Goal: Obtain resource: Obtain resource

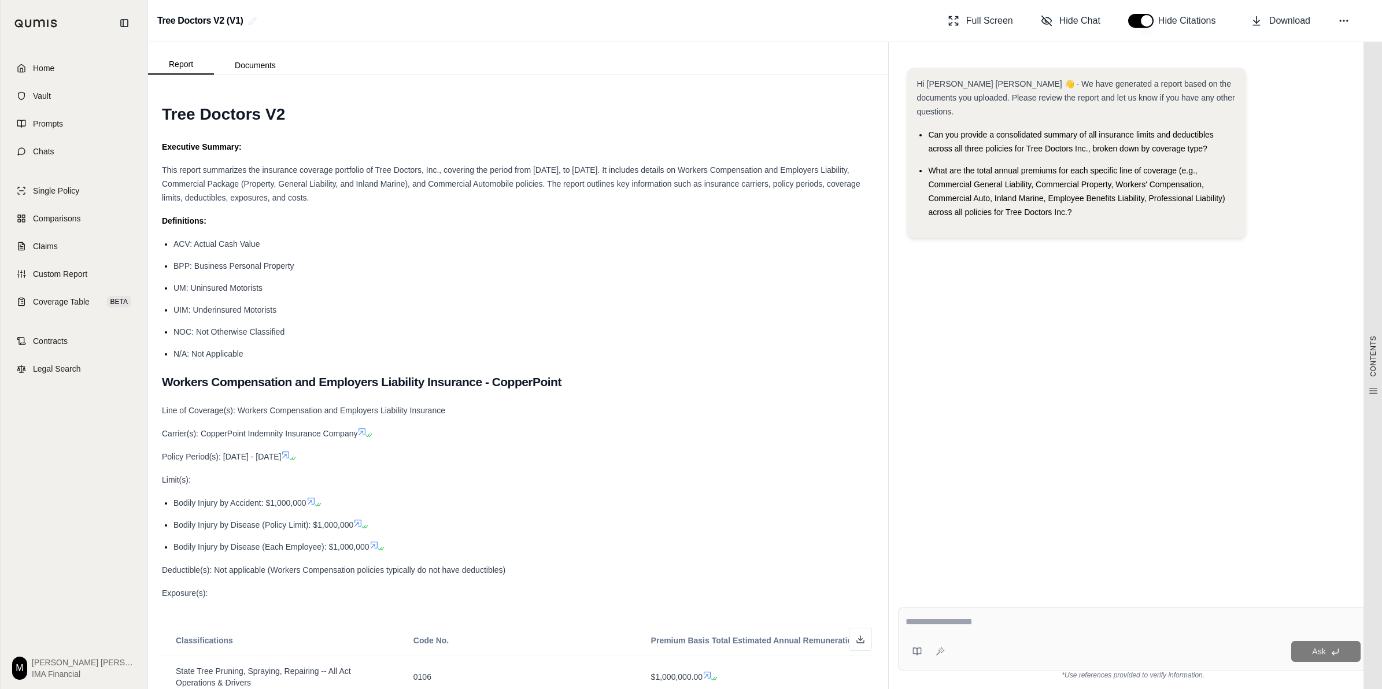
scroll to position [5999, 0]
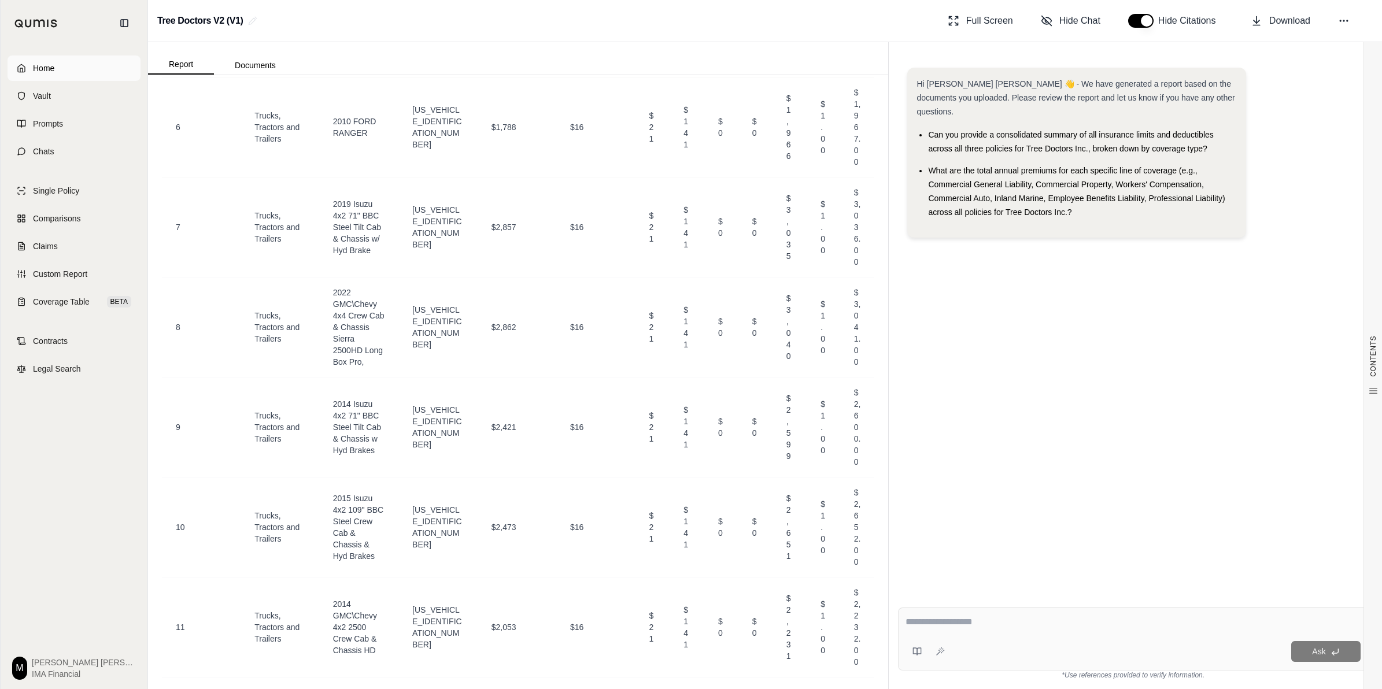
click at [82, 68] on link "Home" at bounding box center [74, 68] width 133 height 25
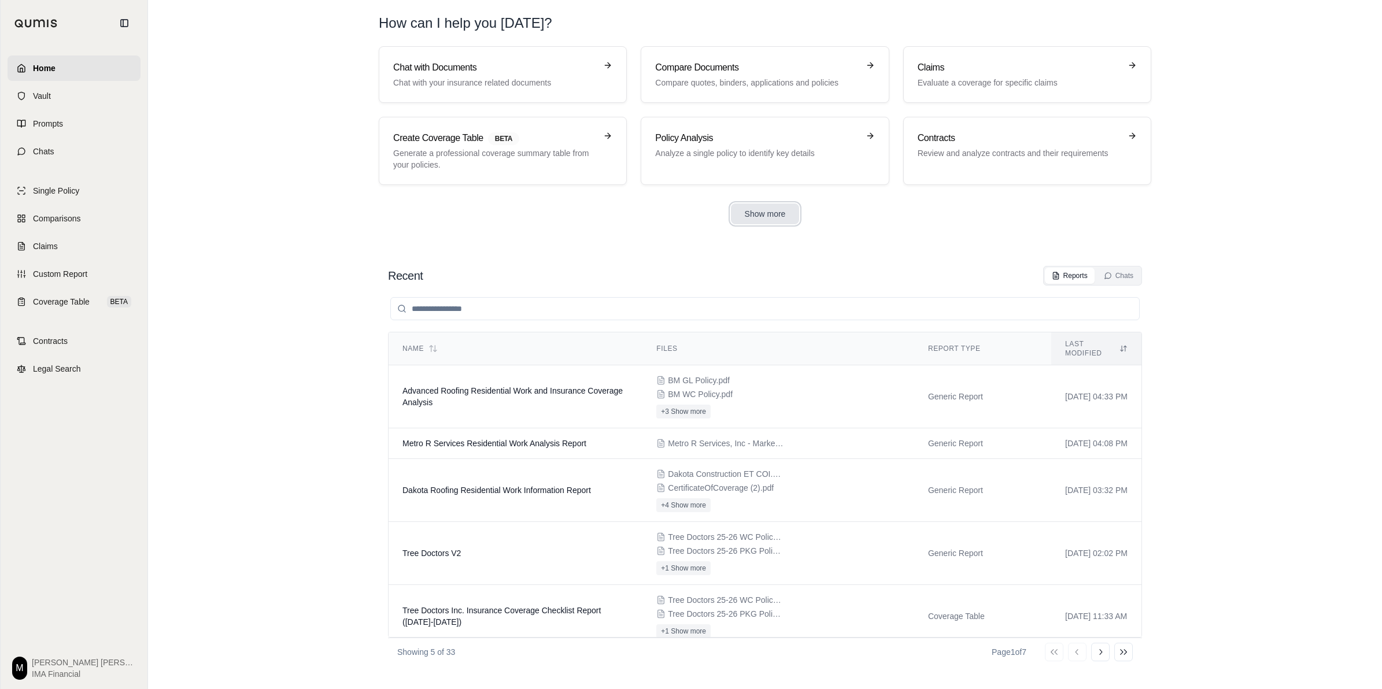
click at [745, 217] on button "Show more" at bounding box center [765, 214] width 69 height 21
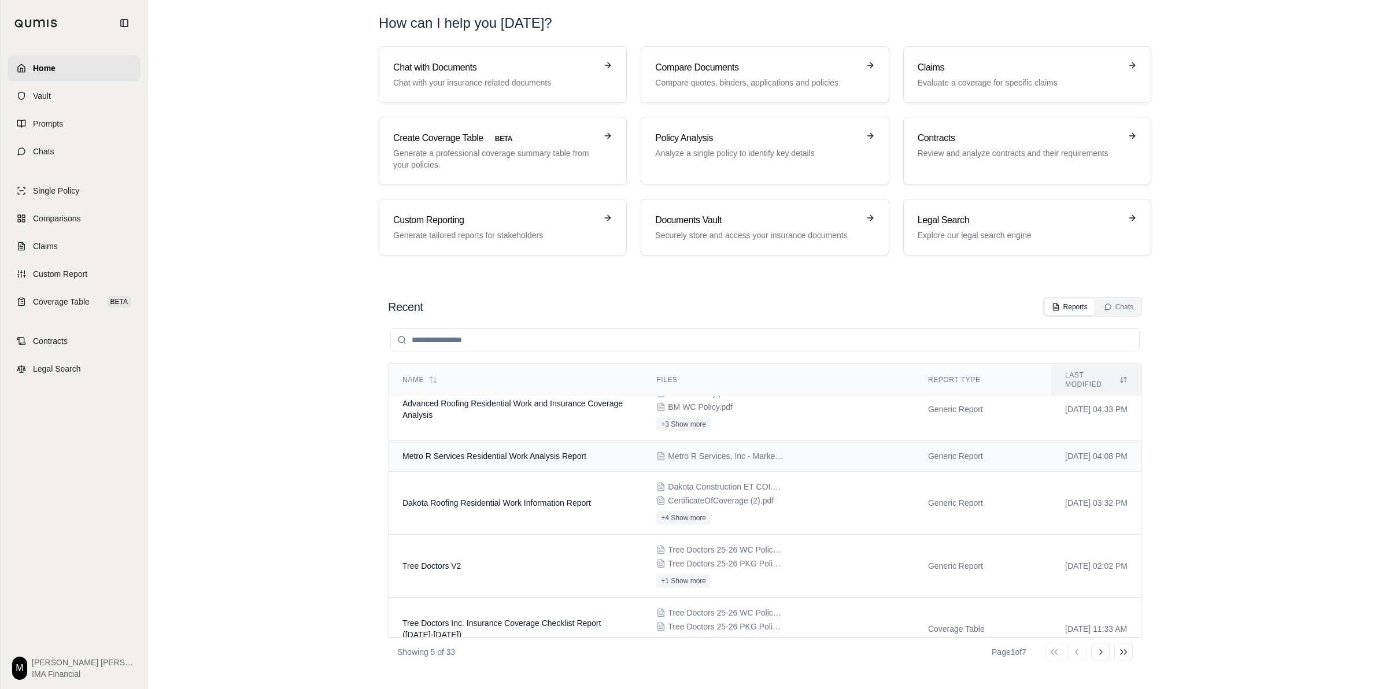
scroll to position [34, 0]
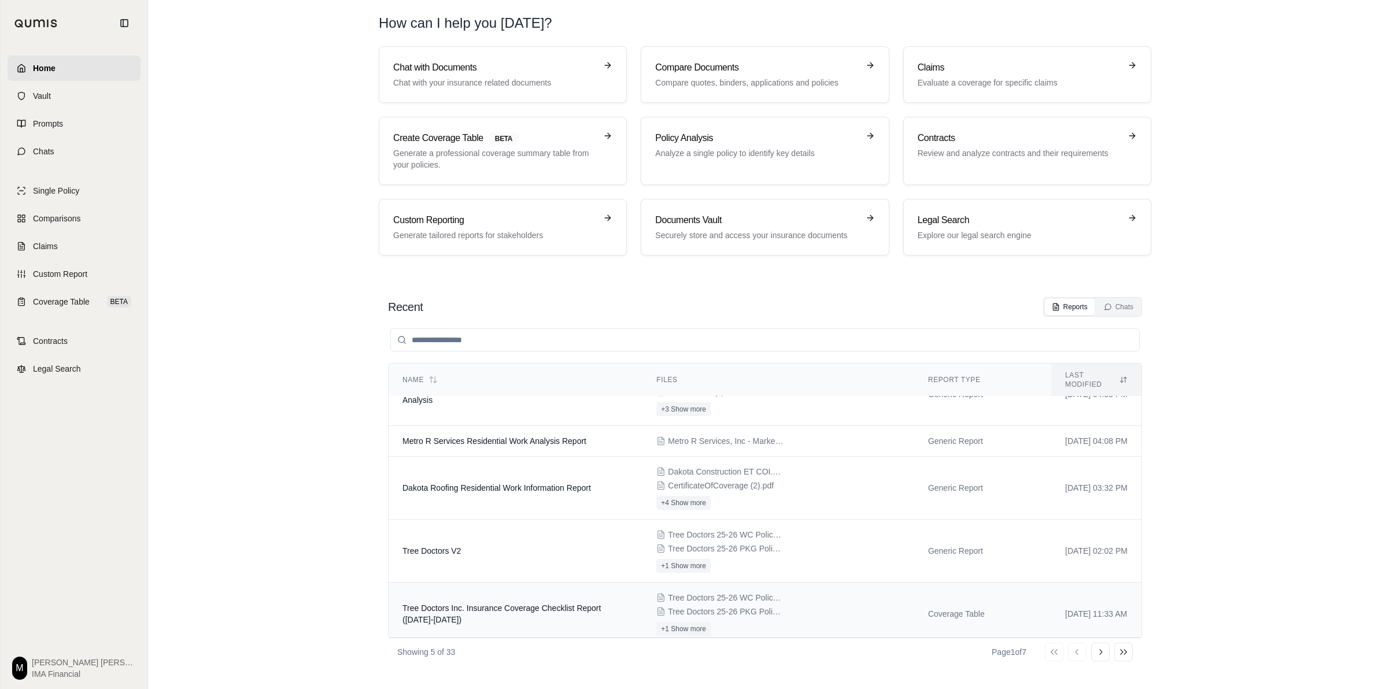
click at [610, 597] on td "Tree Doctors Inc. Insurance Coverage Checklist Report ([DATE]-[DATE])" at bounding box center [516, 614] width 254 height 63
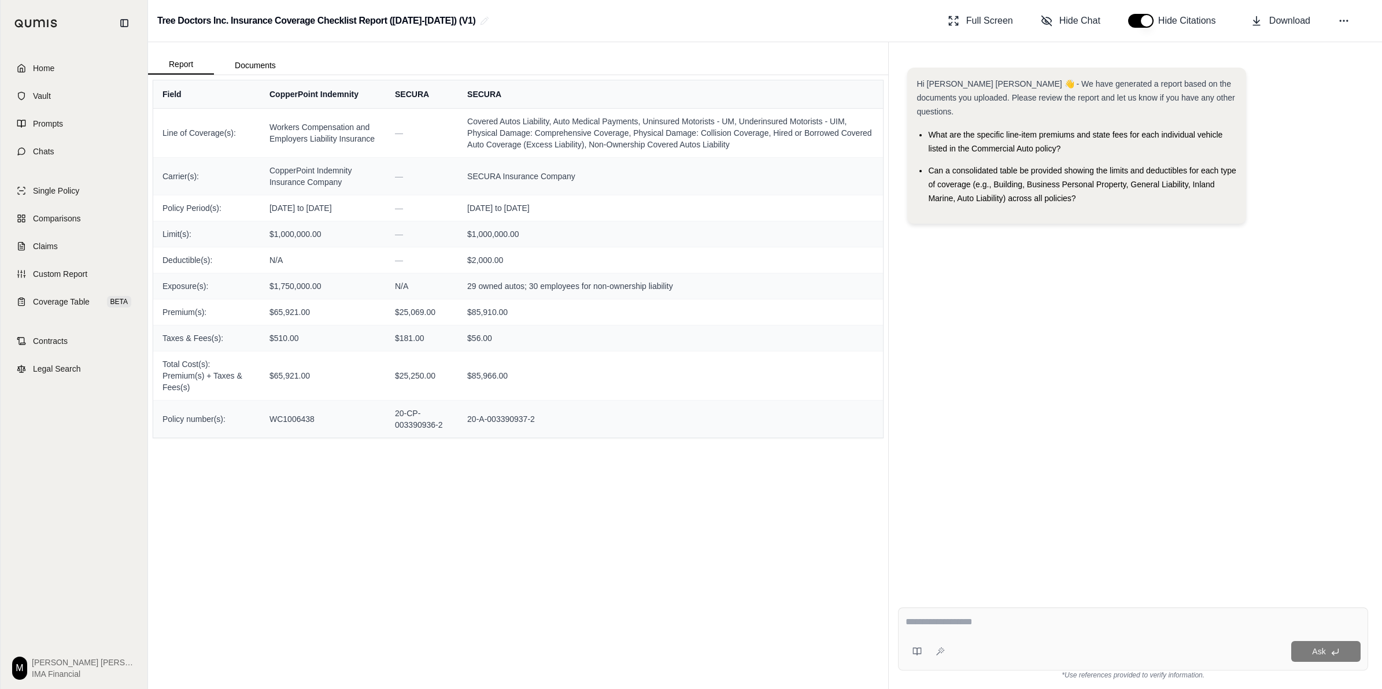
click at [831, 52] on div "Report Documents" at bounding box center [518, 58] width 740 height 32
click at [547, 44] on div "Report Documents" at bounding box center [518, 58] width 740 height 32
click at [642, 523] on div "Field CopperPoint Indemnity SECURA SECURA Line of Coverage(s): Workers Compensa…" at bounding box center [518, 382] width 740 height 614
drag, startPoint x: 642, startPoint y: 523, endPoint x: 556, endPoint y: 486, distance: 94.5
click at [556, 486] on div "Field CopperPoint Indemnity SECURA SECURA Line of Coverage(s): Workers Compensa…" at bounding box center [518, 382] width 740 height 614
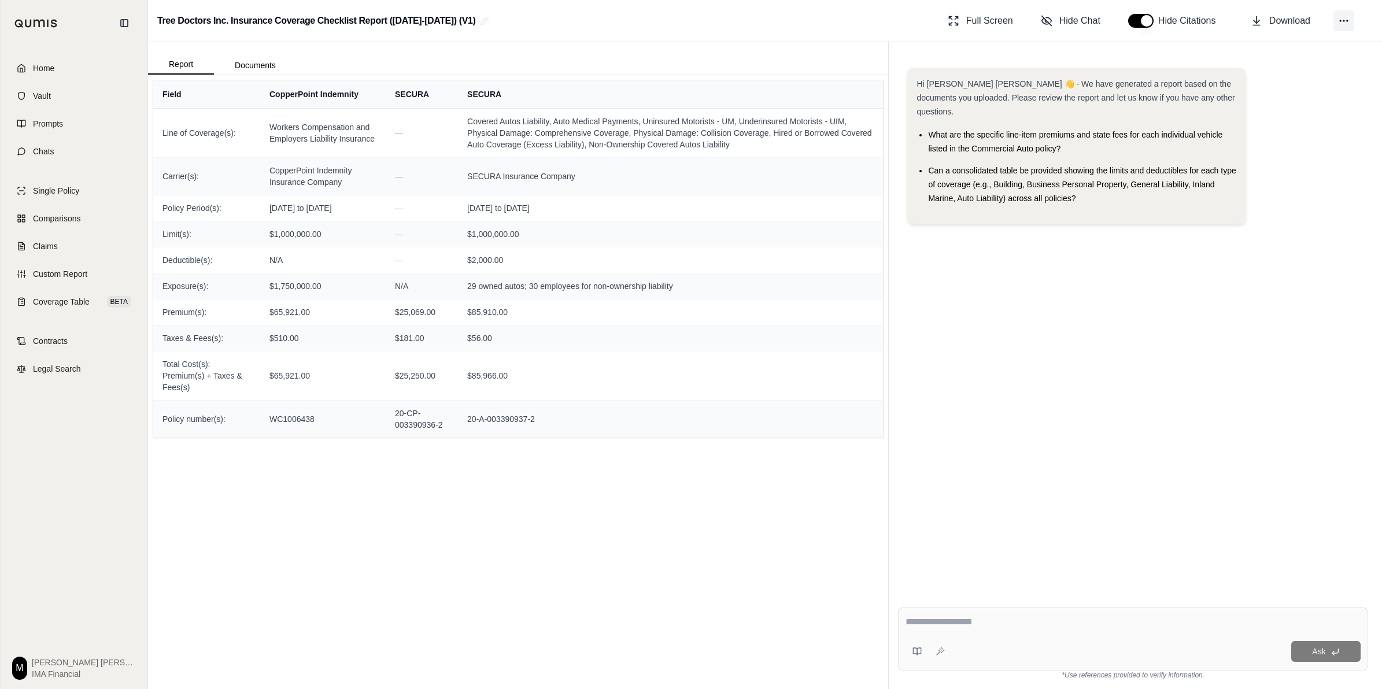
click at [1344, 13] on button at bounding box center [1343, 20] width 21 height 21
click at [544, 56] on div "Report Documents" at bounding box center [518, 58] width 740 height 32
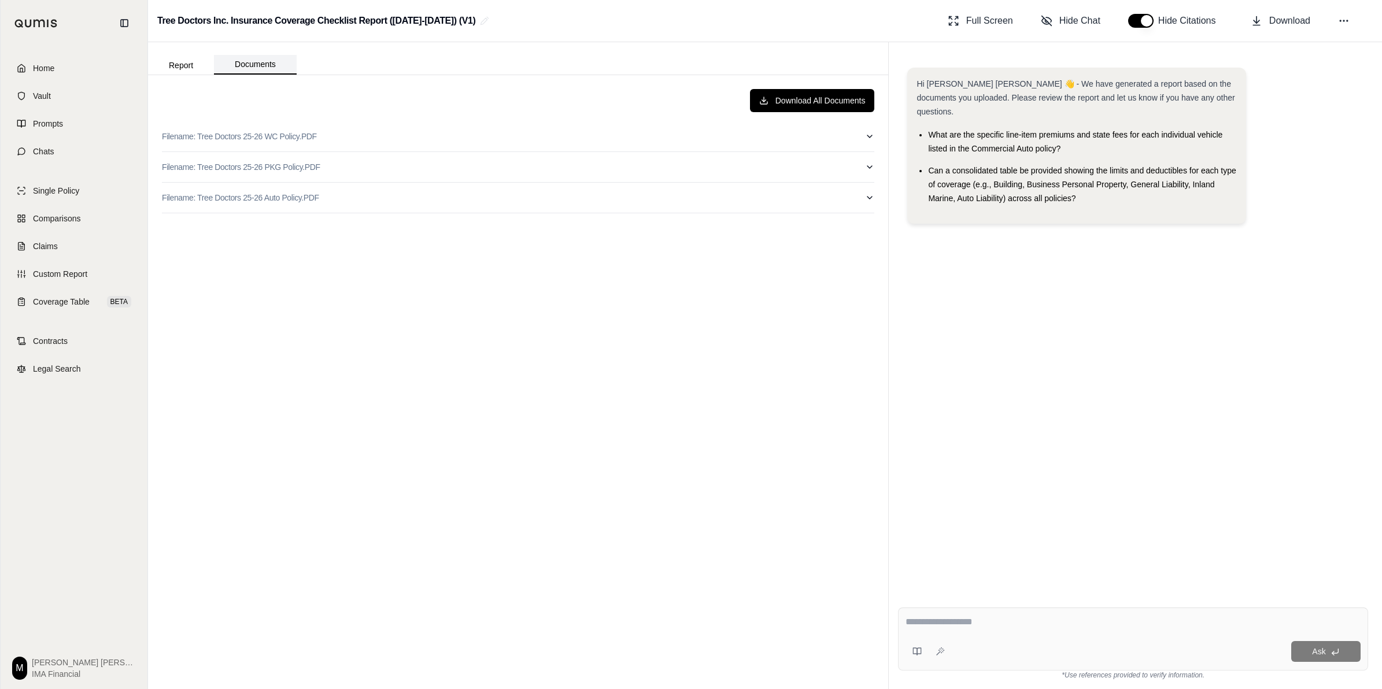
click at [249, 61] on button "Documents" at bounding box center [255, 65] width 83 height 20
click at [187, 60] on button "Report" at bounding box center [181, 65] width 66 height 19
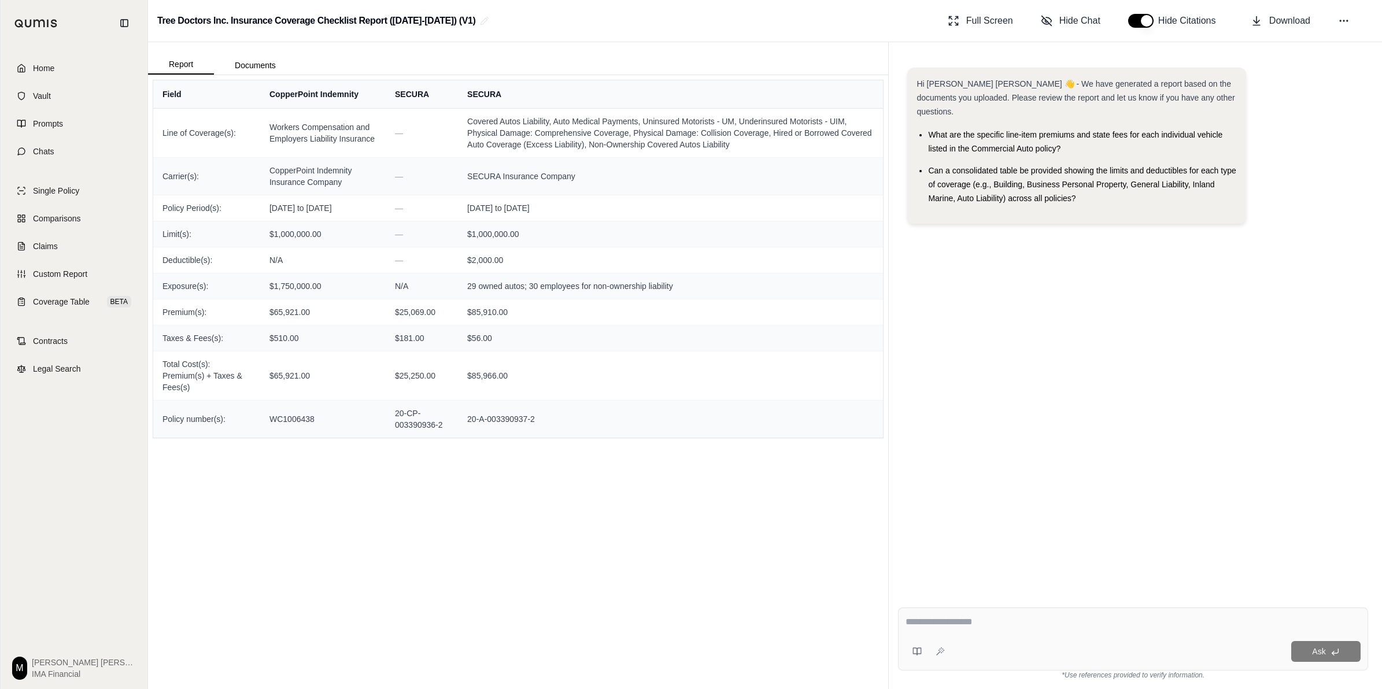
click at [807, 547] on div "Field CopperPoint Indemnity SECURA SECURA Line of Coverage(s): Workers Compensa…" at bounding box center [518, 382] width 740 height 614
click at [686, 485] on div "Field CopperPoint Indemnity SECURA SECURA Line of Coverage(s): Workers Compensa…" at bounding box center [518, 382] width 740 height 614
click at [65, 128] on link "Prompts" at bounding box center [74, 123] width 133 height 25
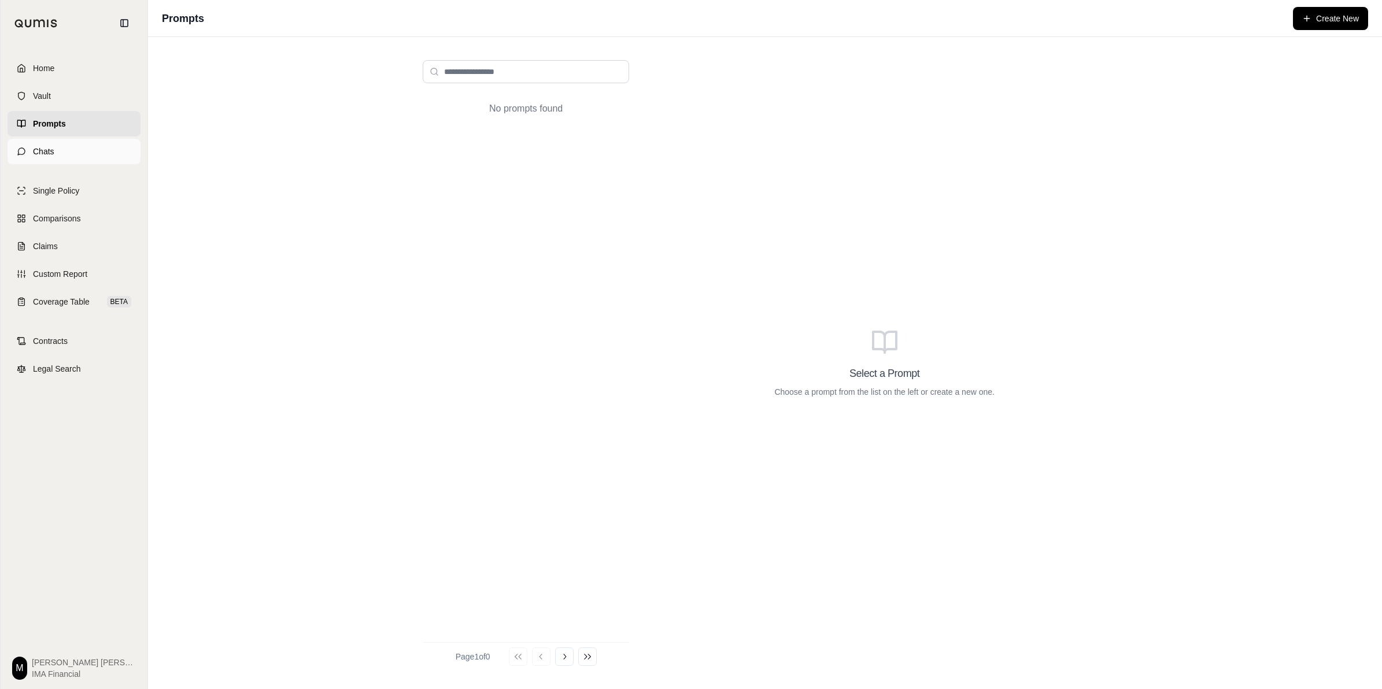
click at [74, 149] on link "Chats" at bounding box center [74, 151] width 133 height 25
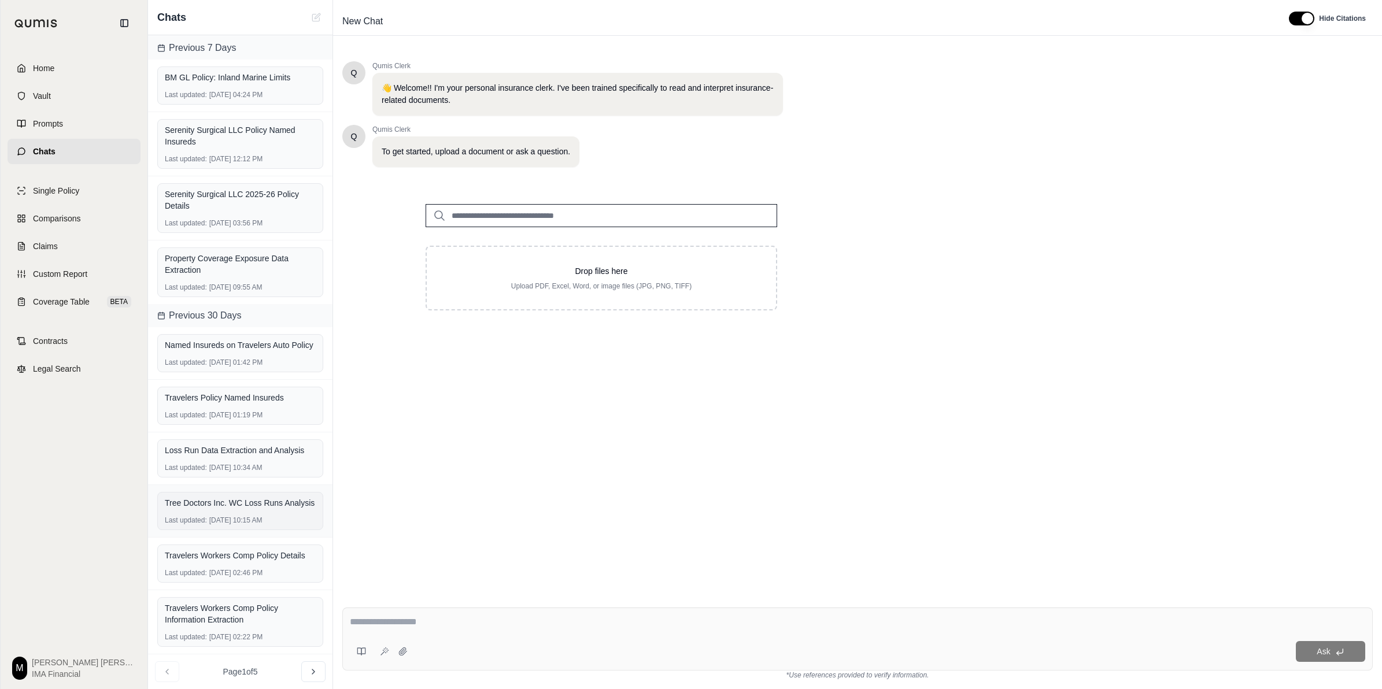
click at [225, 504] on div "Tree Doctors Inc. WC Loss Runs Analysis" at bounding box center [240, 503] width 151 height 12
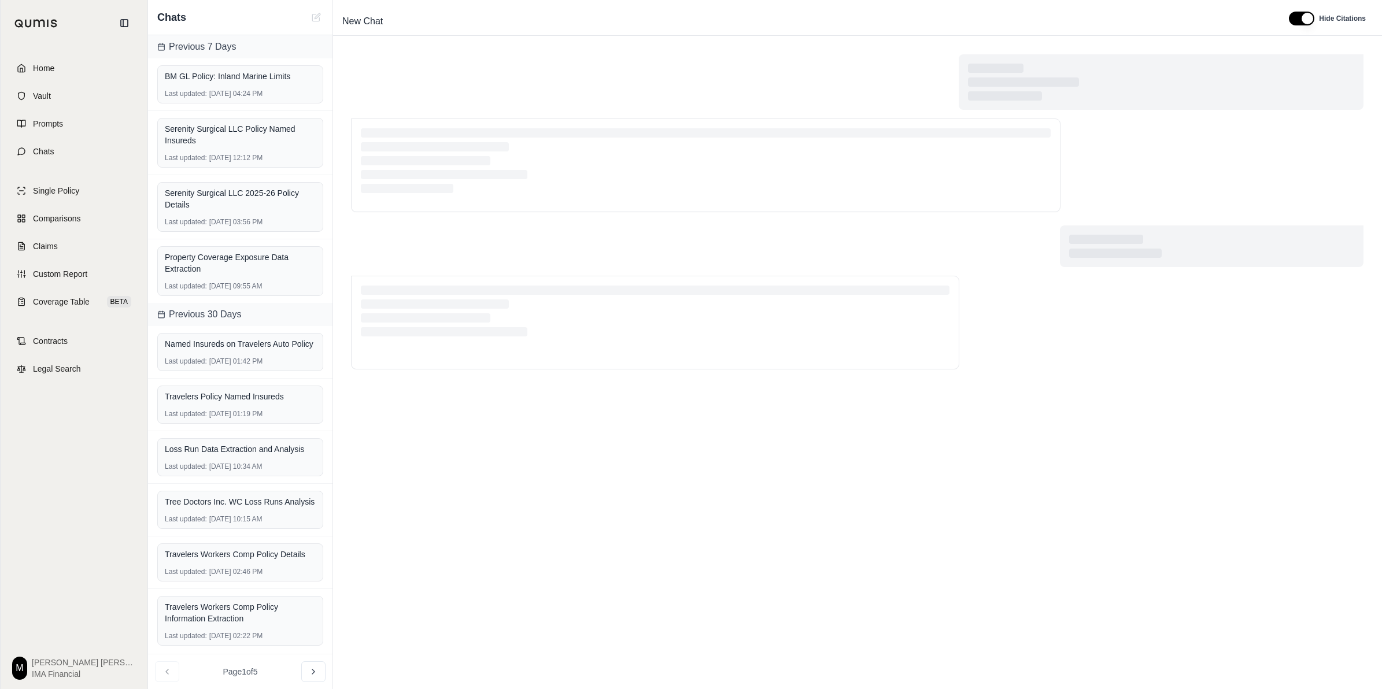
scroll to position [25, 0]
click at [261, 571] on div "Last updated: [DATE] 02:46 PM" at bounding box center [240, 571] width 151 height 9
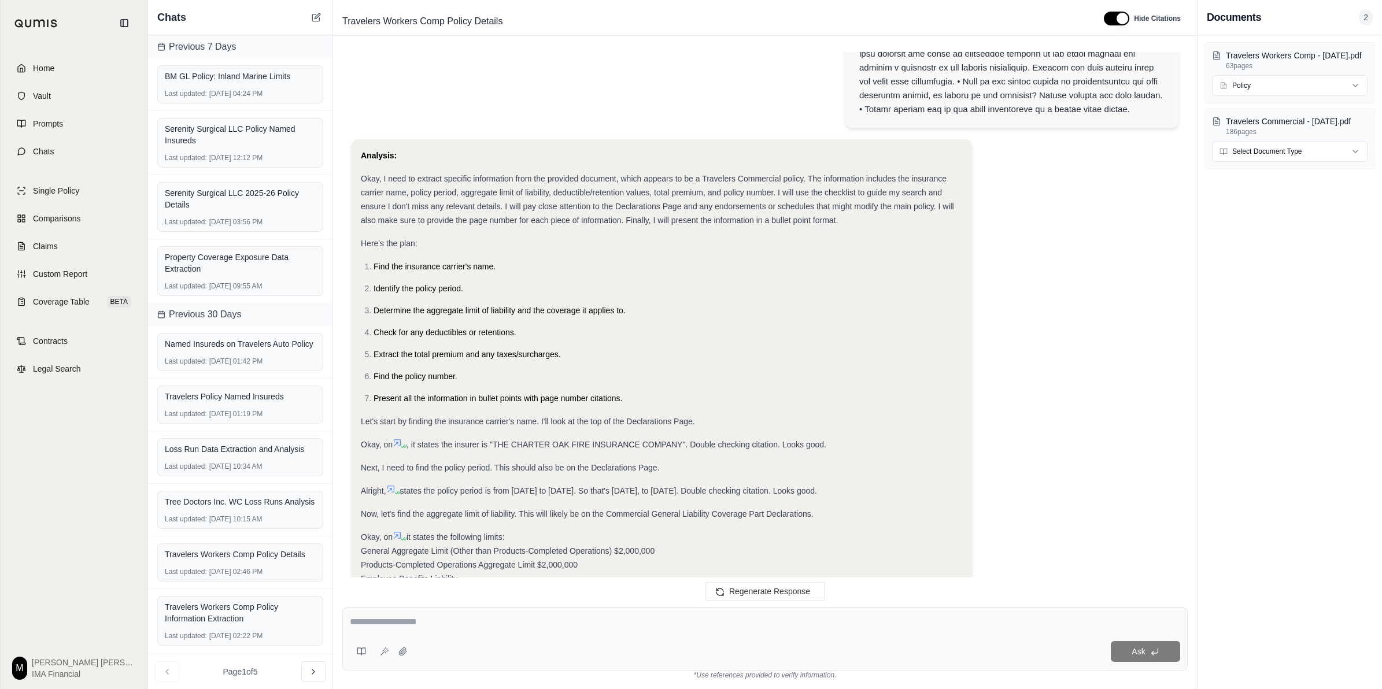
scroll to position [1371, 0]
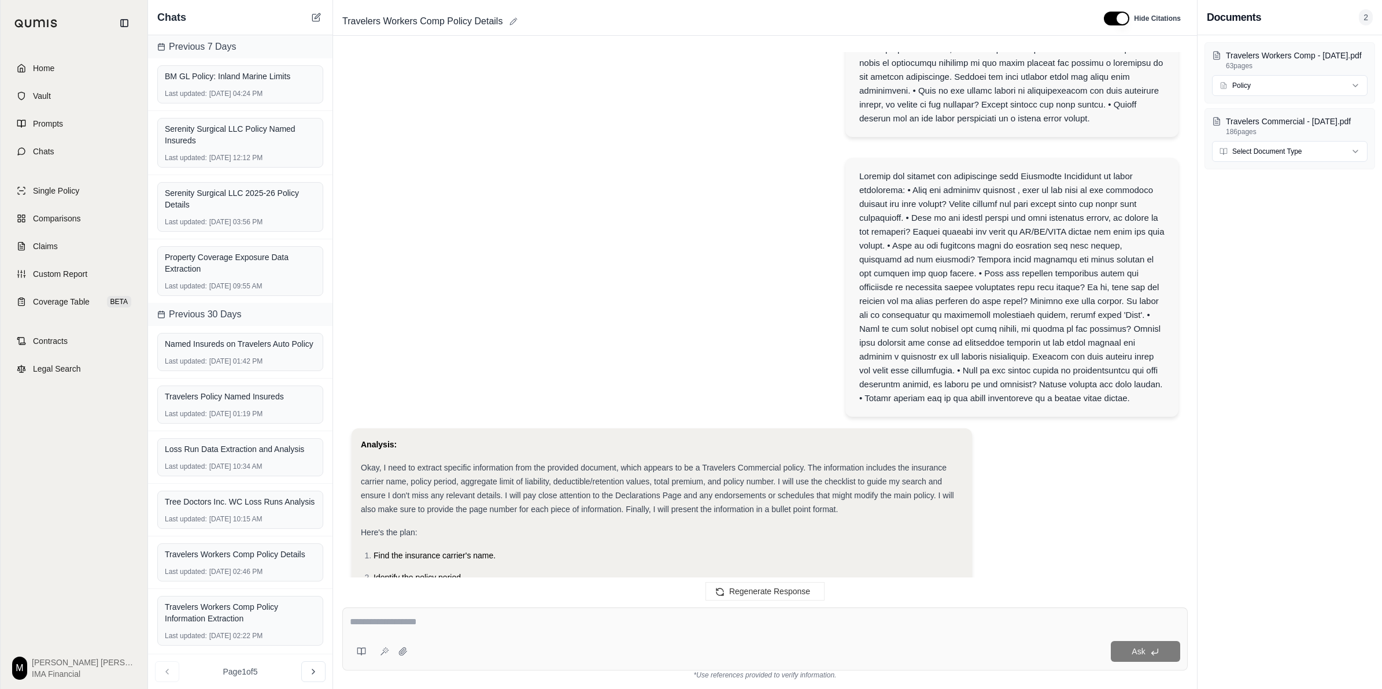
click at [513, 18] on icon at bounding box center [513, 21] width 8 height 8
click at [517, 88] on div at bounding box center [765, 16] width 827 height 266
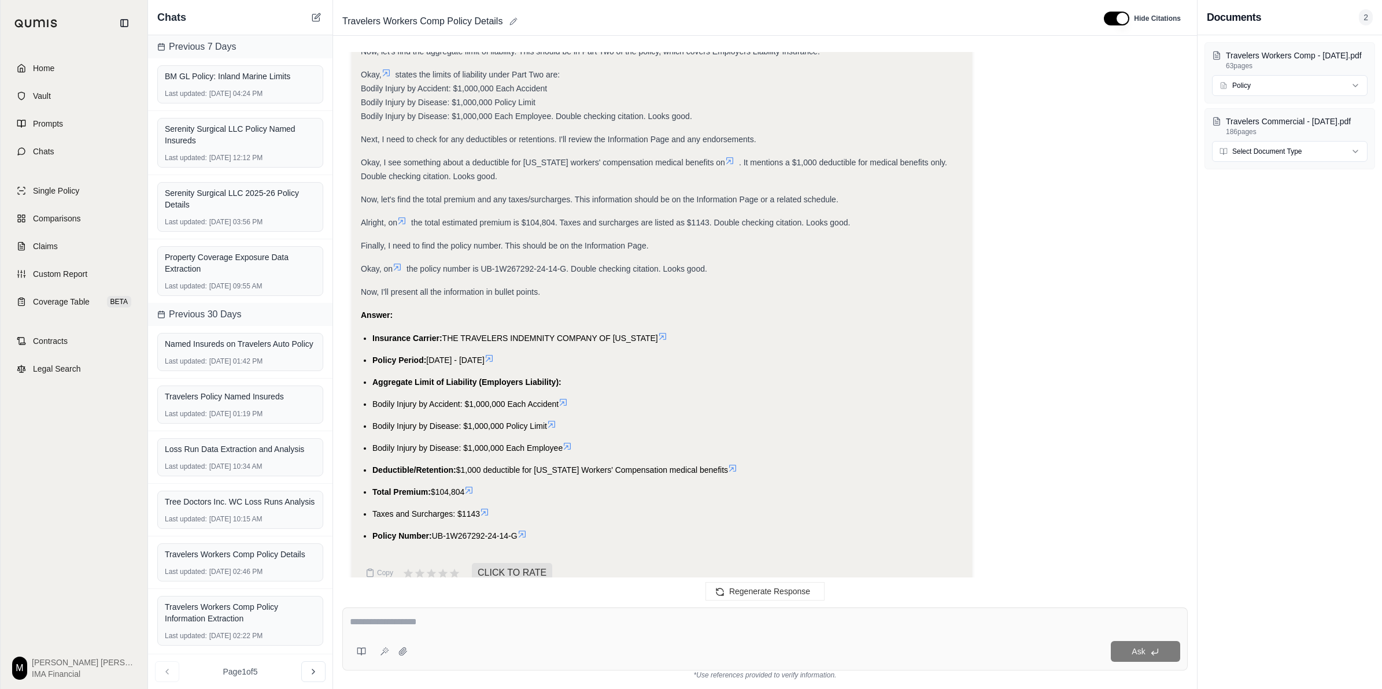
scroll to position [723, 0]
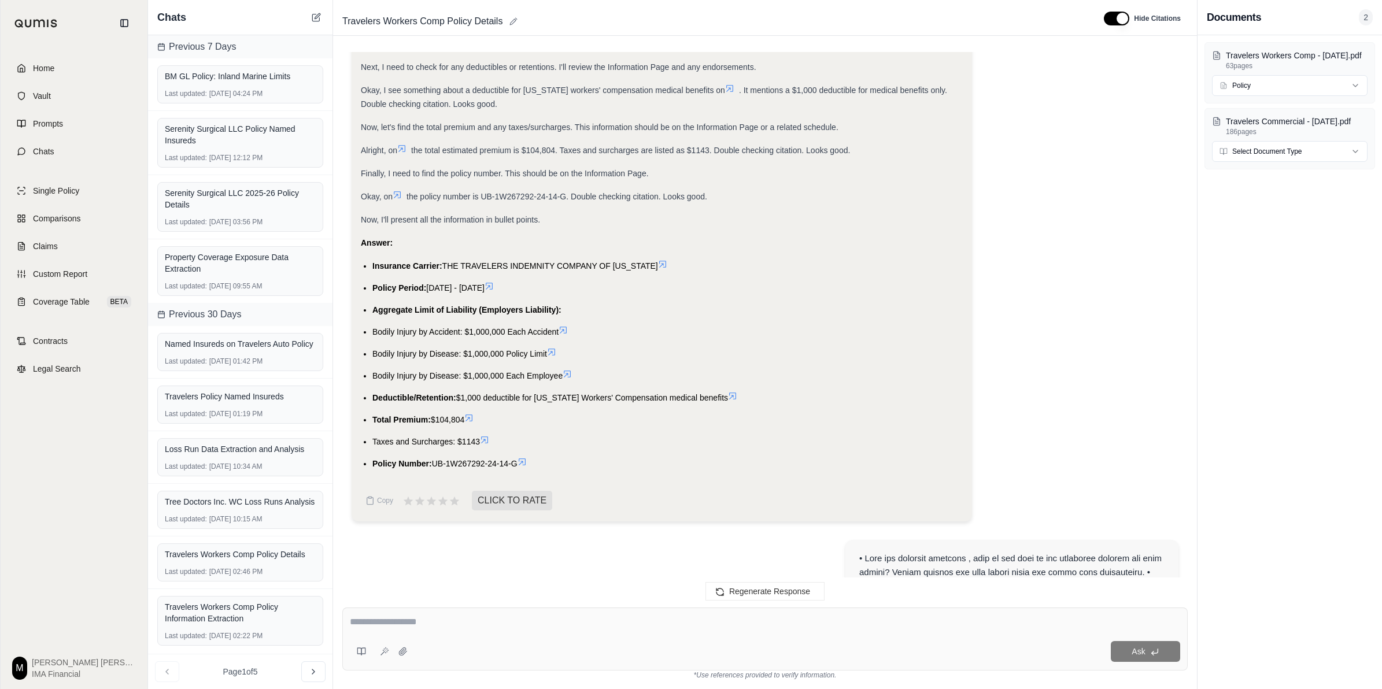
drag, startPoint x: 788, startPoint y: 445, endPoint x: 672, endPoint y: 447, distance: 116.2
click at [672, 448] on li "Taxes and Surcharges: $1143" at bounding box center [667, 442] width 590 height 14
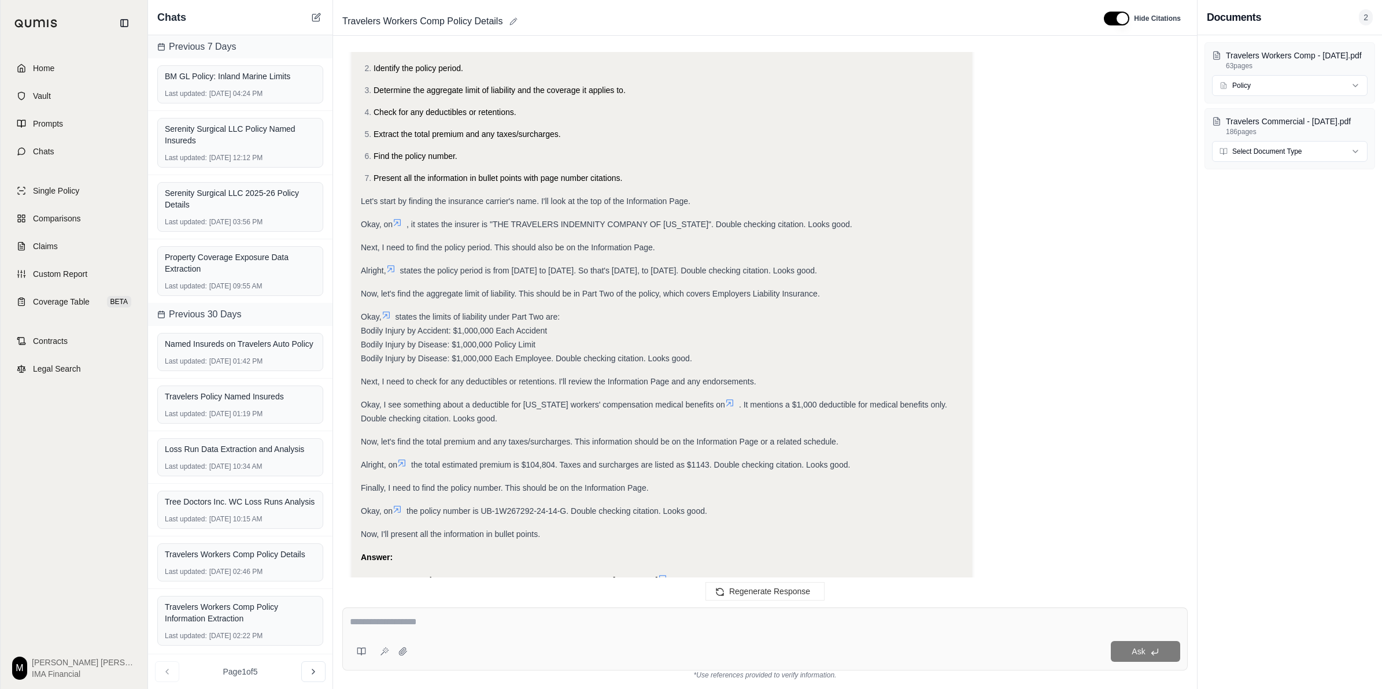
scroll to position [217, 0]
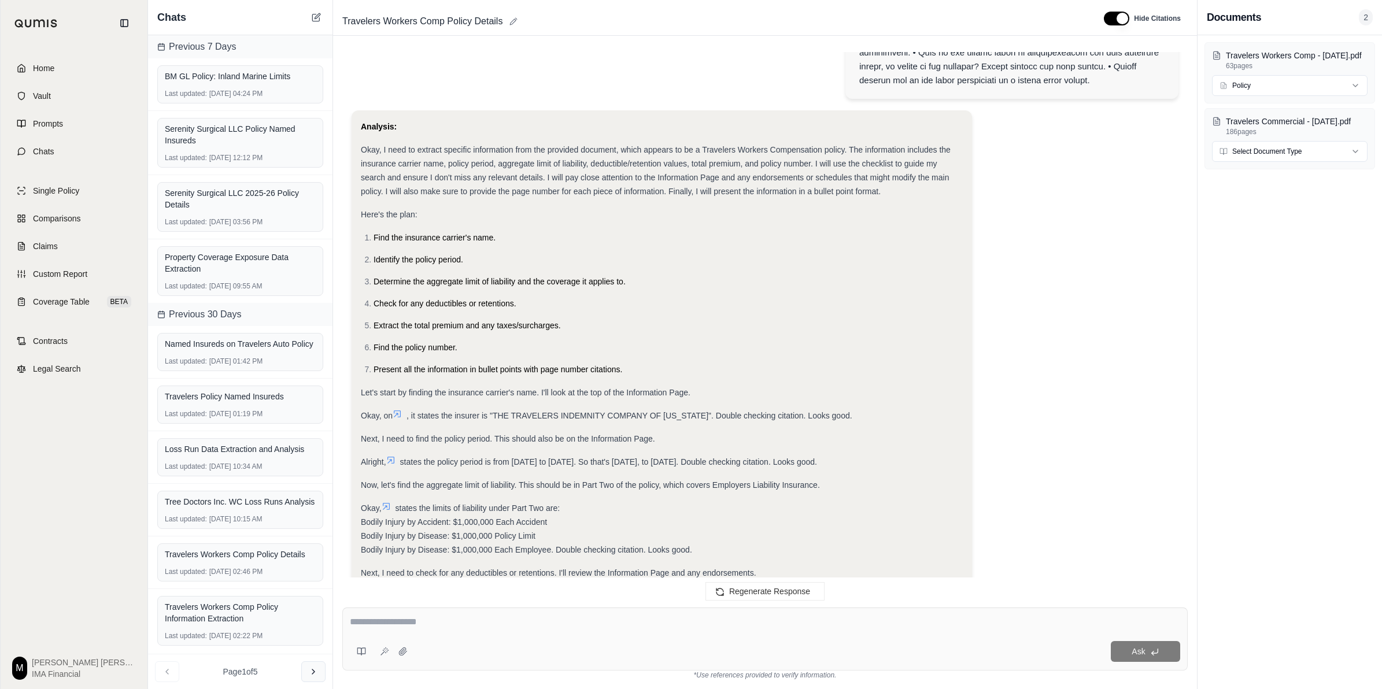
click at [309, 672] on icon at bounding box center [313, 671] width 9 height 9
click at [318, 667] on button at bounding box center [313, 671] width 24 height 21
click at [314, 672] on icon at bounding box center [313, 672] width 2 height 5
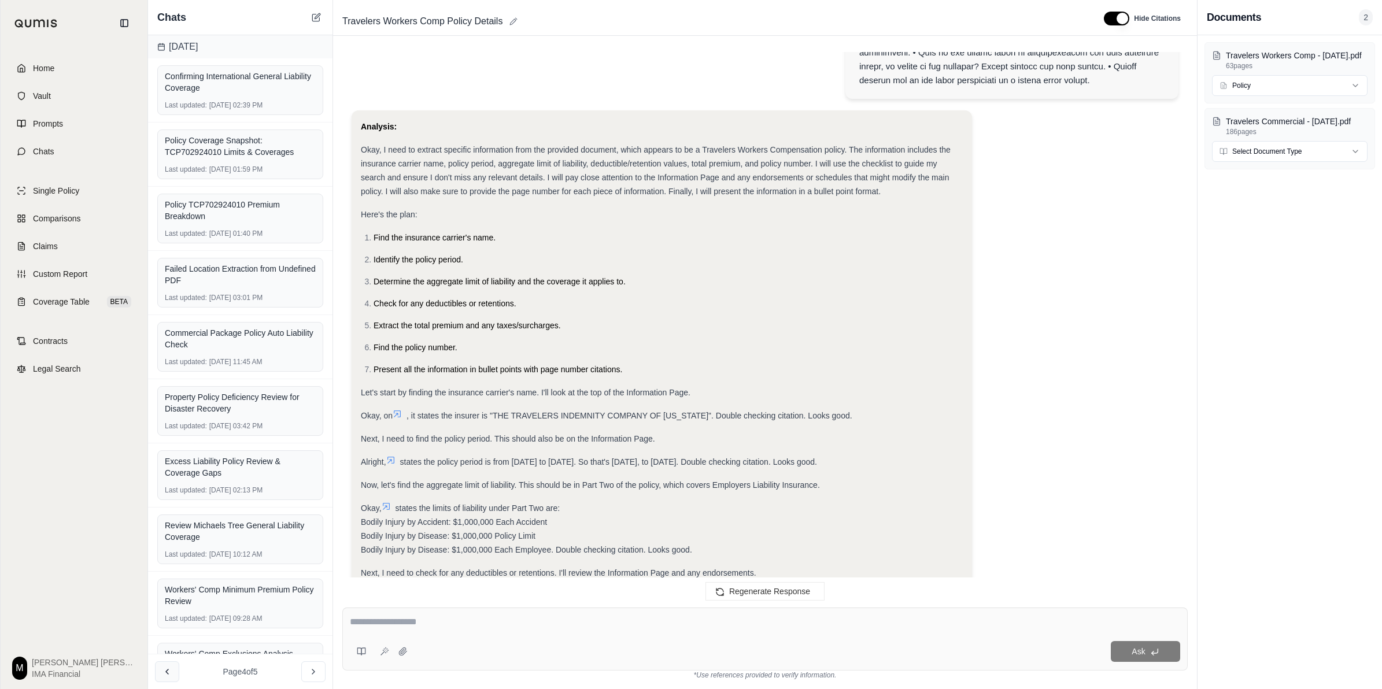
click at [172, 668] on button at bounding box center [167, 671] width 24 height 21
click at [169, 672] on icon at bounding box center [166, 671] width 9 height 9
click at [162, 665] on button at bounding box center [167, 671] width 24 height 21
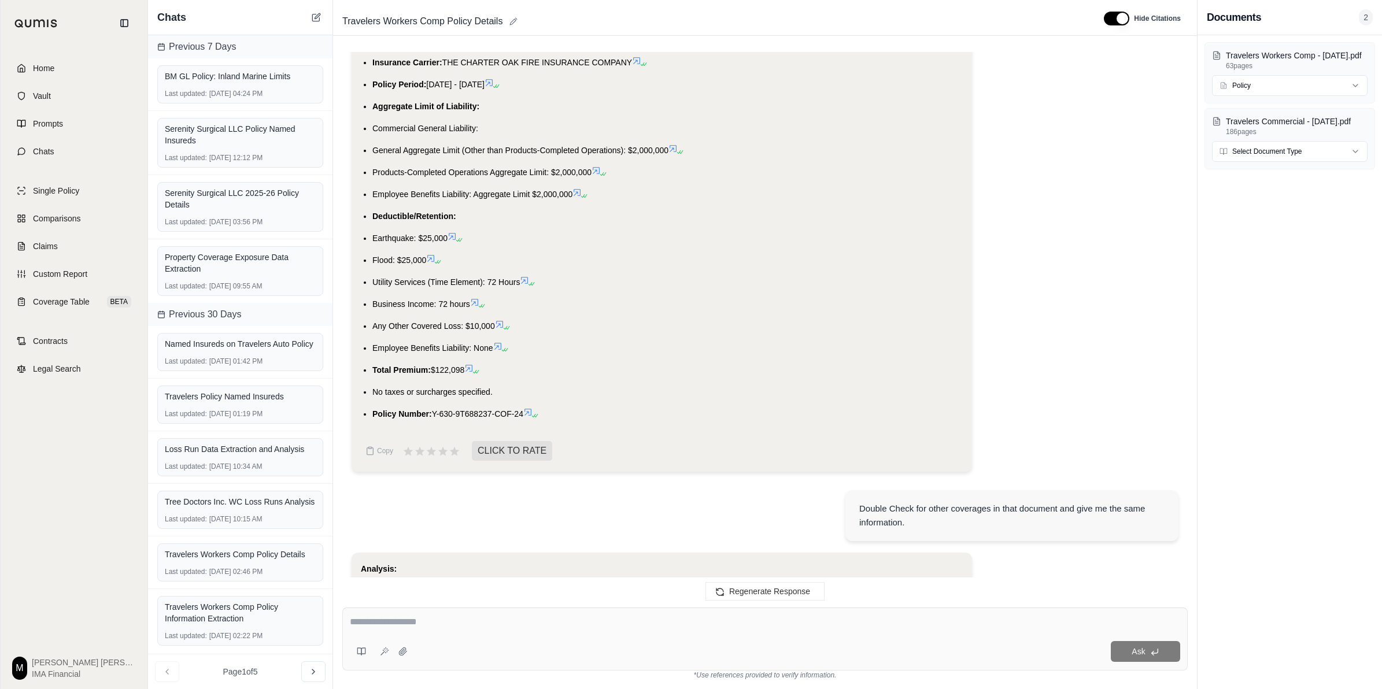
scroll to position [2530, 0]
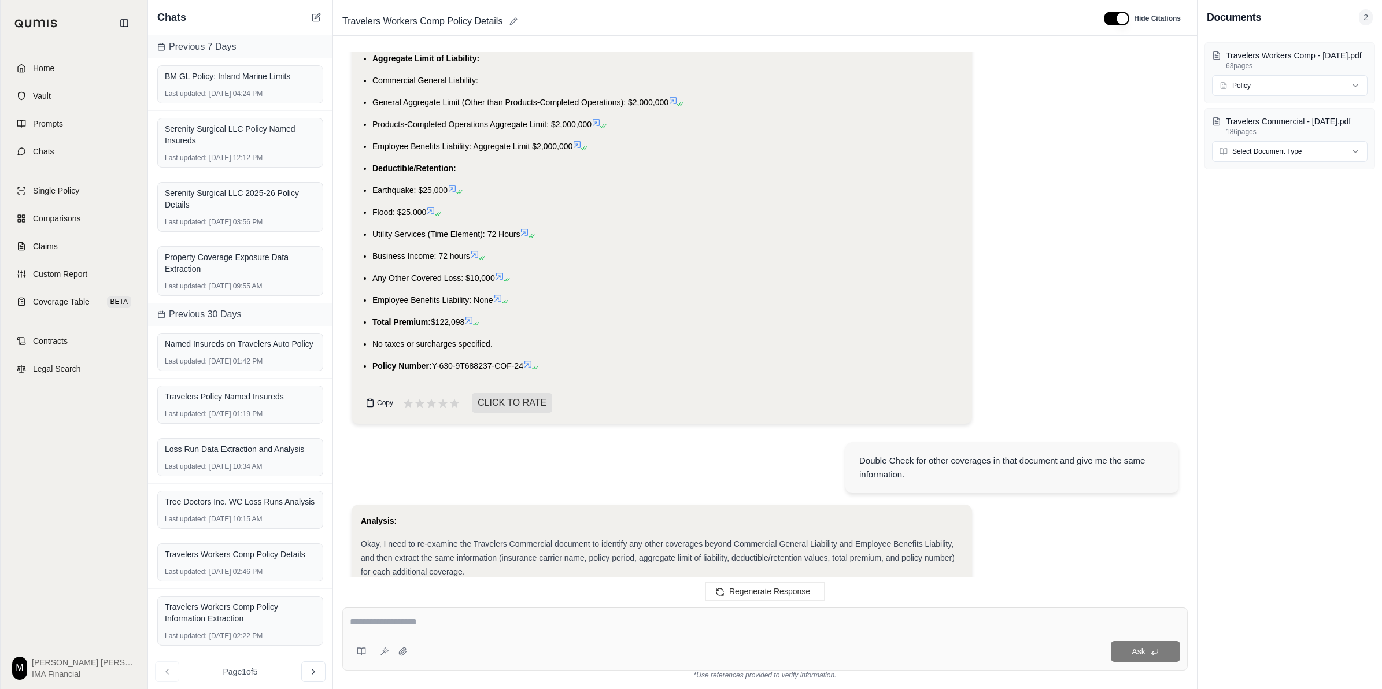
click at [382, 403] on span "Copy" at bounding box center [385, 402] width 16 height 9
drag, startPoint x: 614, startPoint y: 372, endPoint x: 607, endPoint y: 397, distance: 25.8
click at [603, 398] on div "Copy CLICK TO RATE" at bounding box center [662, 402] width 602 height 23
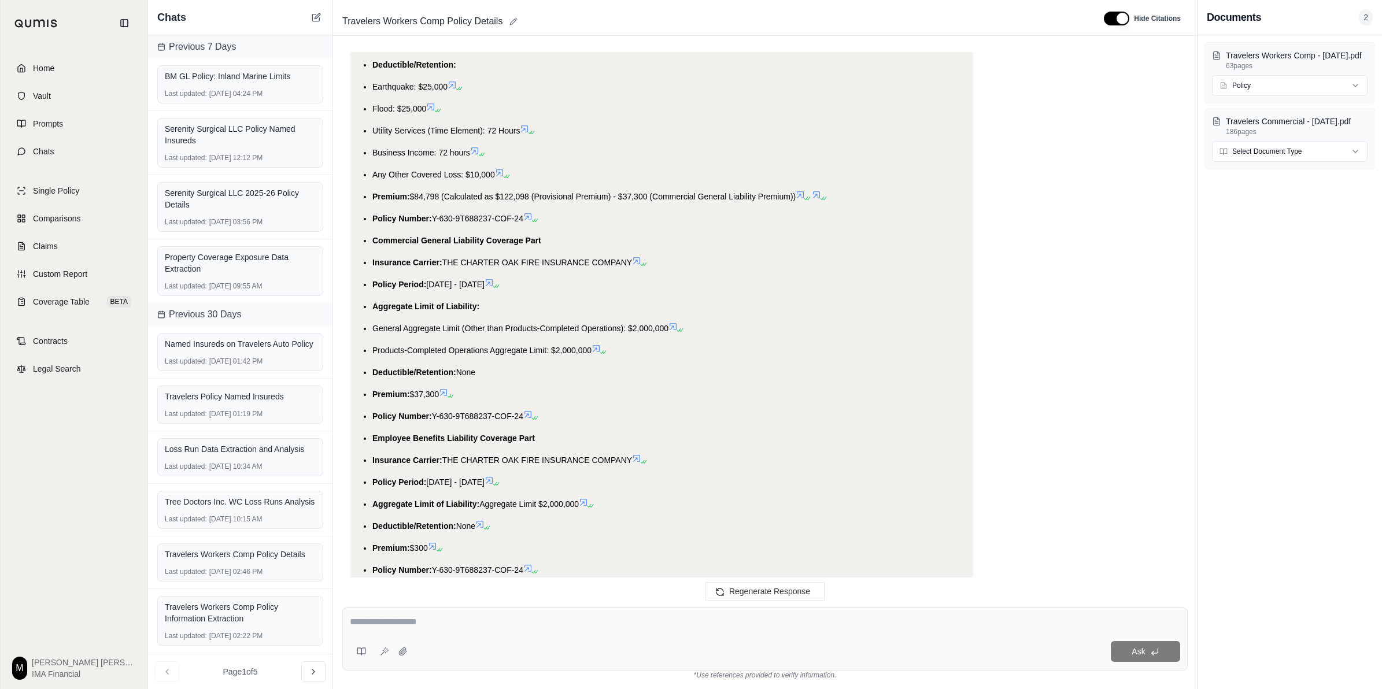
scroll to position [4045, 0]
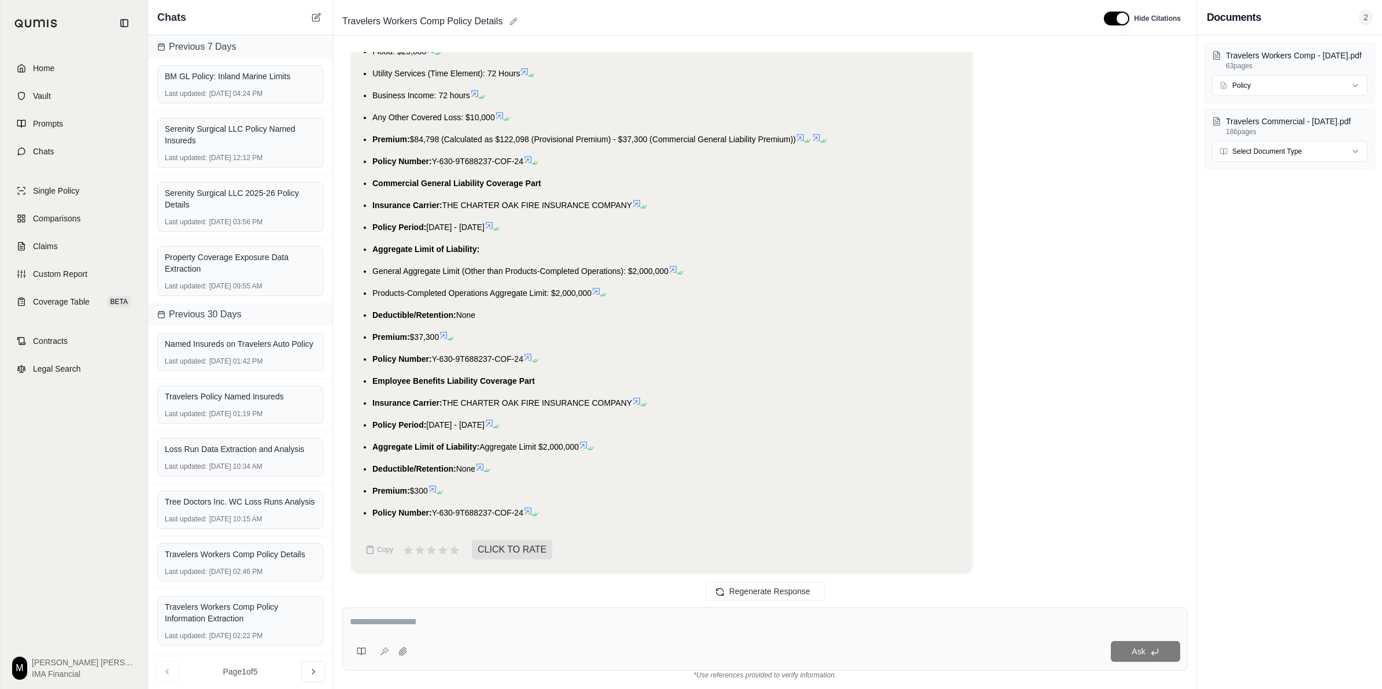
click at [1344, 30] on div "Documents 2" at bounding box center [1289, 17] width 184 height 35
click at [1360, 86] on html "Home Vault Prompts Chats Single Policy Comparisons Claims Custom Report Coverag…" at bounding box center [691, 344] width 1382 height 689
click at [1300, 312] on html "Home Vault Prompts Chats Single Policy Comparisons Claims Custom Report Coverag…" at bounding box center [691, 344] width 1382 height 689
click at [1291, 140] on html "Home Vault Prompts Chats Single Policy Comparisons Claims Custom Report Coverag…" at bounding box center [691, 344] width 1382 height 689
click at [1308, 439] on html "Home Vault Prompts Chats Single Policy Comparisons Claims Custom Report Coverag…" at bounding box center [691, 344] width 1382 height 689
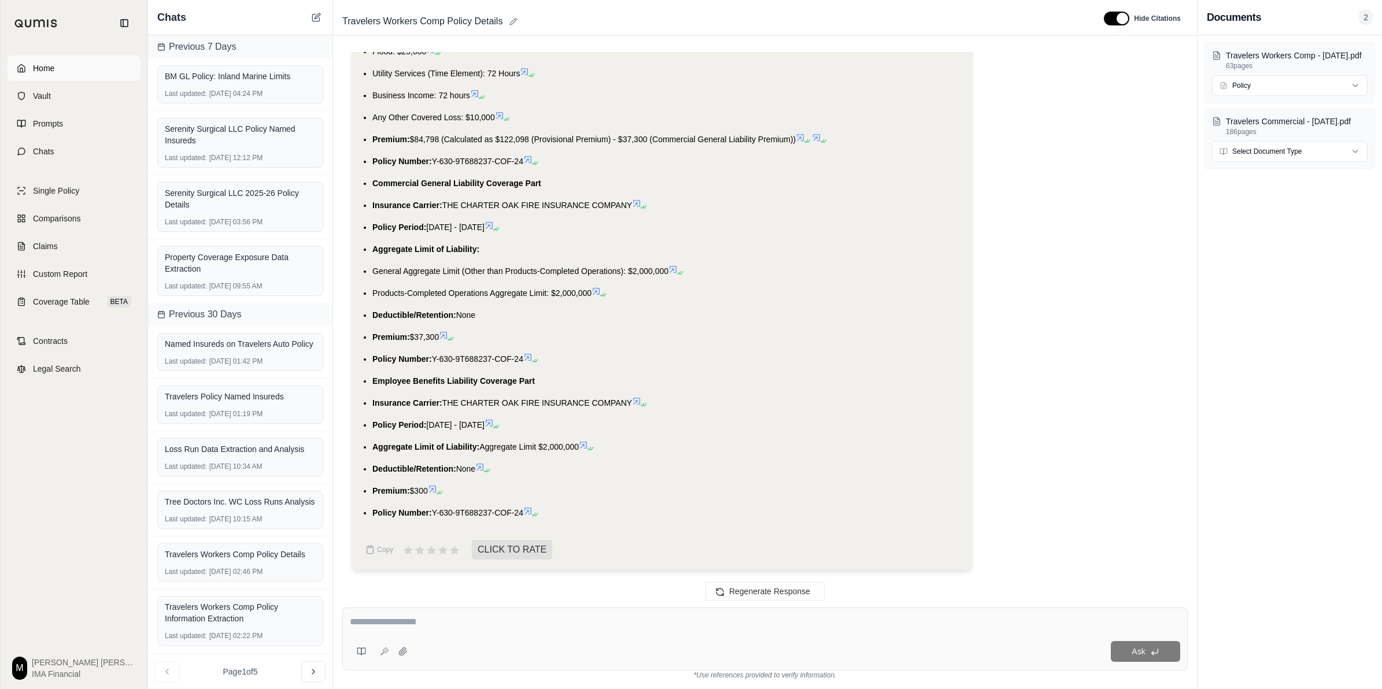
click at [110, 68] on link "Home" at bounding box center [74, 68] width 133 height 25
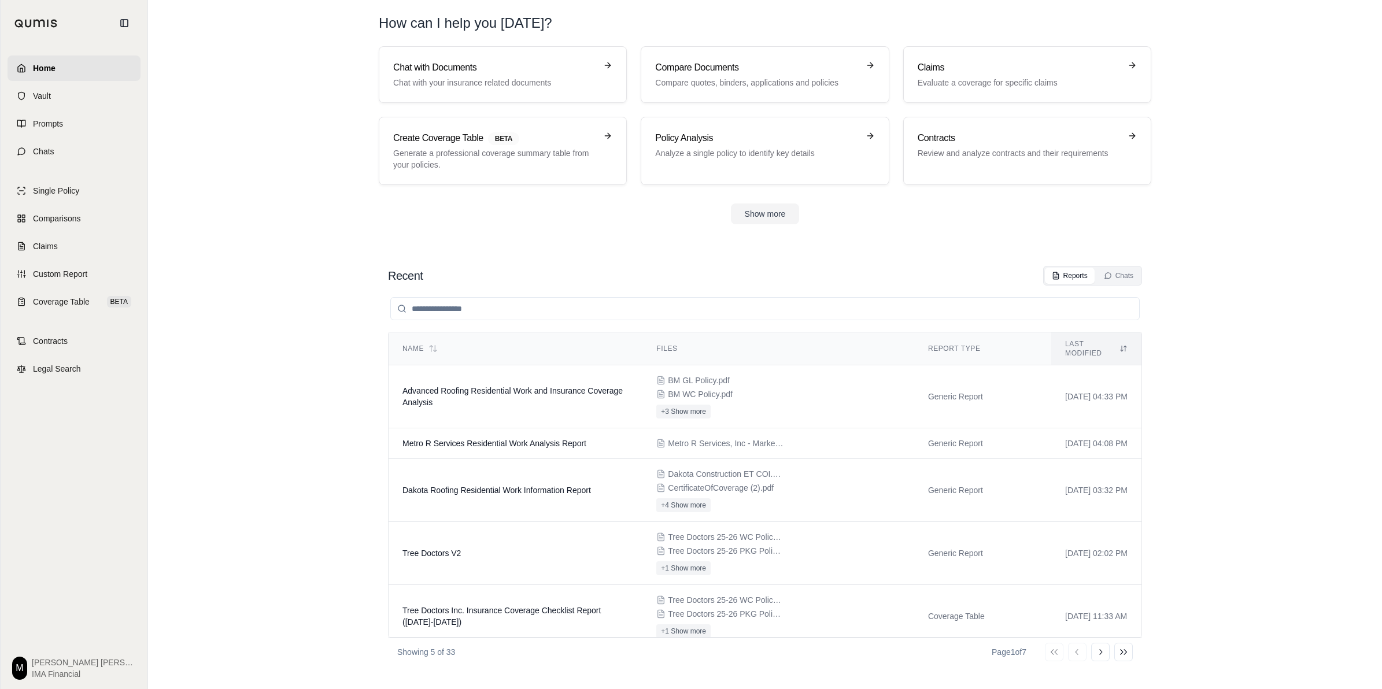
drag, startPoint x: 518, startPoint y: 395, endPoint x: 302, endPoint y: 405, distance: 216.5
click at [302, 405] on section "Recent Reports Chats Name Files Report Type Last modified Advanced Roofing Resi…" at bounding box center [765, 466] width 1225 height 446
click at [1096, 657] on icon at bounding box center [1100, 652] width 9 height 9
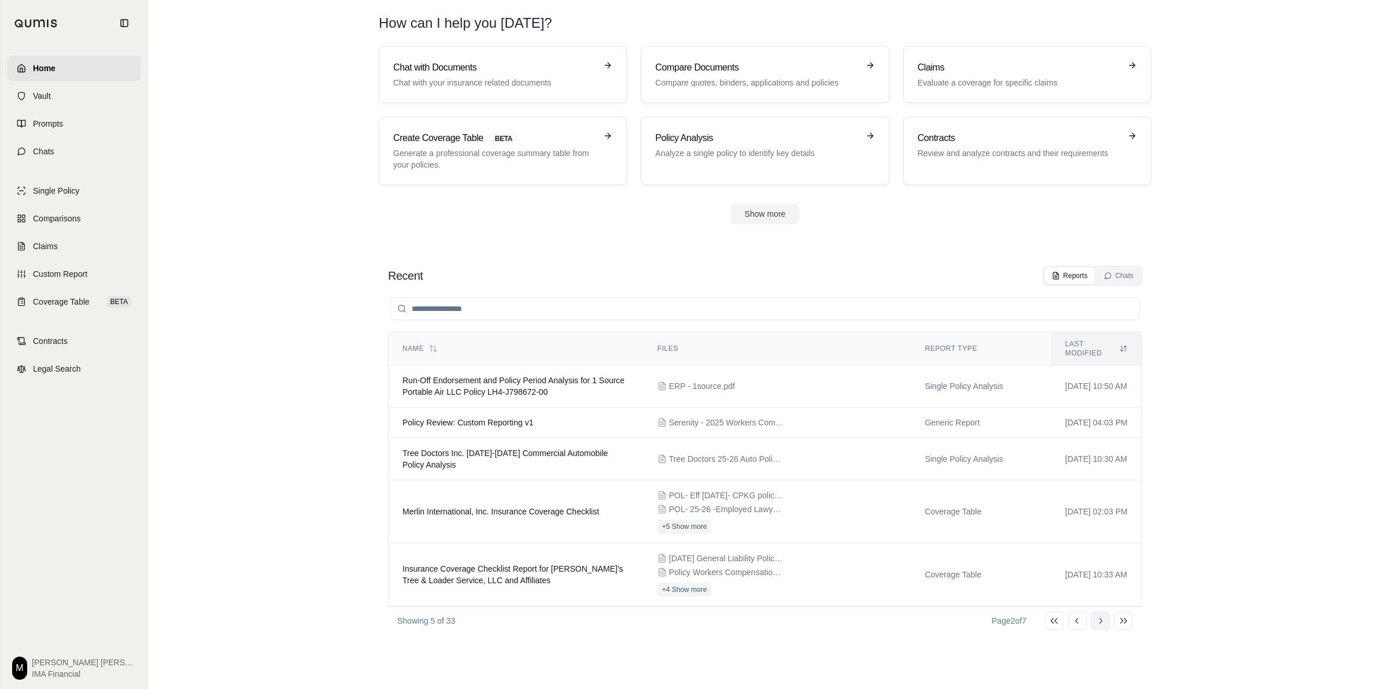
scroll to position [0, 0]
click at [1099, 616] on icon at bounding box center [1100, 620] width 9 height 9
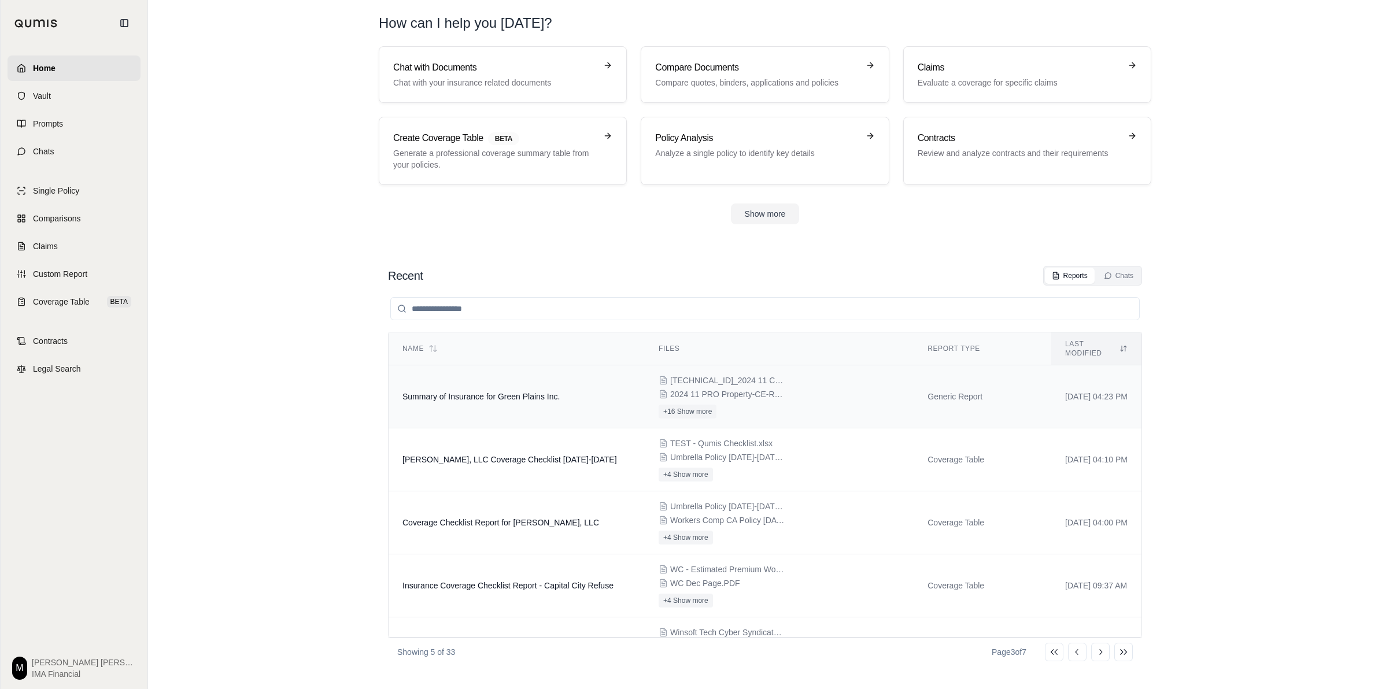
click at [770, 400] on div "[TECHNICAL_ID]_2024 11 CGL POL.pdf 2024 11 PRO Property-CE-RRS.pdf +16 Show more" at bounding box center [779, 397] width 241 height 44
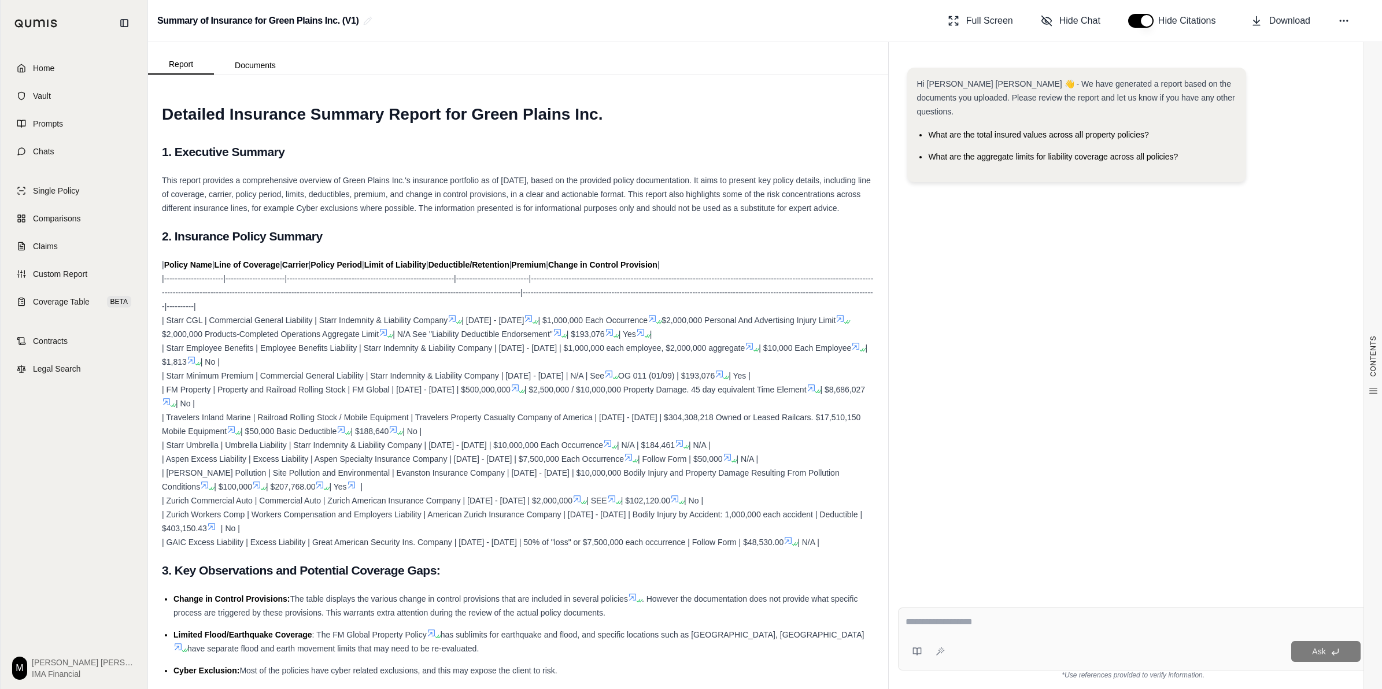
scroll to position [123, 0]
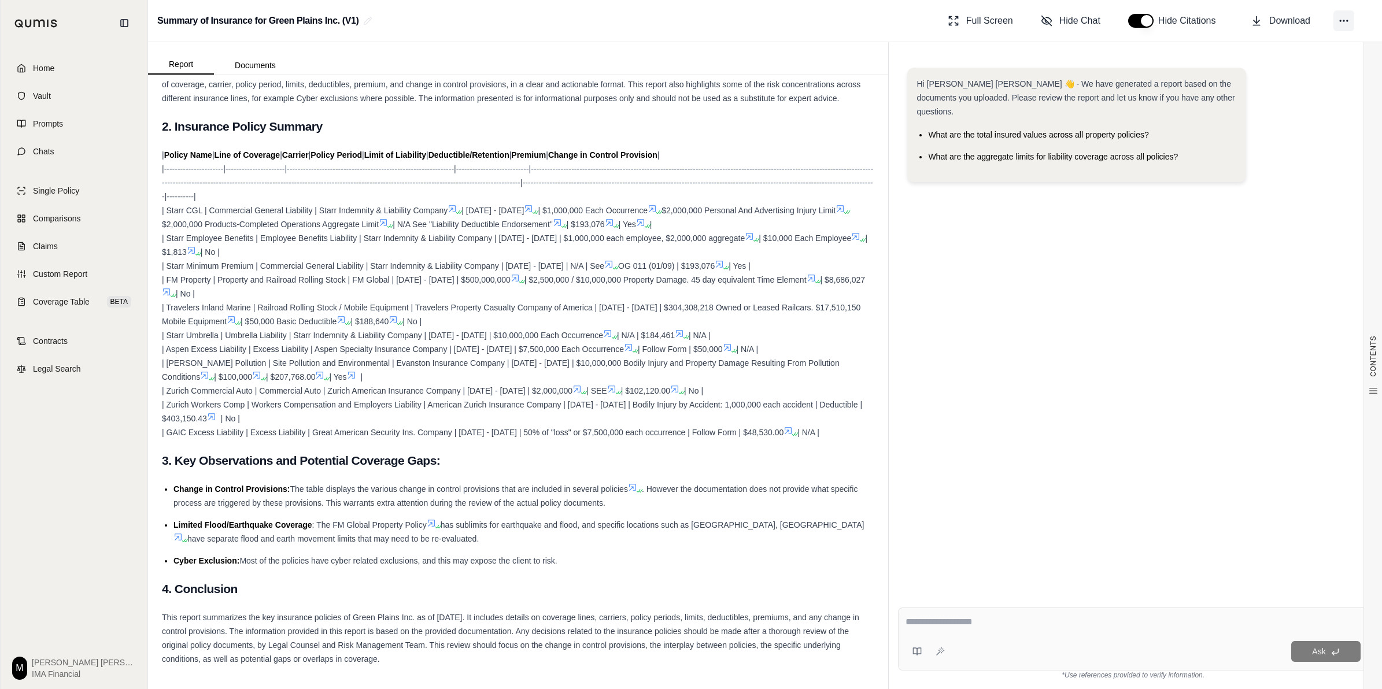
click at [1344, 19] on icon at bounding box center [1344, 21] width 12 height 12
click at [1226, 184] on div "Hi [PERSON_NAME] [PERSON_NAME] 👋 - We have generated a report based on the docu…" at bounding box center [1133, 323] width 470 height 531
click at [71, 276] on span "Custom Report" at bounding box center [60, 274] width 54 height 12
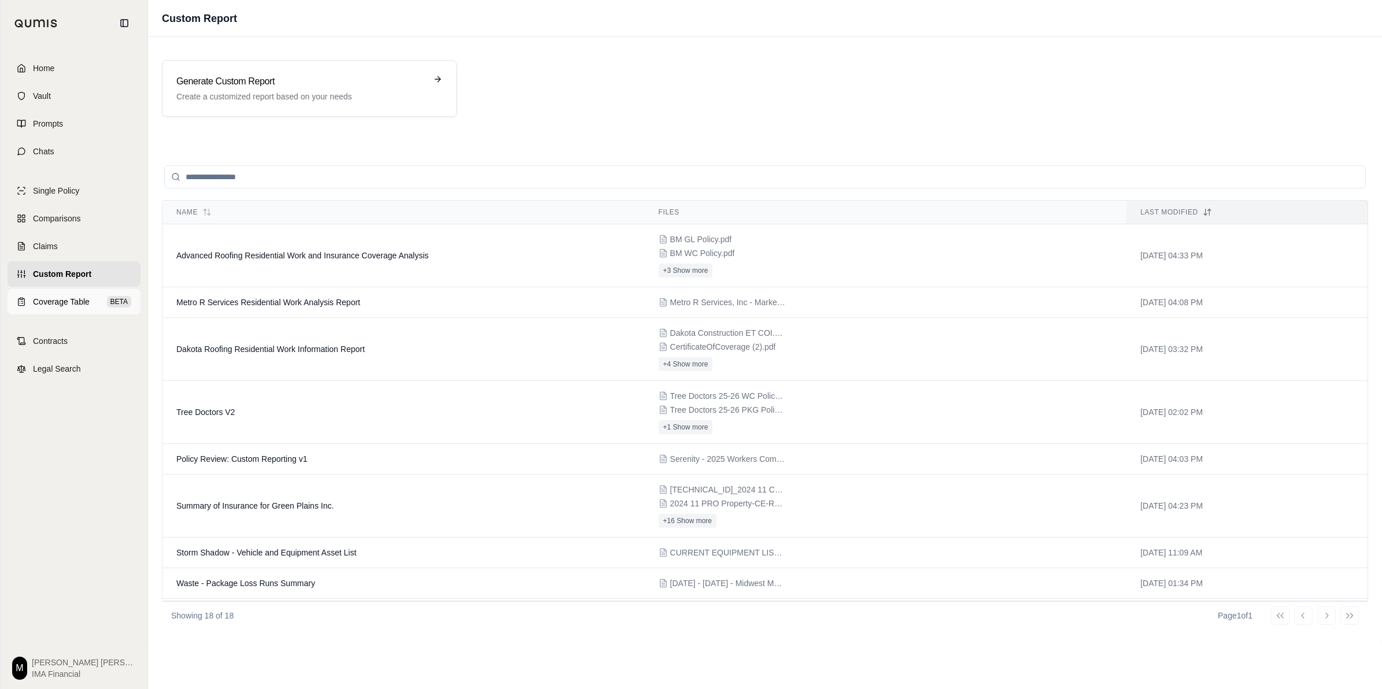
click at [64, 300] on span "Coverage Table" at bounding box center [61, 302] width 57 height 12
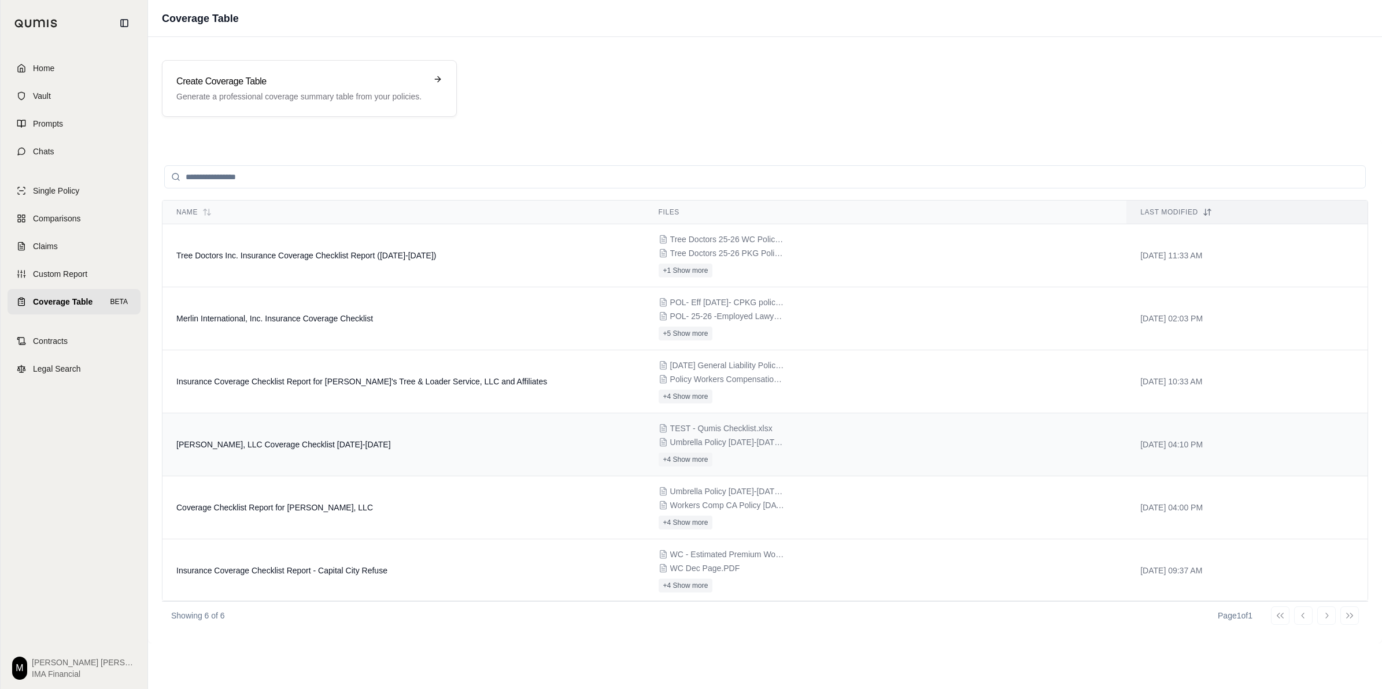
click at [550, 439] on td "[PERSON_NAME], LLC Coverage Checklist [DATE]-[DATE]" at bounding box center [403, 444] width 482 height 63
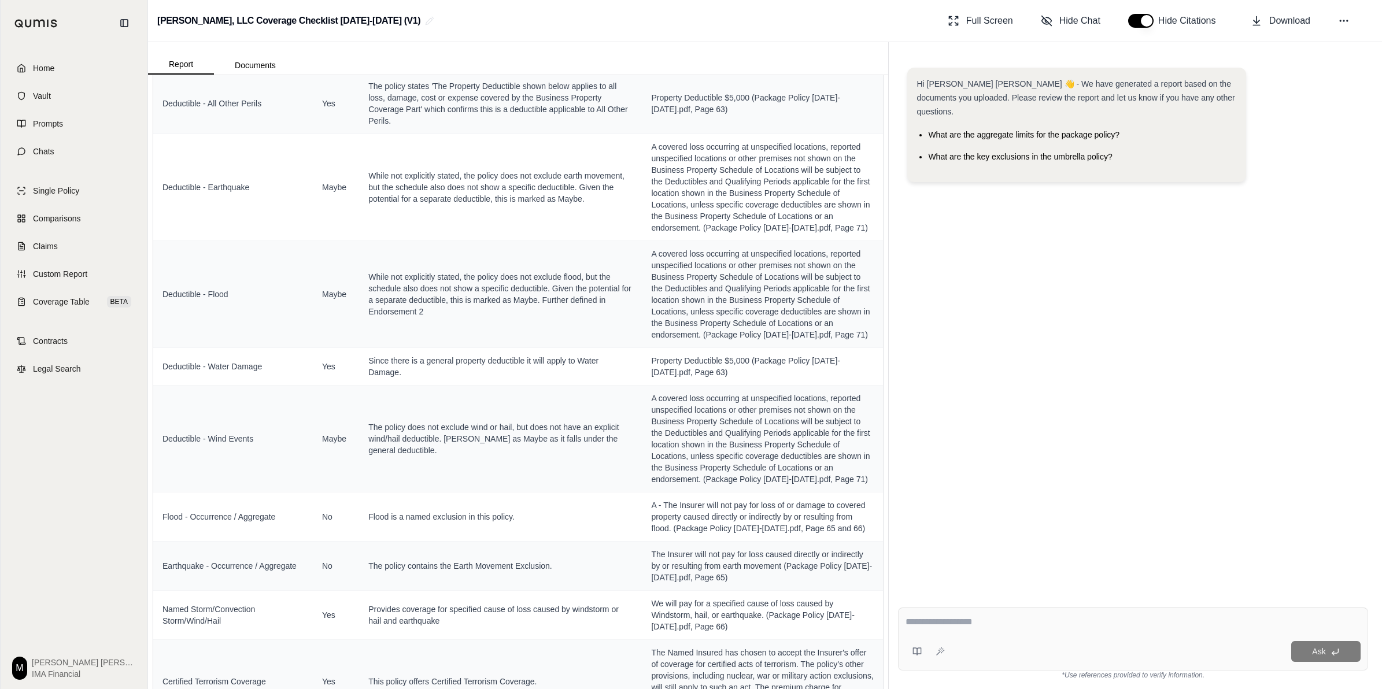
scroll to position [1012, 0]
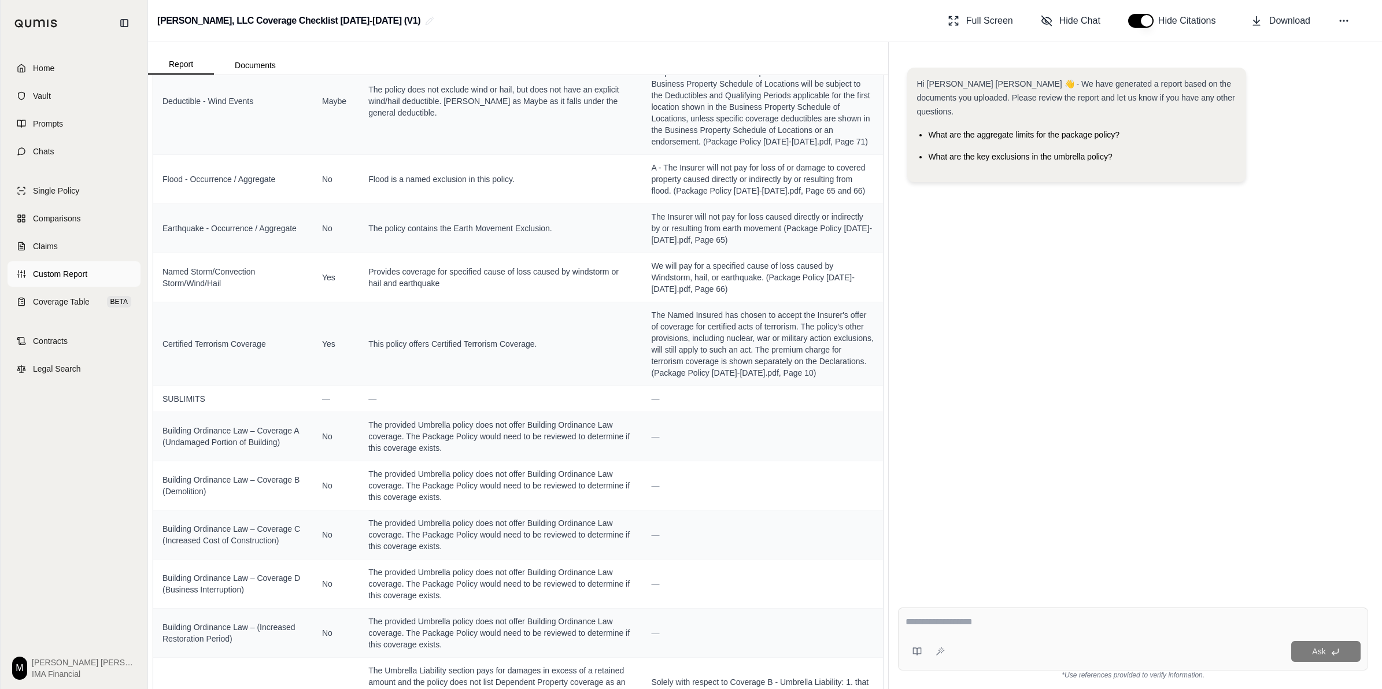
click at [66, 269] on span "Custom Report" at bounding box center [60, 274] width 54 height 12
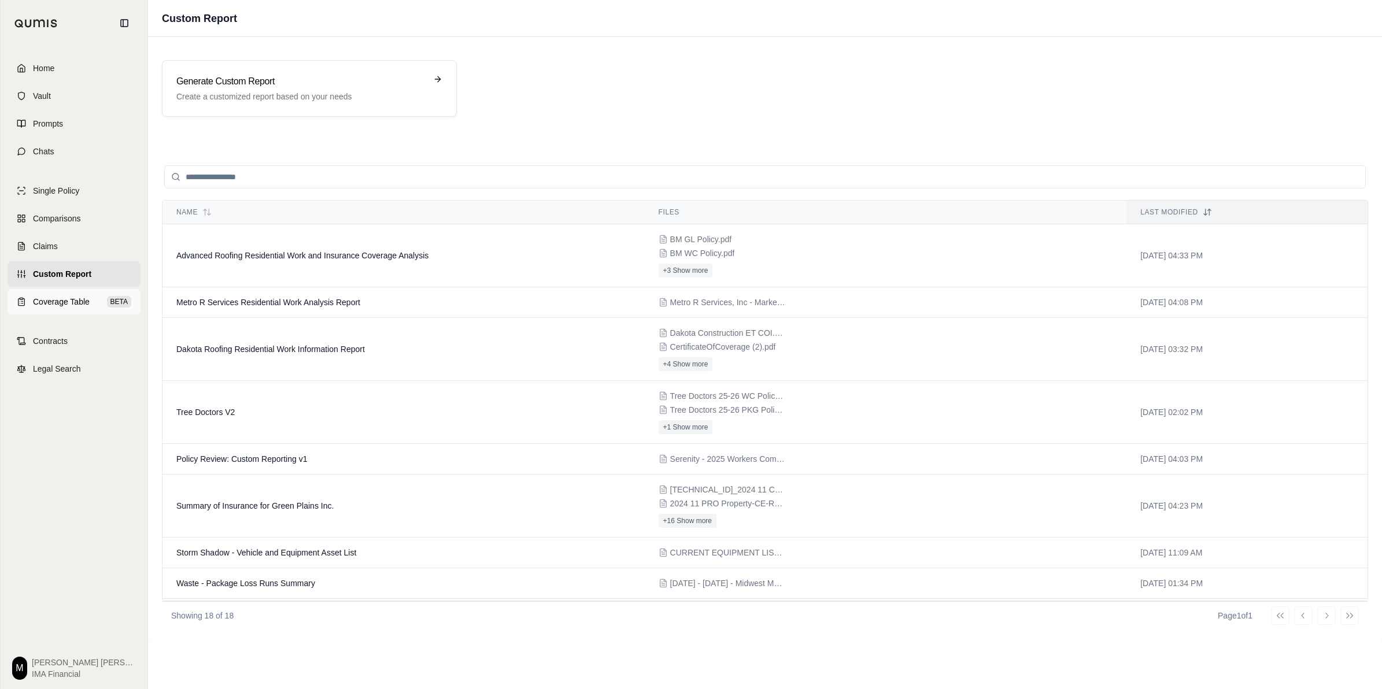
click at [71, 296] on span "Coverage Table" at bounding box center [61, 302] width 57 height 12
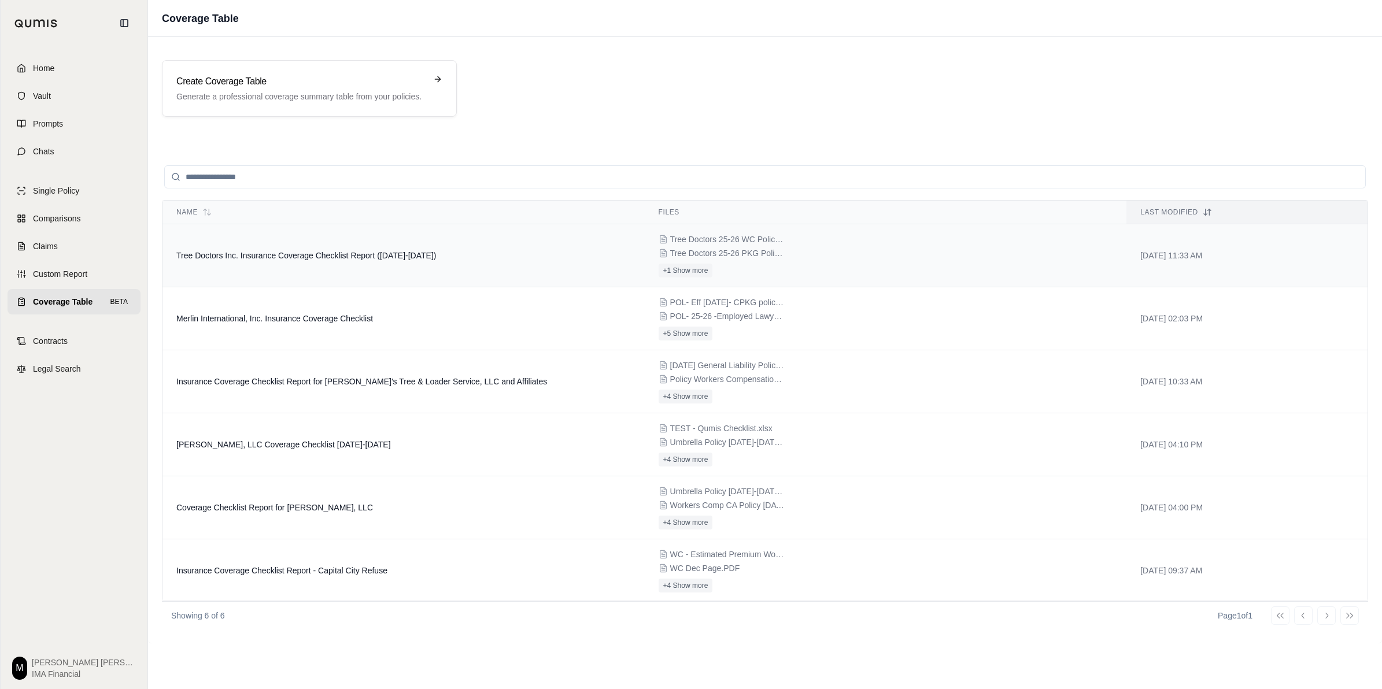
click at [363, 267] on td "Tree Doctors Inc. Insurance Coverage Checklist Report ([DATE]-[DATE])" at bounding box center [403, 255] width 482 height 63
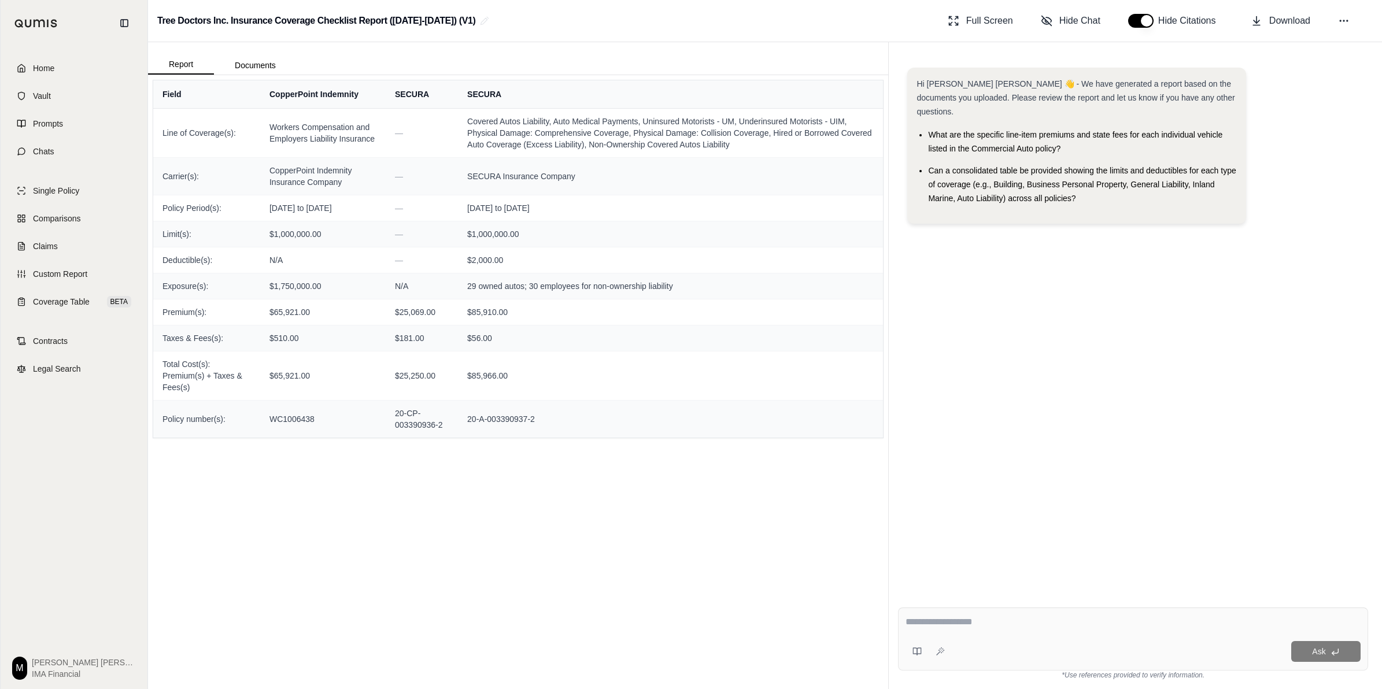
click at [733, 483] on div "Field CopperPoint Indemnity SECURA SECURA Line of Coverage(s): Workers Compensa…" at bounding box center [518, 382] width 740 height 614
click at [1310, 21] on button "Download" at bounding box center [1280, 20] width 69 height 23
click at [88, 276] on link "Custom Report" at bounding box center [74, 273] width 133 height 25
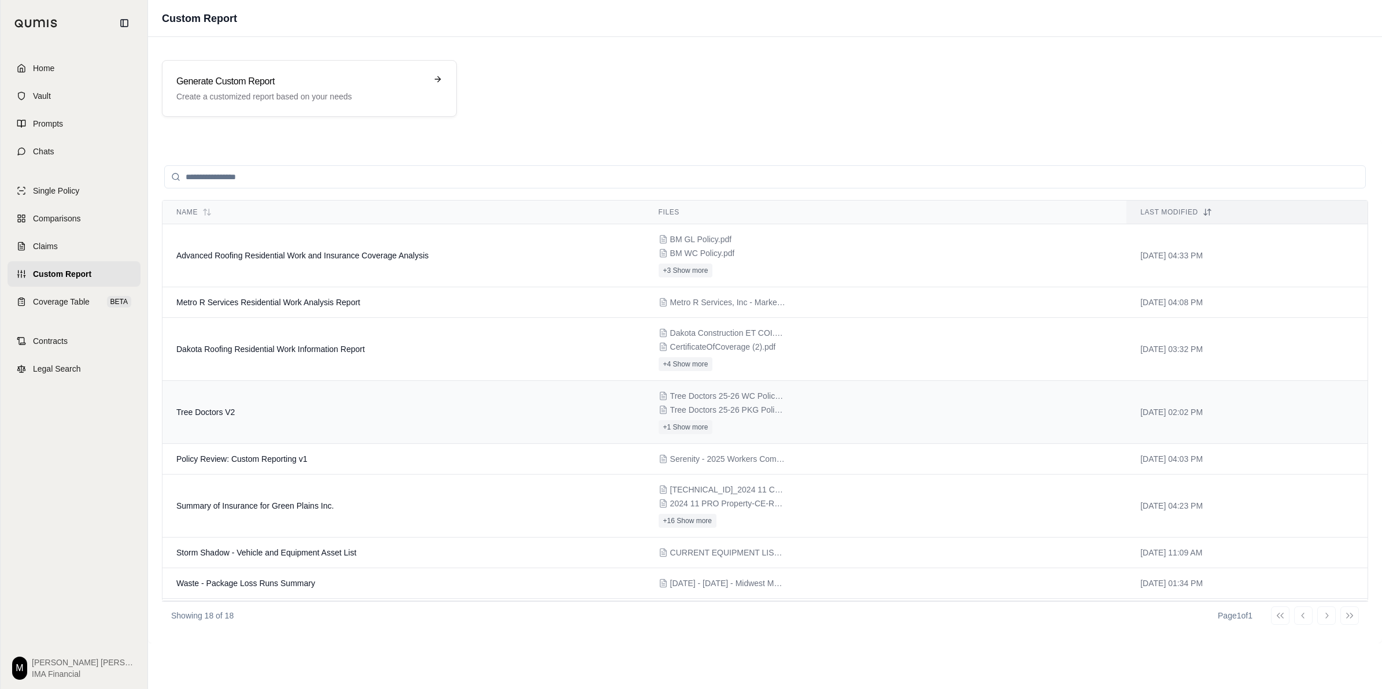
click at [283, 411] on td "Tree Doctors V2" at bounding box center [403, 412] width 482 height 63
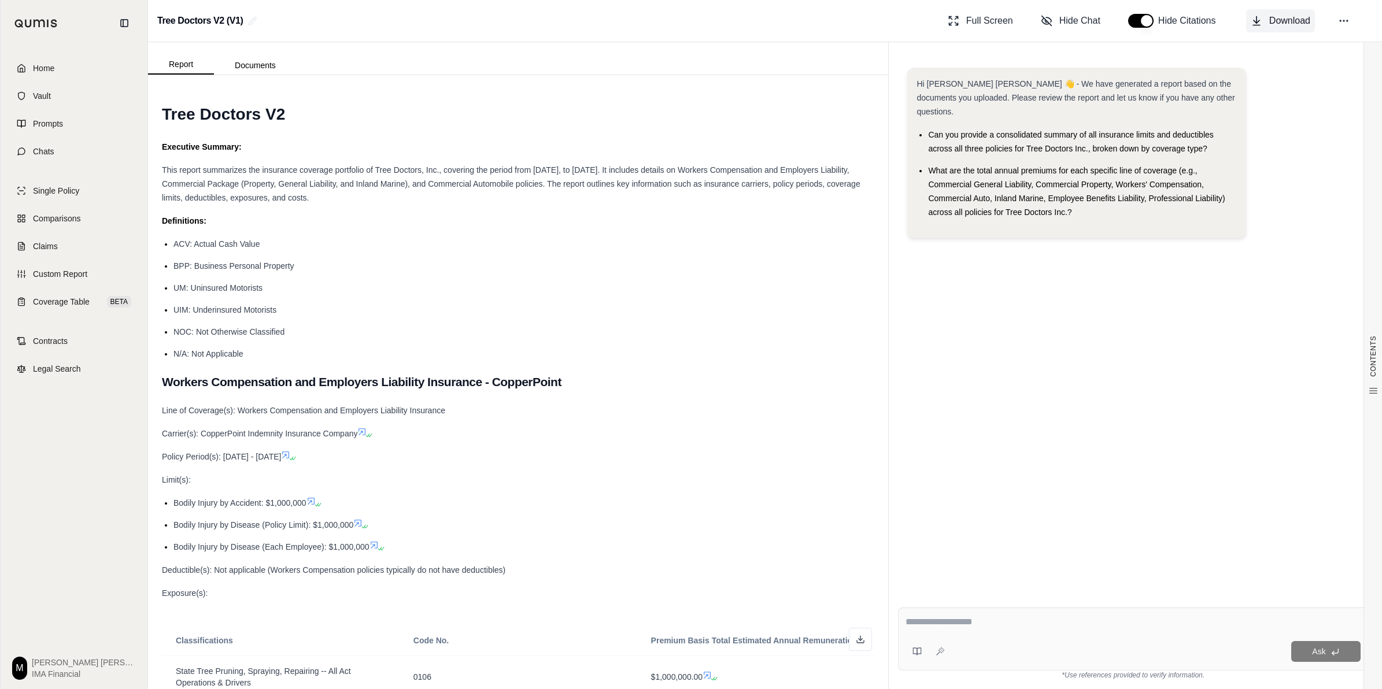
click at [1302, 21] on span "Download" at bounding box center [1289, 21] width 41 height 14
click at [1340, 16] on icon at bounding box center [1344, 21] width 12 height 12
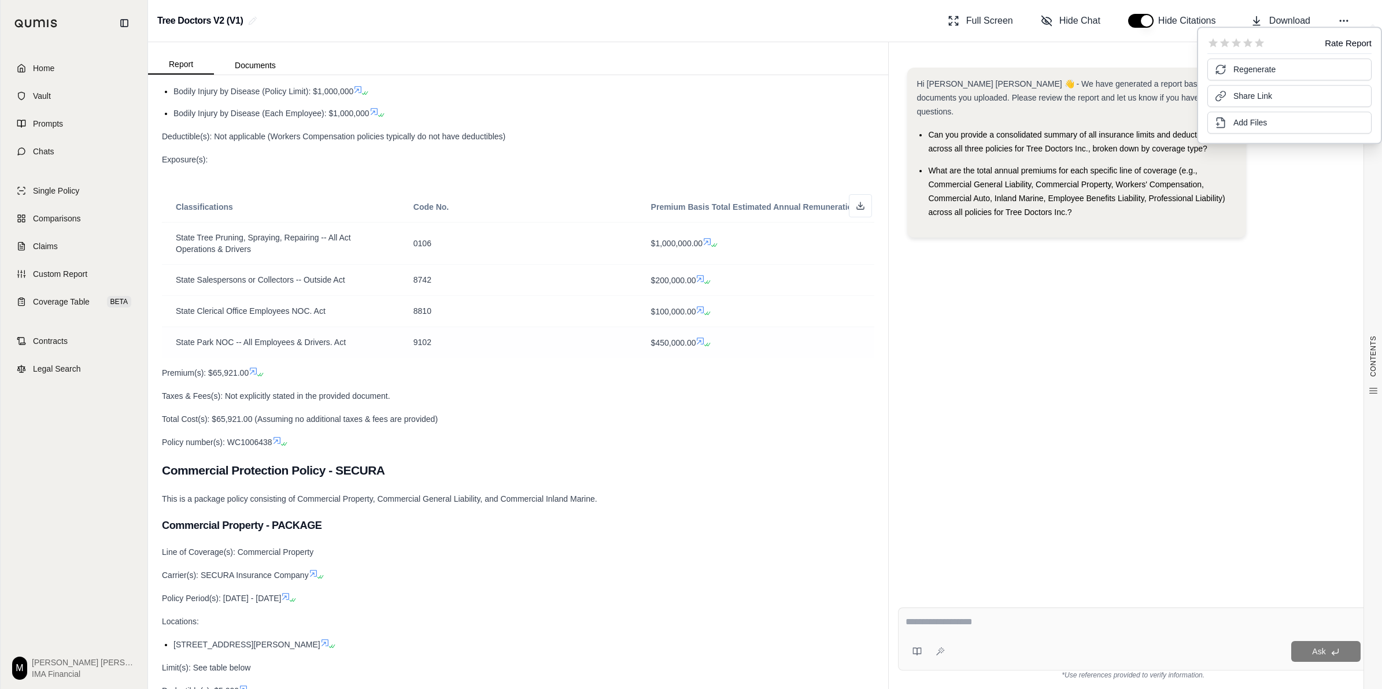
scroll to position [867, 0]
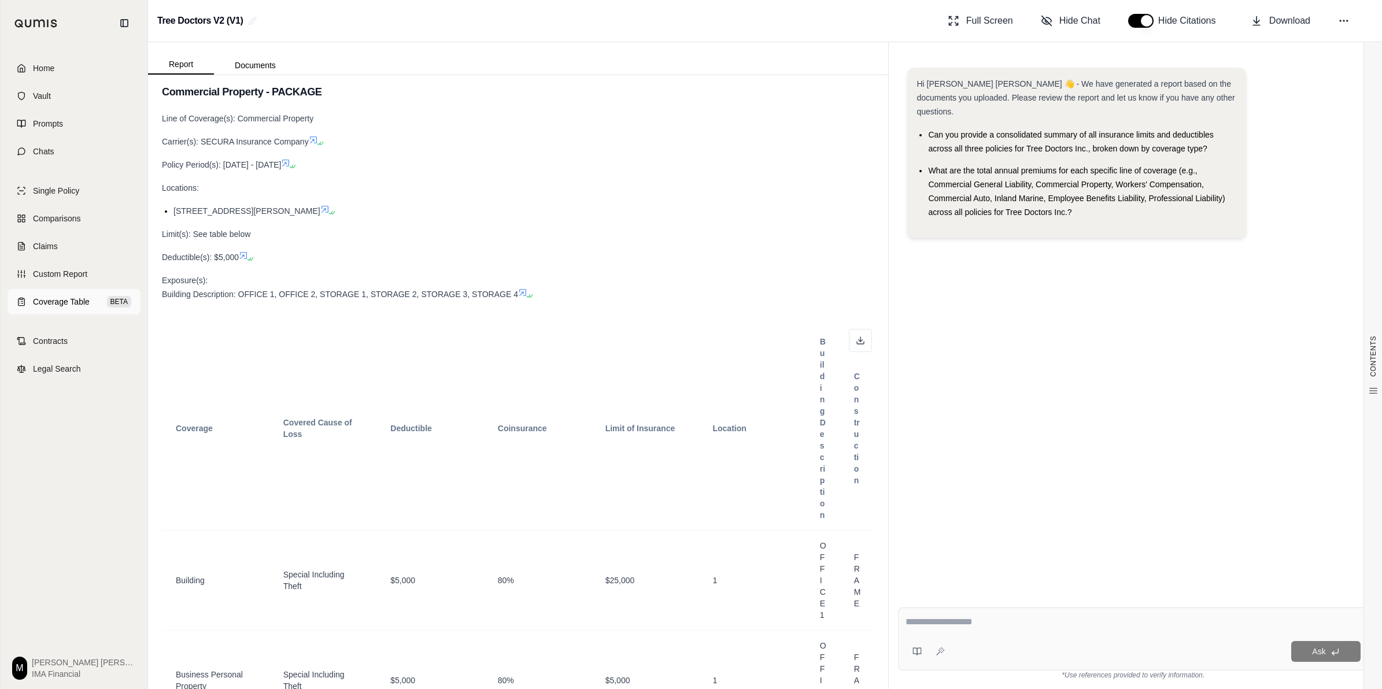
click at [58, 304] on span "Coverage Table" at bounding box center [61, 302] width 57 height 12
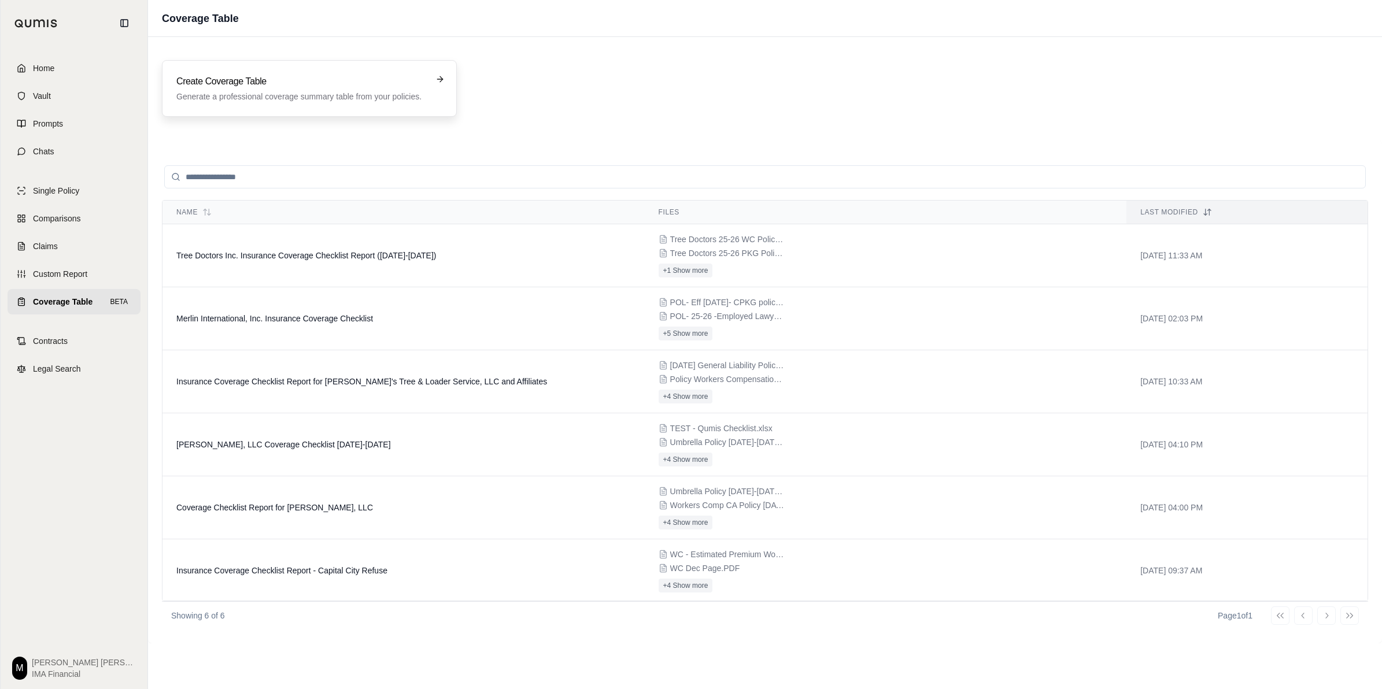
click at [319, 93] on p "Generate a professional coverage summary table from your policies." at bounding box center [301, 97] width 250 height 12
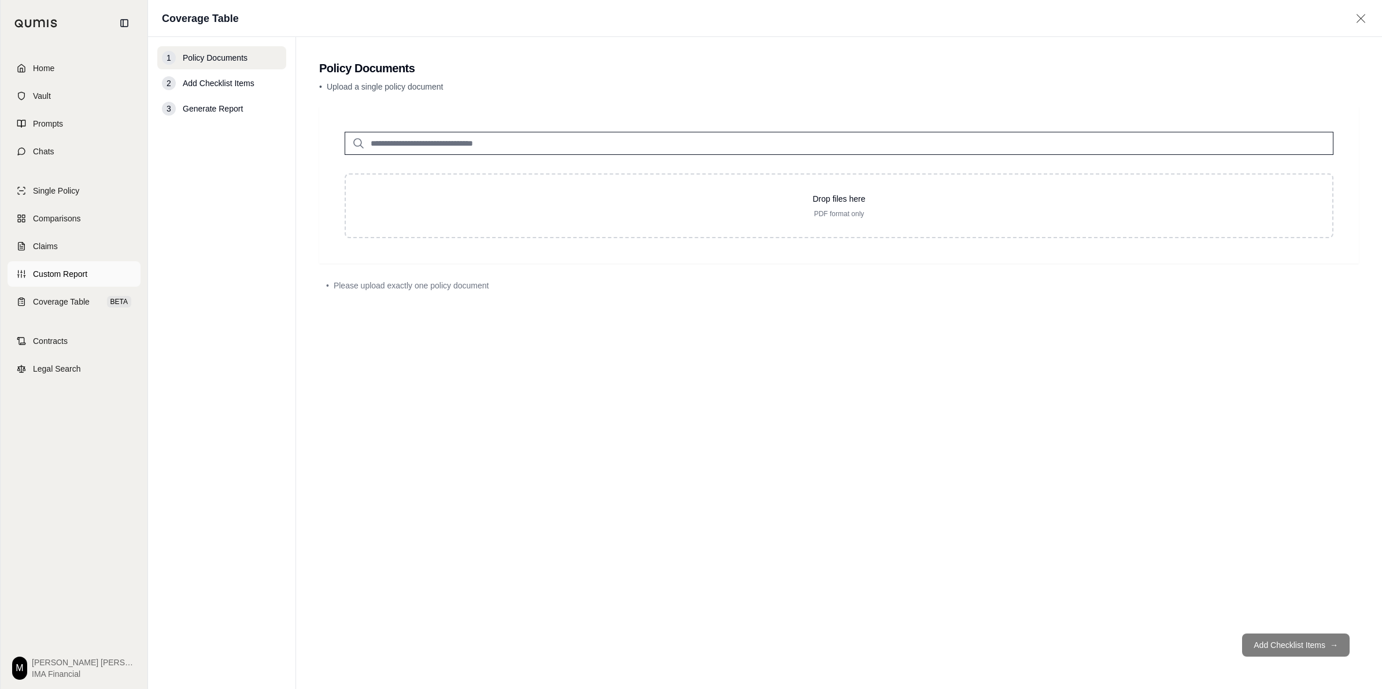
click at [75, 272] on span "Custom Report" at bounding box center [60, 274] width 54 height 12
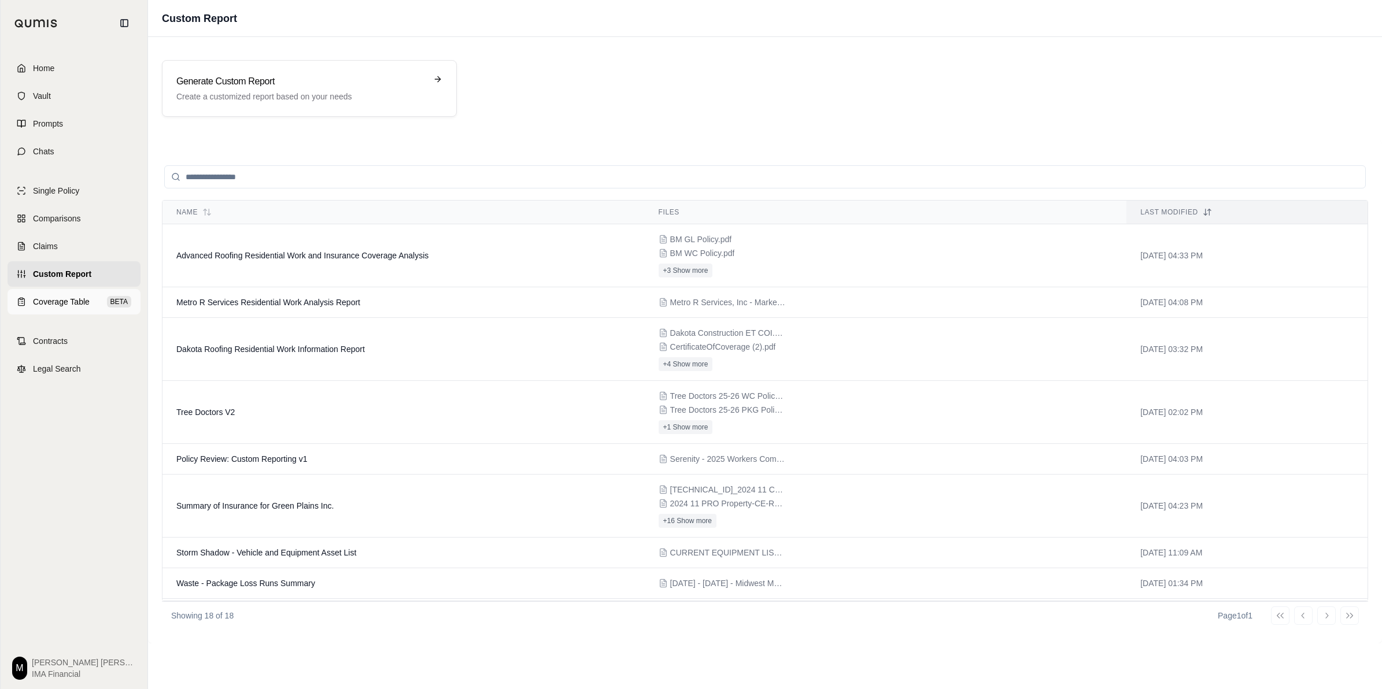
click at [77, 301] on span "Coverage Table" at bounding box center [61, 302] width 57 height 12
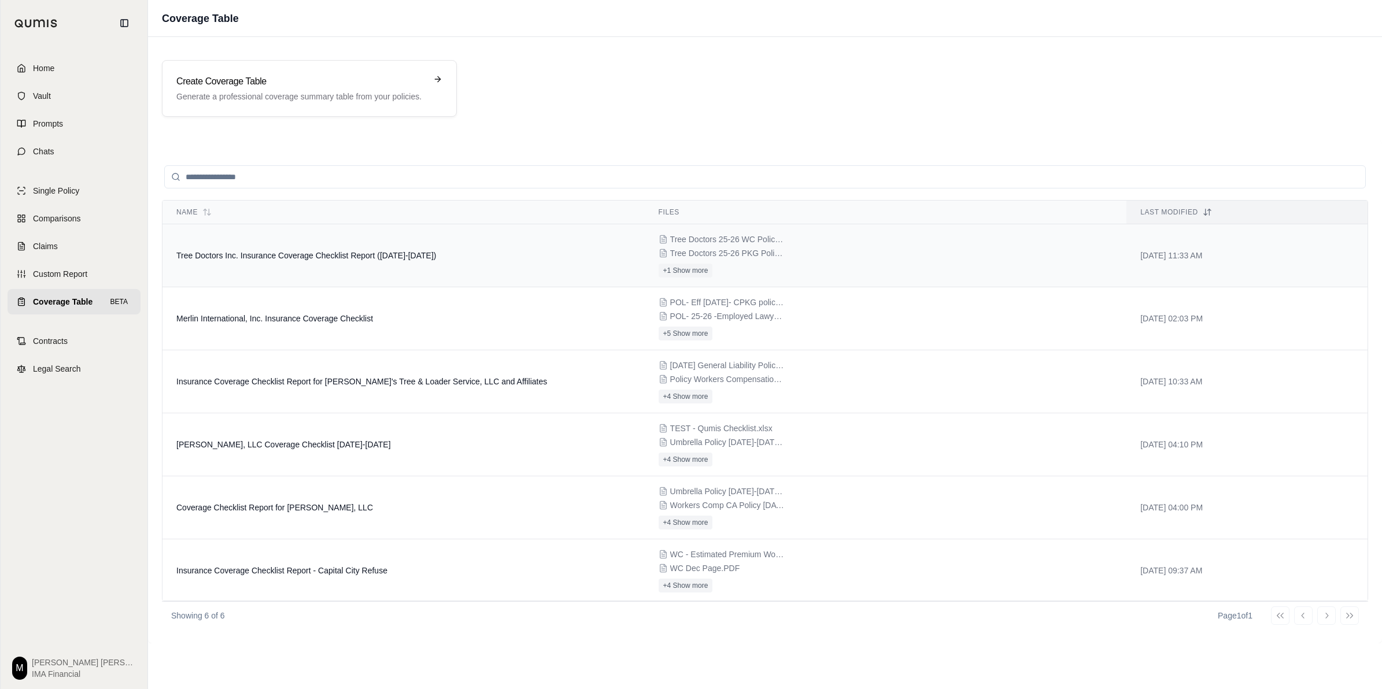
click at [290, 264] on td "Tree Doctors Inc. Insurance Coverage Checklist Report ([DATE]-[DATE])" at bounding box center [403, 255] width 482 height 63
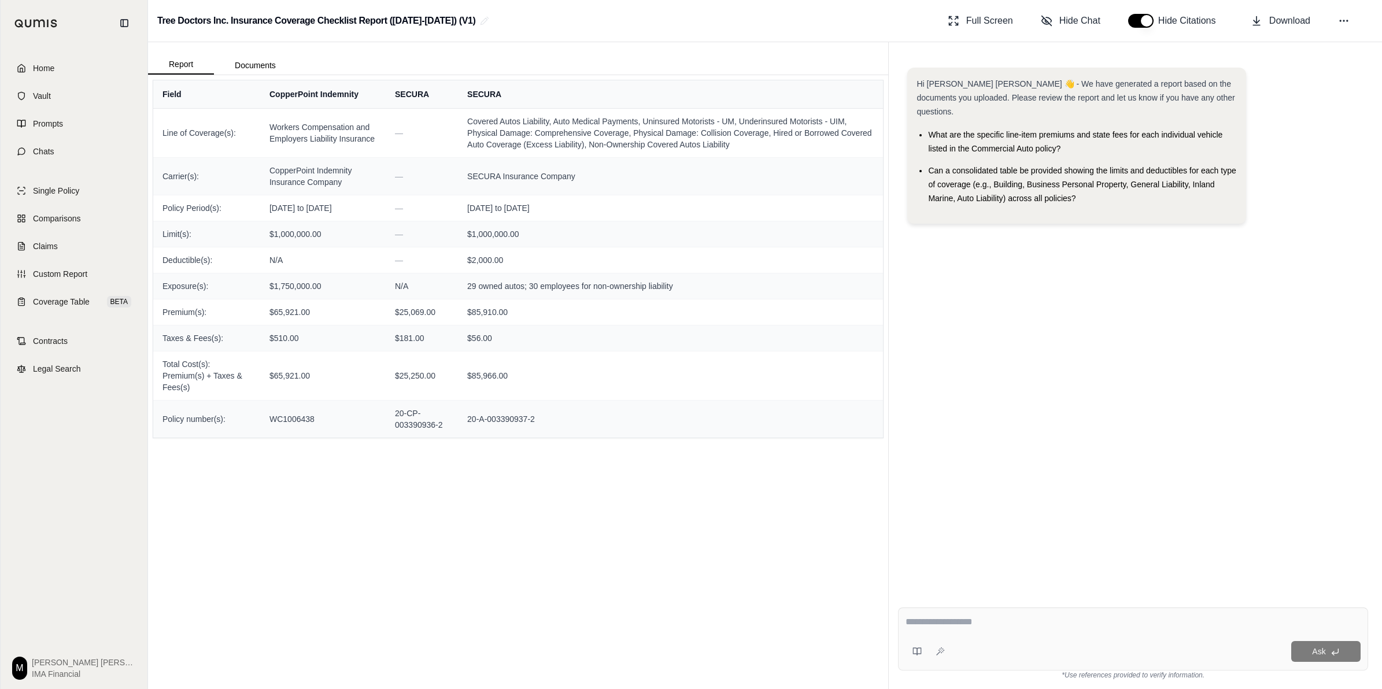
click at [690, 537] on div "Field CopperPoint Indemnity SECURA SECURA Line of Coverage(s): Workers Compensa…" at bounding box center [518, 382] width 740 height 614
click at [542, 483] on div "Field CopperPoint Indemnity SECURA SECURA Line of Coverage(s): Workers Compensa…" at bounding box center [518, 382] width 740 height 614
click at [76, 295] on link "Coverage Table BETA" at bounding box center [74, 301] width 133 height 25
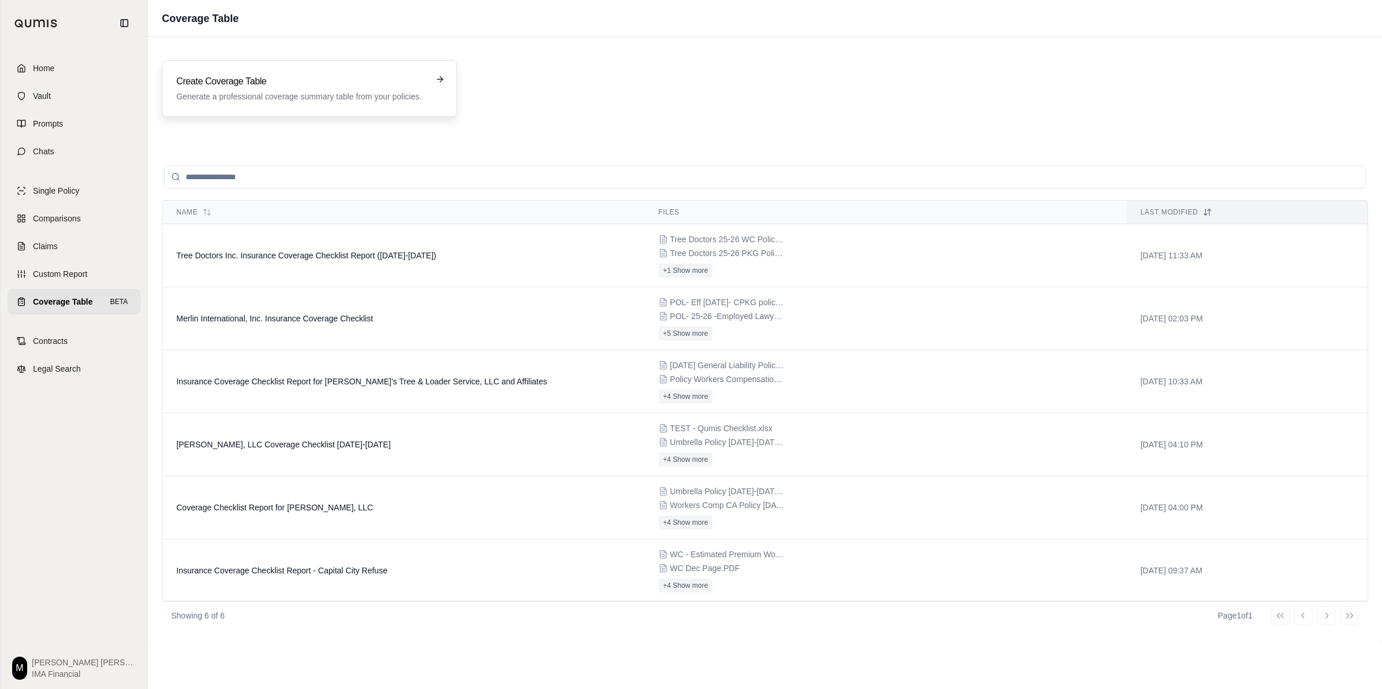
click at [262, 60] on div "Create Coverage Table Generate a professional coverage summary table from your …" at bounding box center [309, 88] width 295 height 57
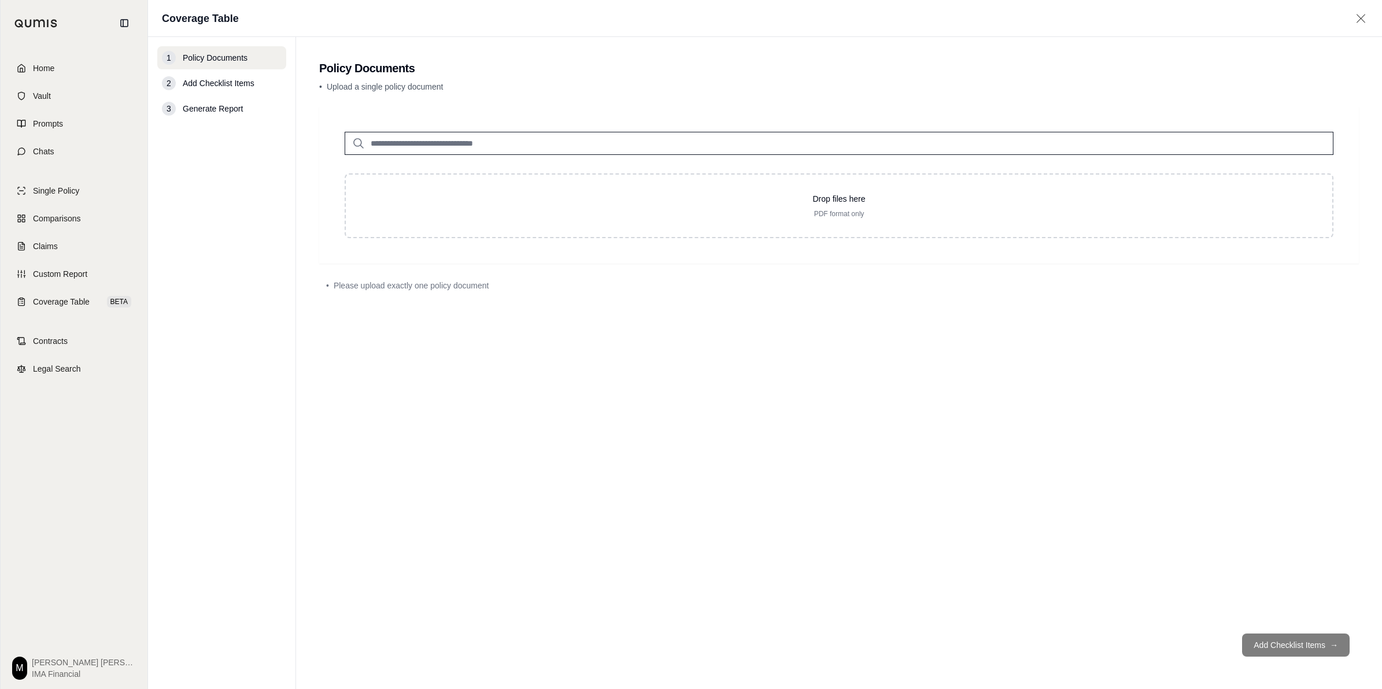
click at [418, 143] on input "search" at bounding box center [839, 143] width 989 height 23
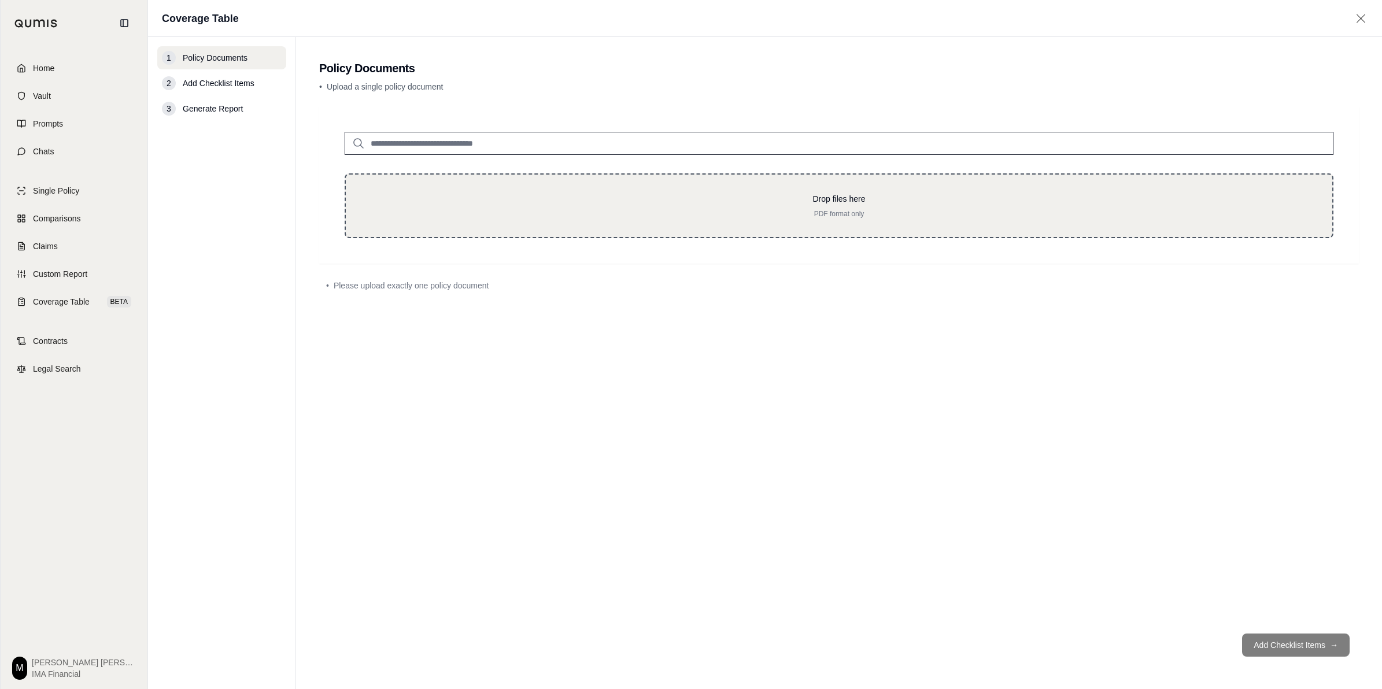
click at [411, 201] on p "Drop files here" at bounding box center [838, 199] width 949 height 12
type input "**********"
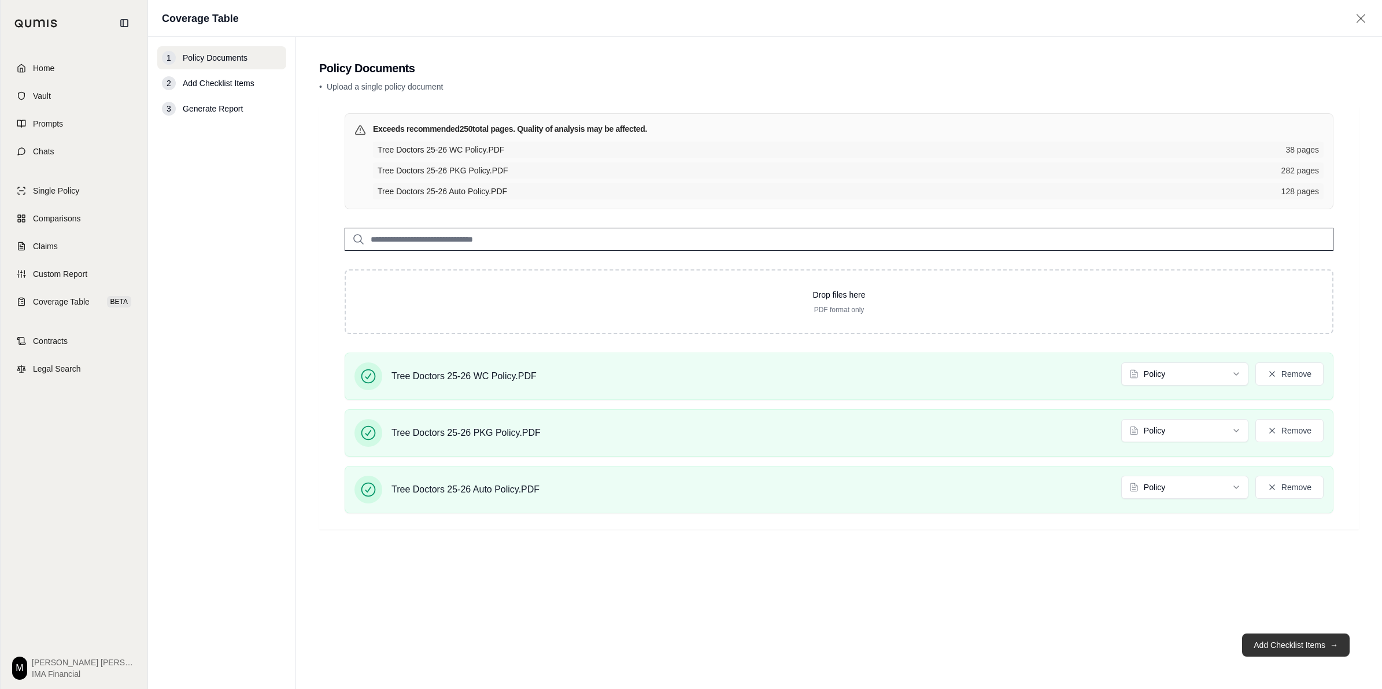
click at [1270, 652] on button "Add Checklist Items →" at bounding box center [1296, 645] width 108 height 23
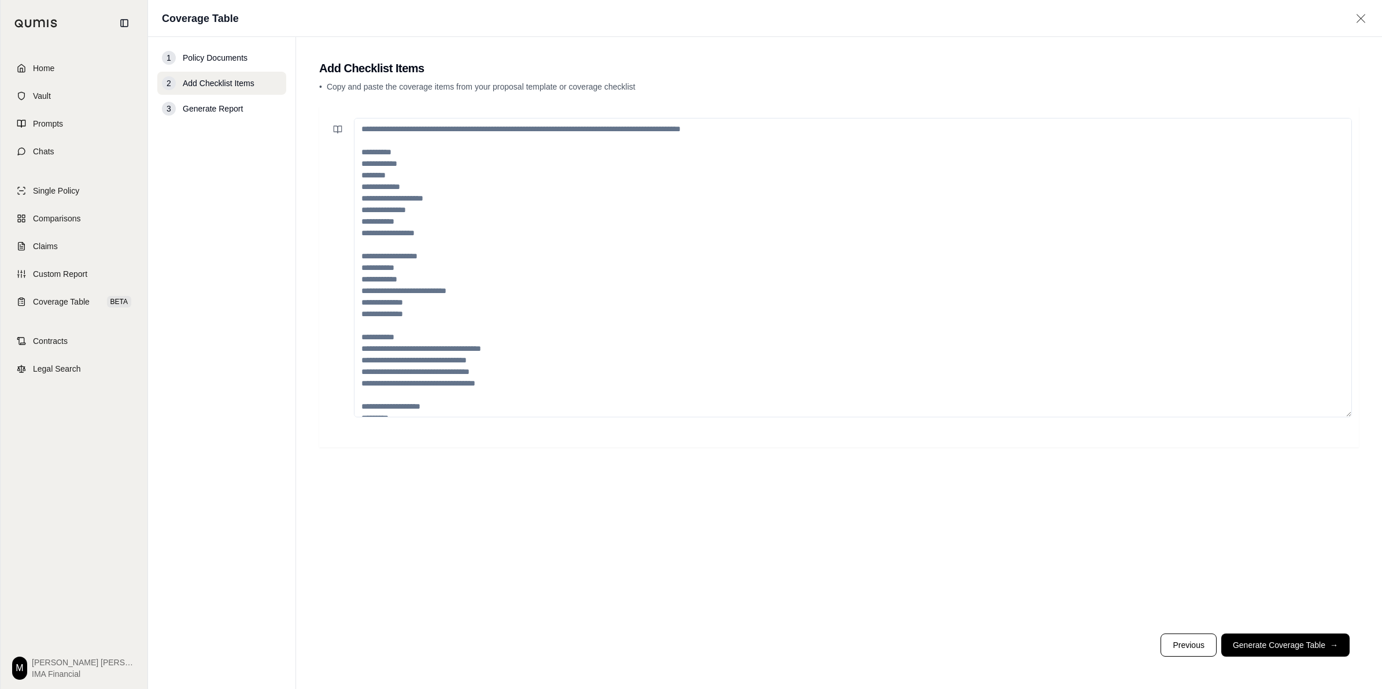
click at [198, 58] on span "Policy Documents" at bounding box center [215, 58] width 65 height 12
click at [672, 249] on textarea at bounding box center [853, 268] width 998 height 300
paste textarea "**********"
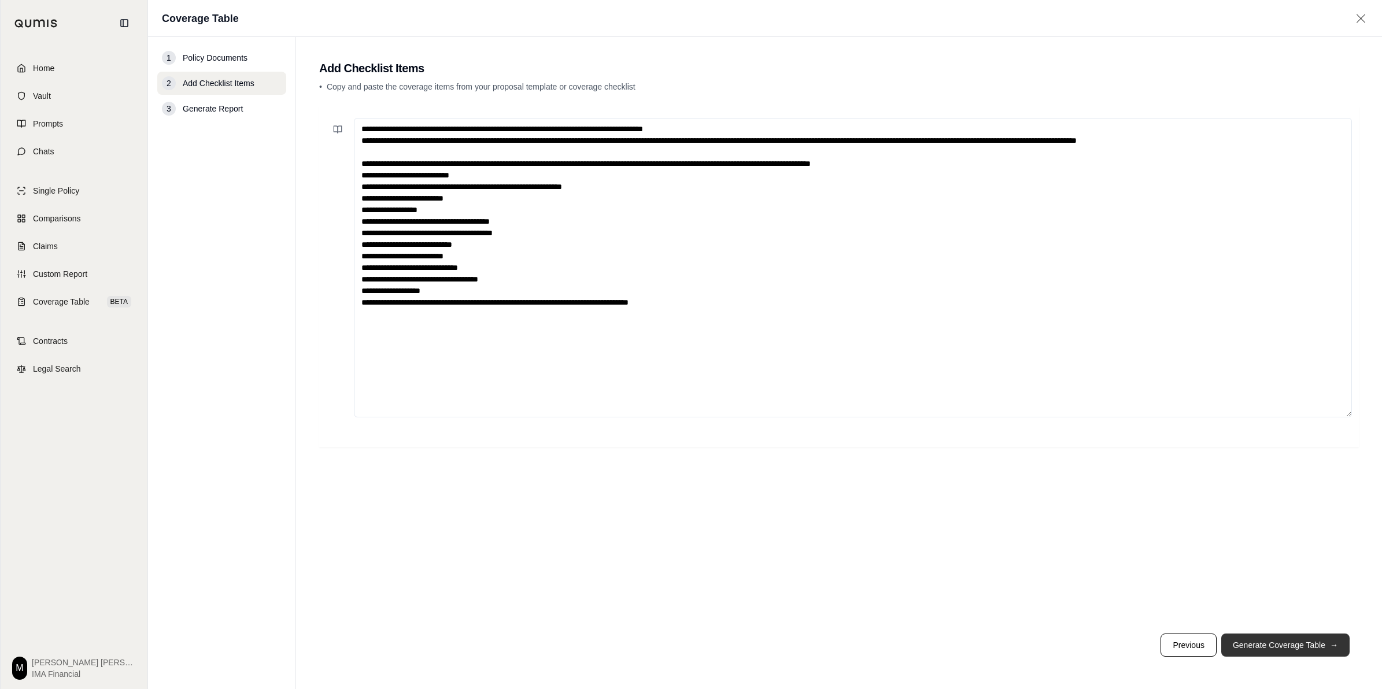
type textarea "**********"
click at [1282, 651] on button "Generate Coverage Table →" at bounding box center [1285, 645] width 128 height 23
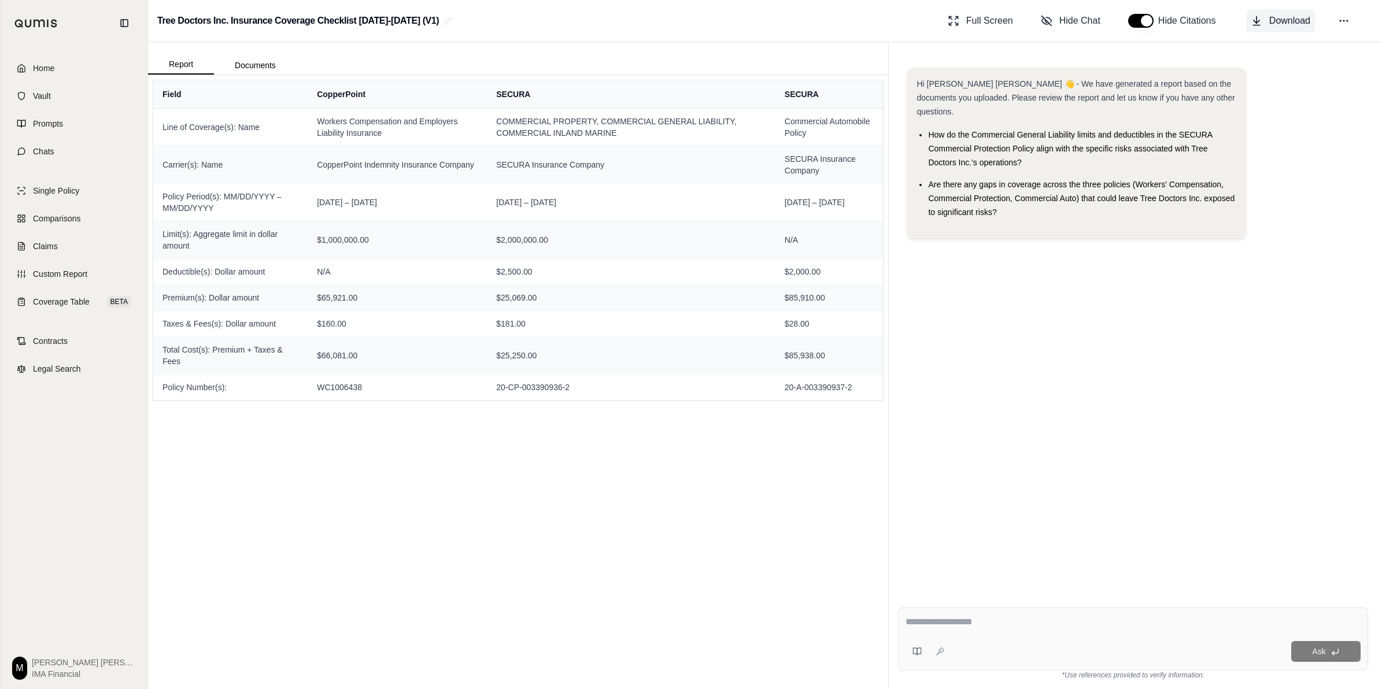
click at [1291, 24] on span "Download" at bounding box center [1289, 21] width 41 height 14
click at [85, 272] on span "Custom Report" at bounding box center [60, 274] width 54 height 12
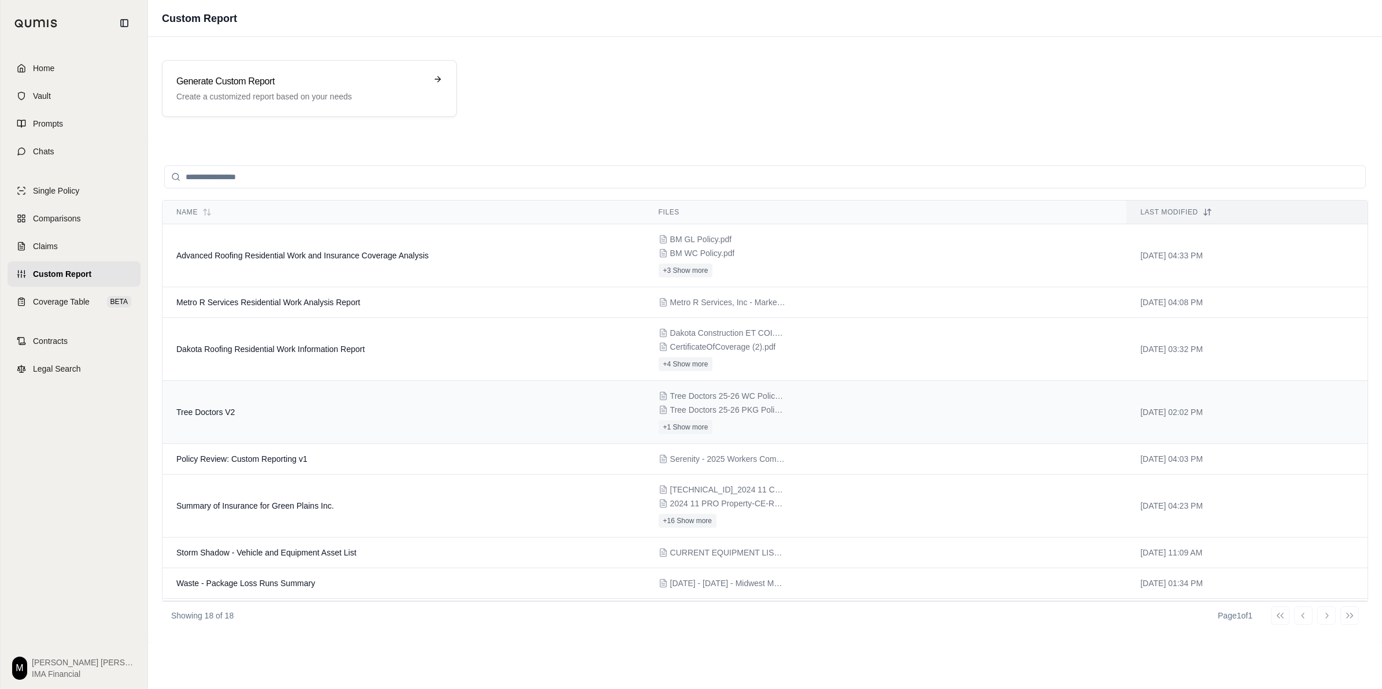
click at [308, 420] on td "Tree Doctors V2" at bounding box center [403, 412] width 482 height 63
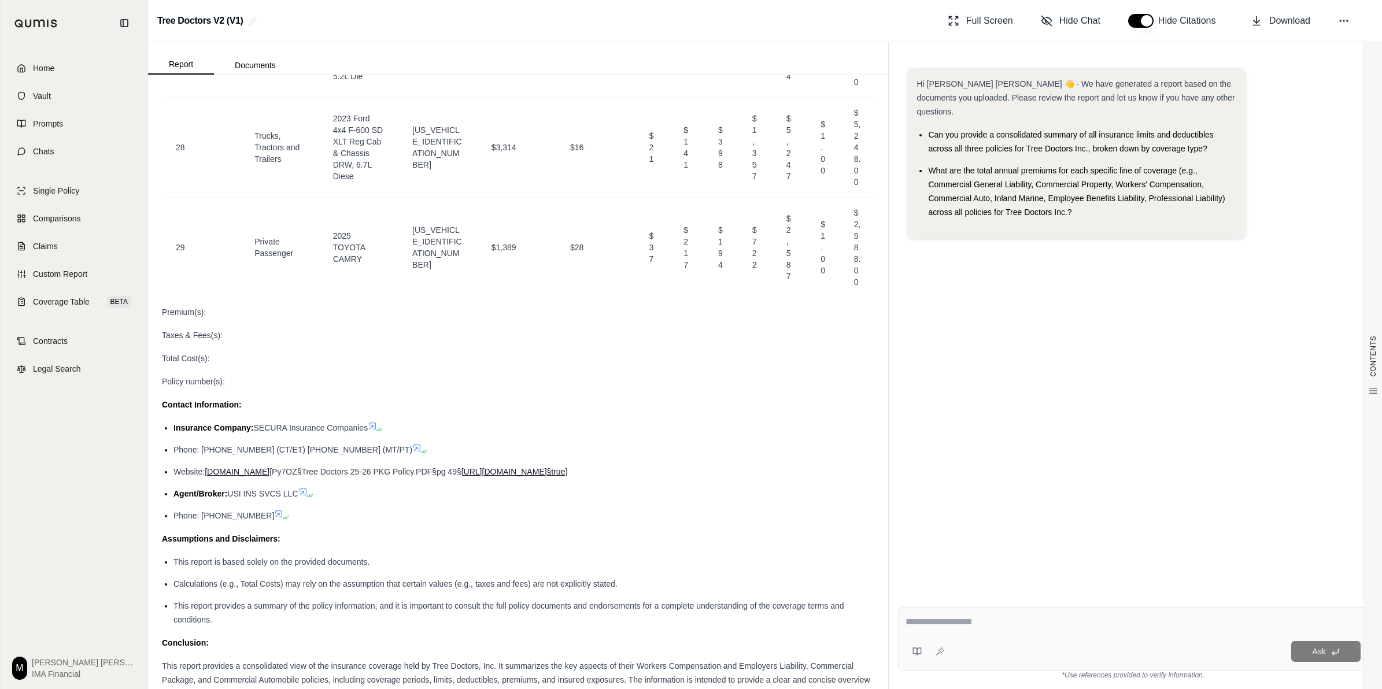
scroll to position [8192, 0]
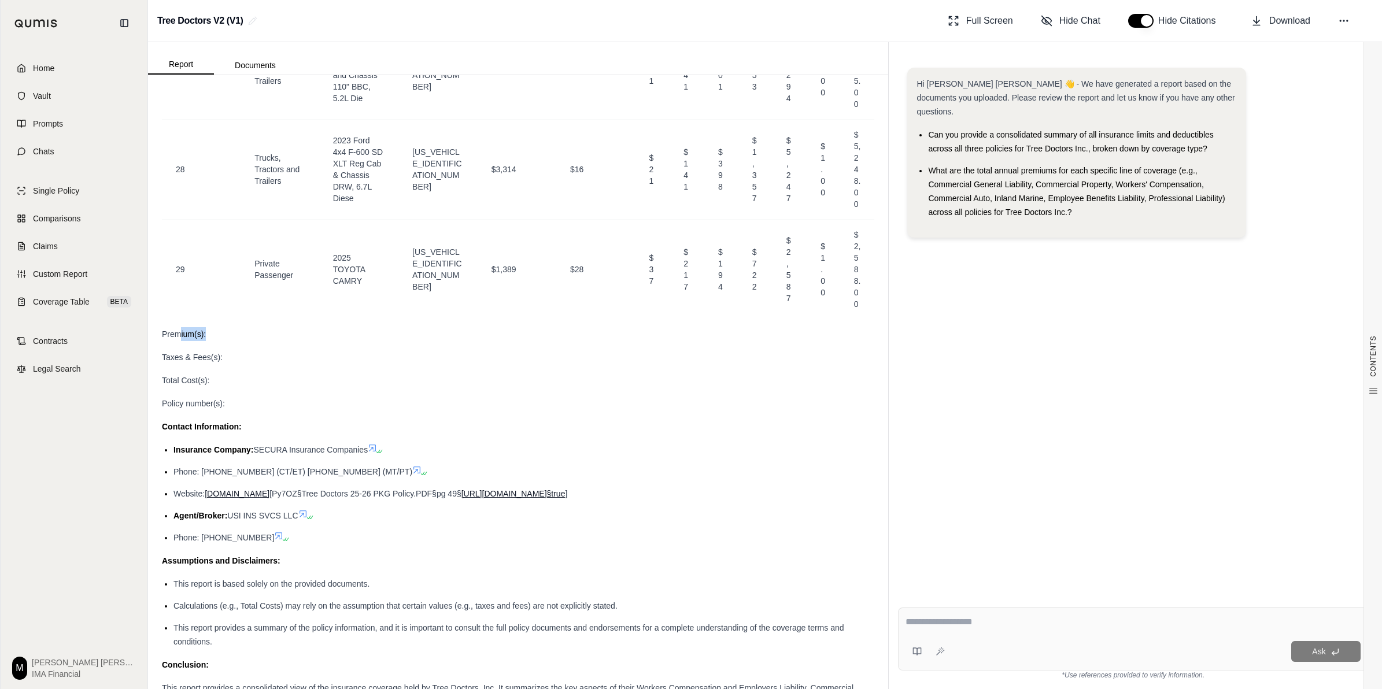
drag, startPoint x: 179, startPoint y: 376, endPoint x: 208, endPoint y: 379, distance: 29.1
click at [208, 341] on div "Premium(s):" at bounding box center [518, 334] width 712 height 14
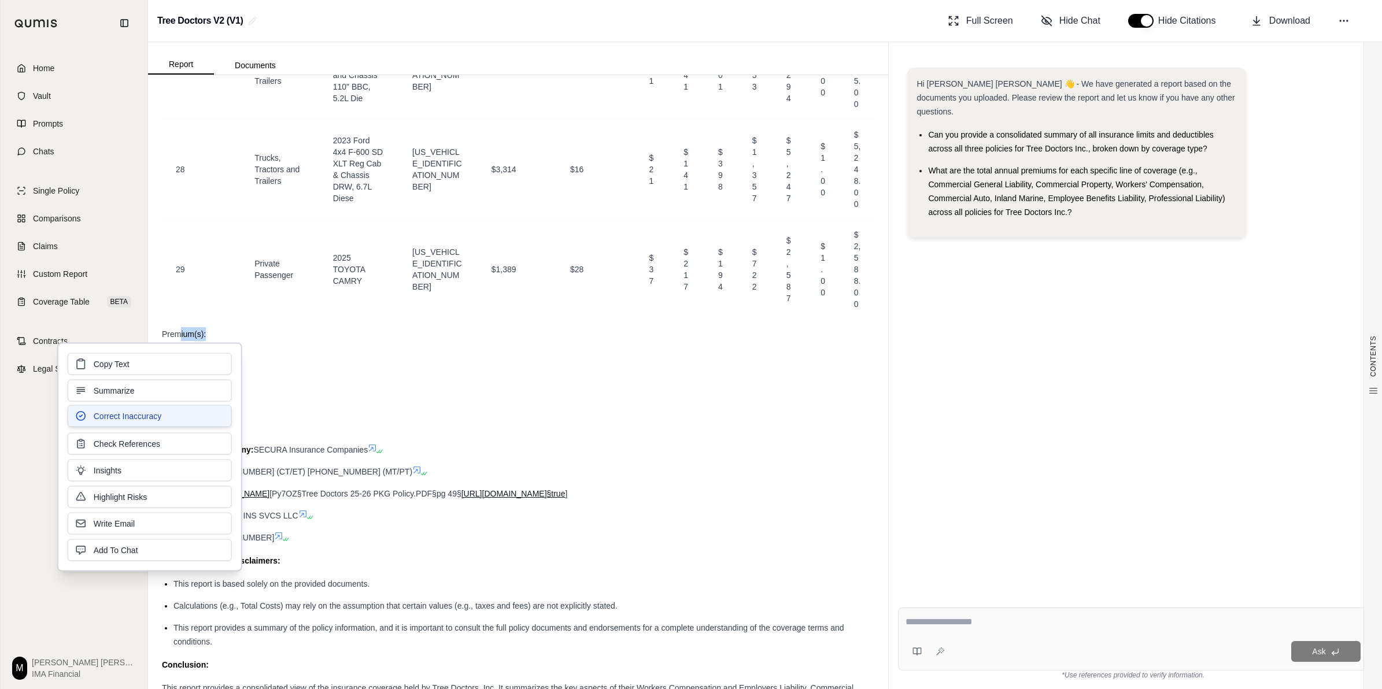
drag, startPoint x: 208, startPoint y: 379, endPoint x: 160, endPoint y: 423, distance: 64.7
click at [160, 423] on button "Correct Inaccuracy" at bounding box center [150, 416] width 164 height 22
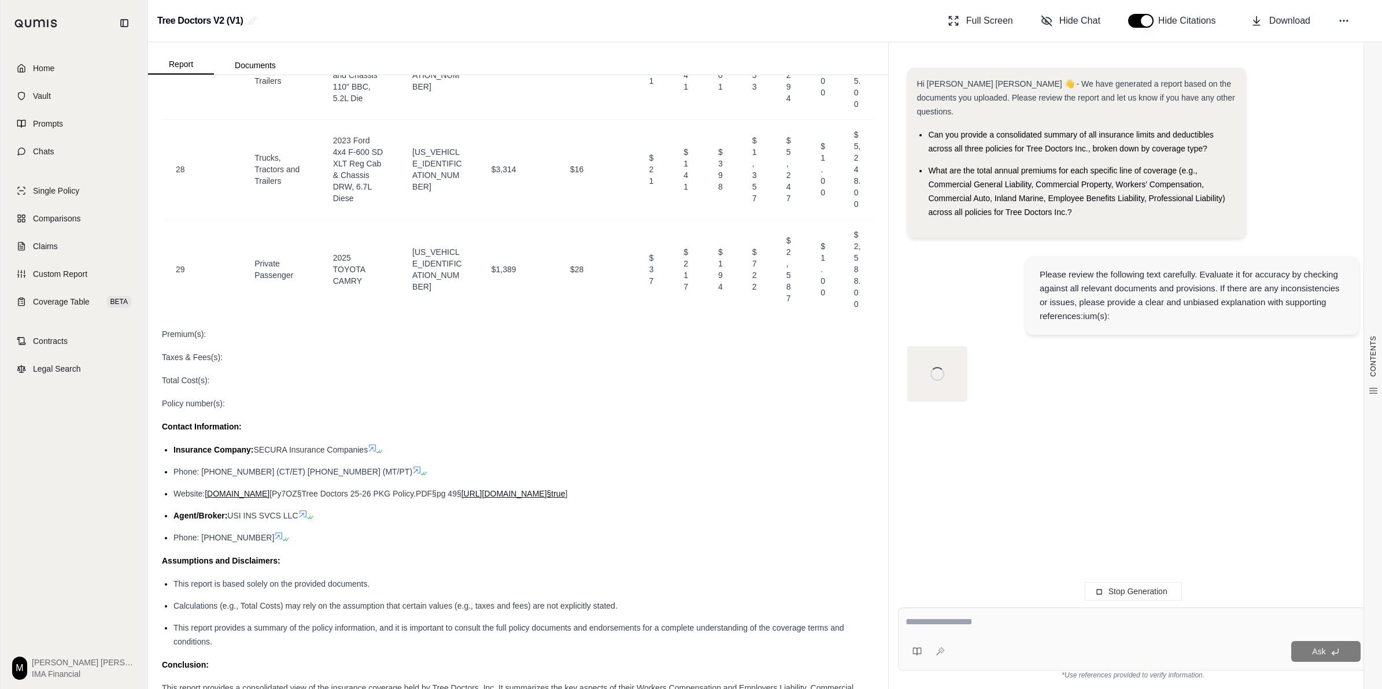
scroll to position [0, 0]
click at [1104, 591] on button "Stop Generation" at bounding box center [1133, 591] width 97 height 19
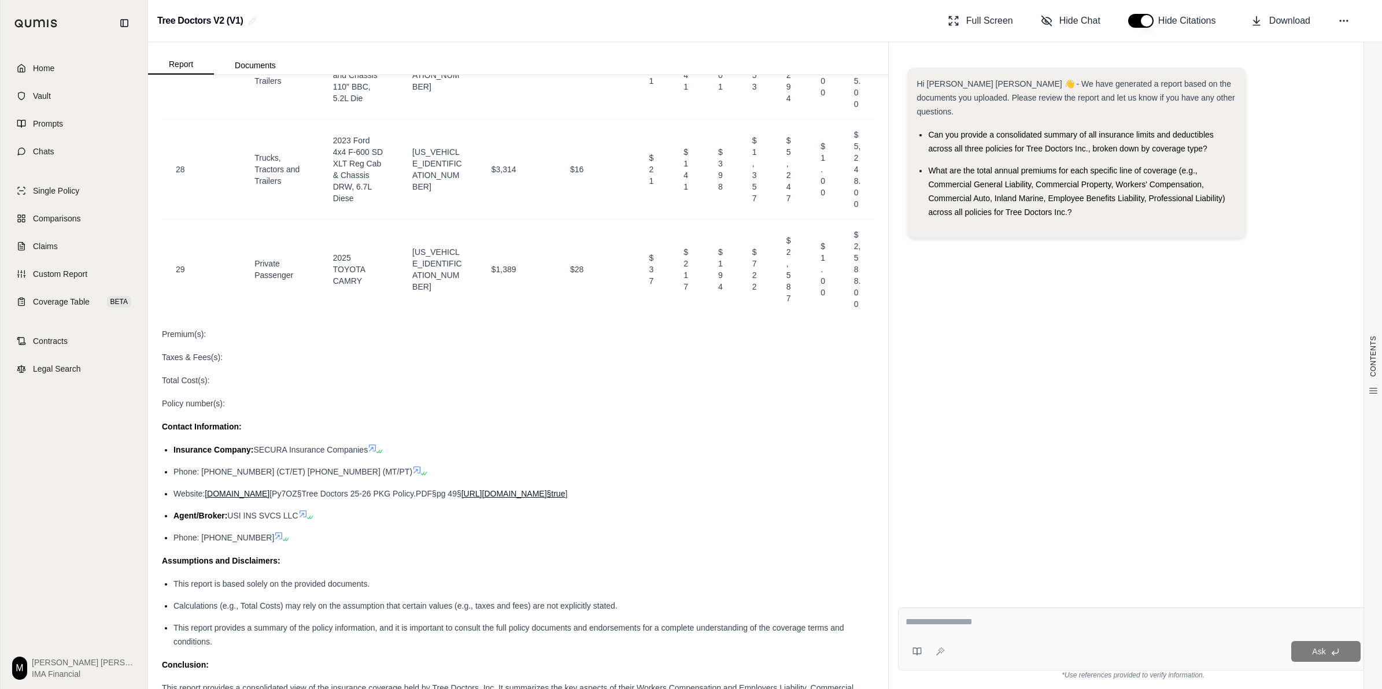
drag, startPoint x: 162, startPoint y: 376, endPoint x: 226, endPoint y: 443, distance: 92.9
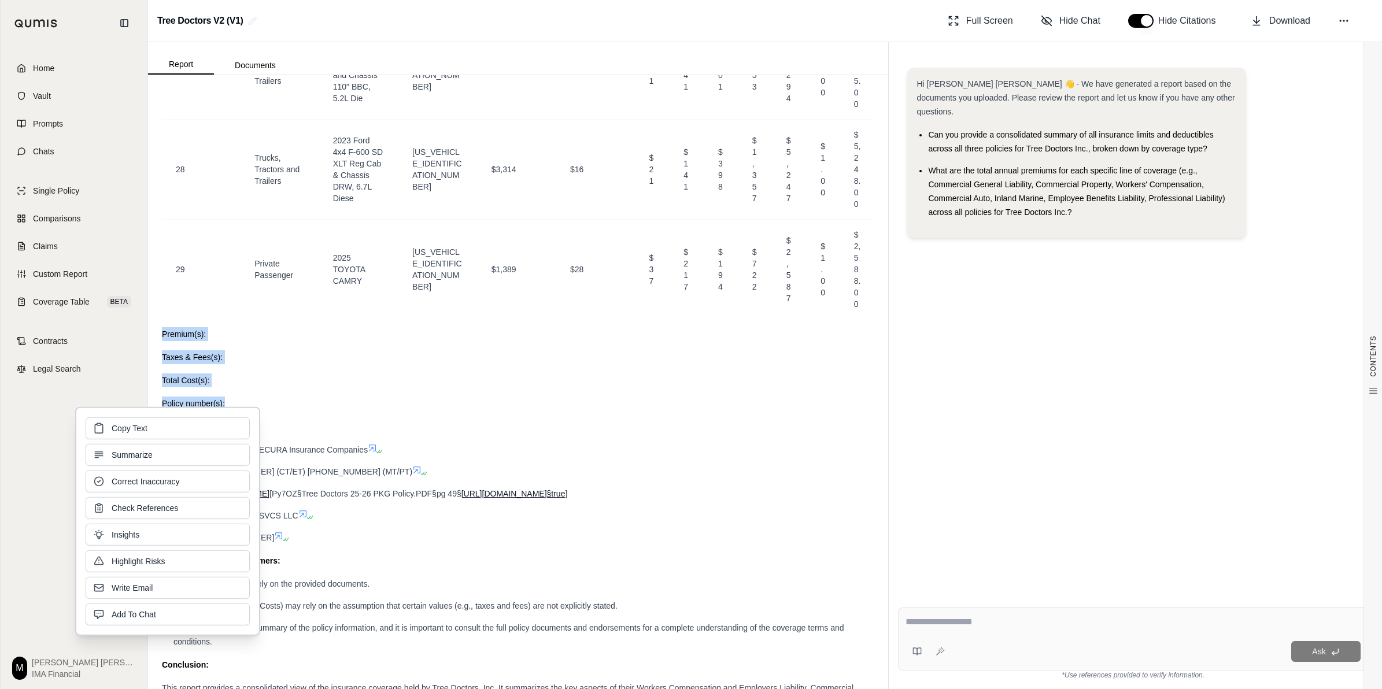
drag, startPoint x: 226, startPoint y: 443, endPoint x: 190, endPoint y: 483, distance: 54.0
click at [190, 483] on button "Correct Inaccuracy" at bounding box center [168, 482] width 164 height 22
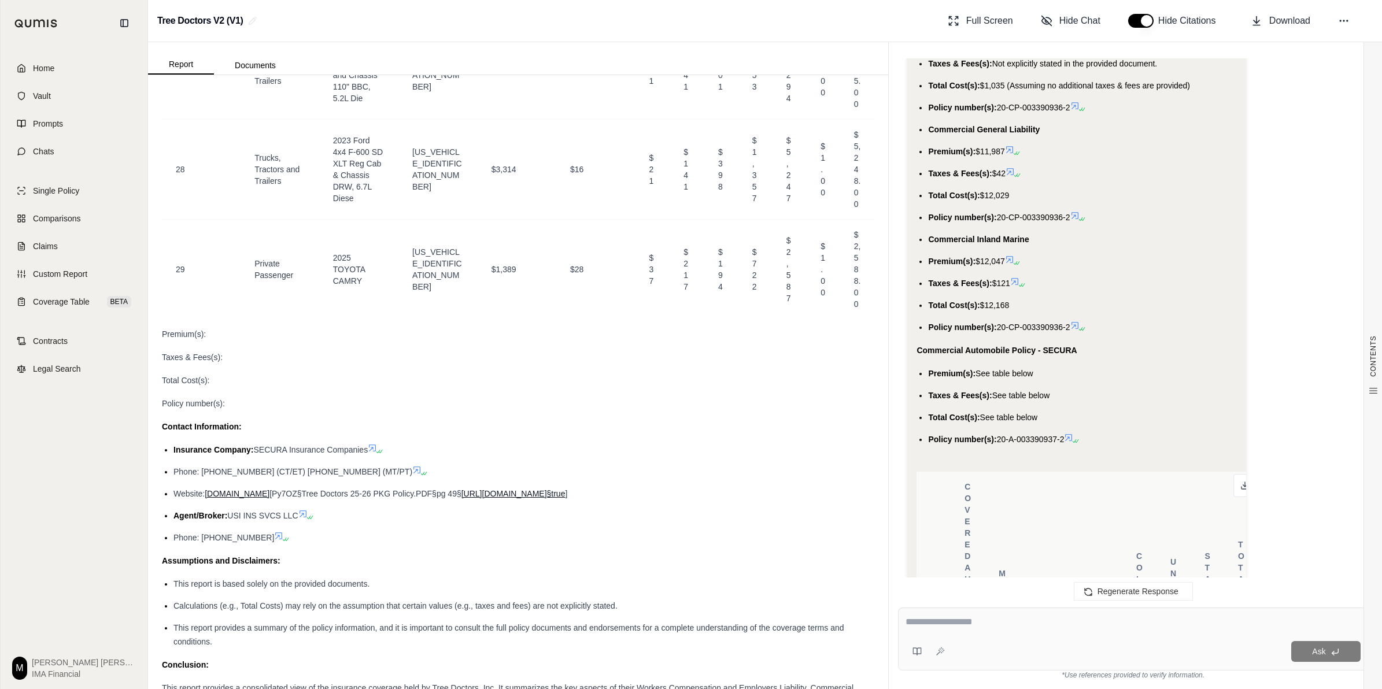
scroll to position [5373, 0]
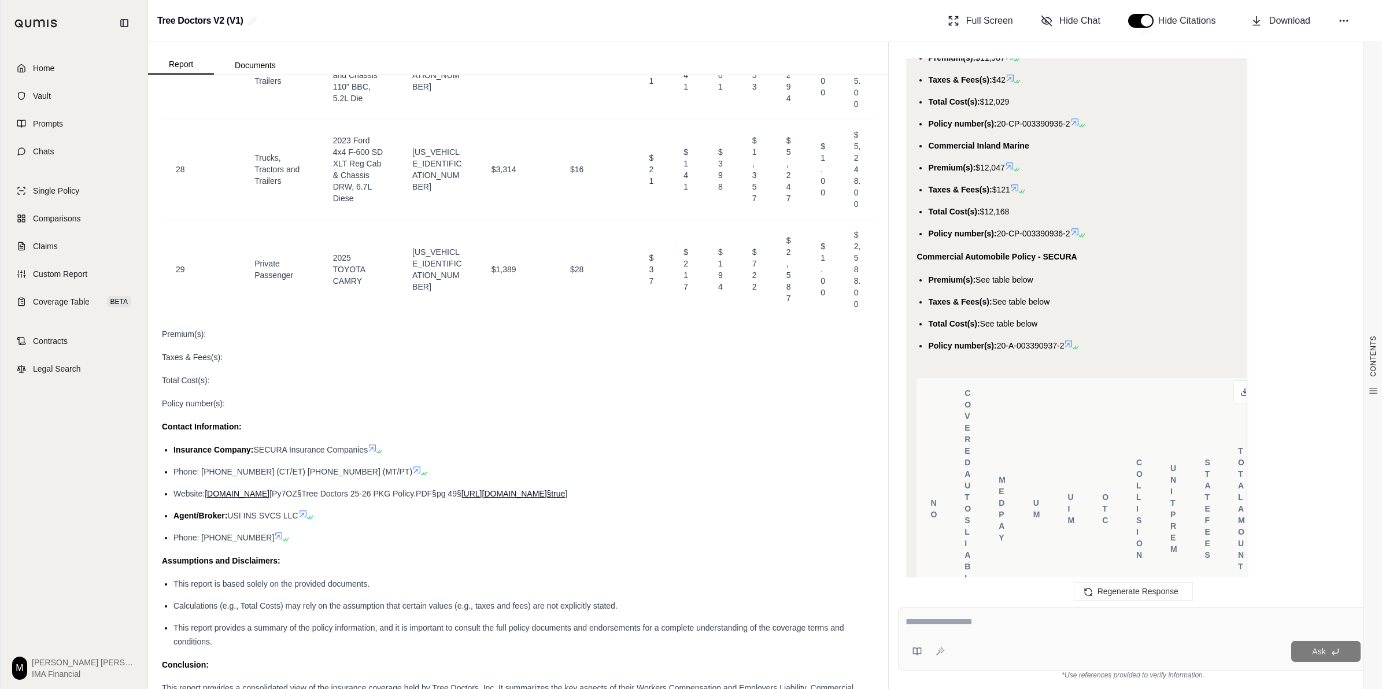
click at [982, 275] on span "See table below" at bounding box center [1004, 279] width 58 height 9
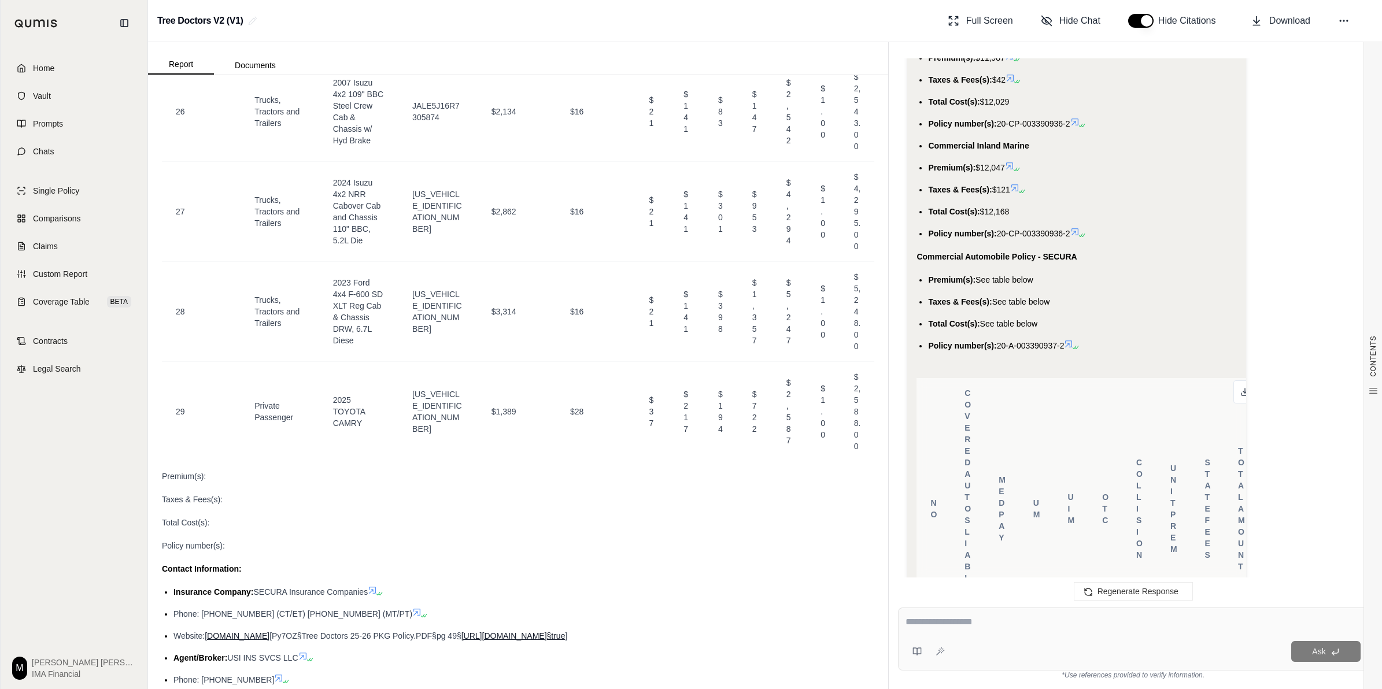
scroll to position [8192, 0]
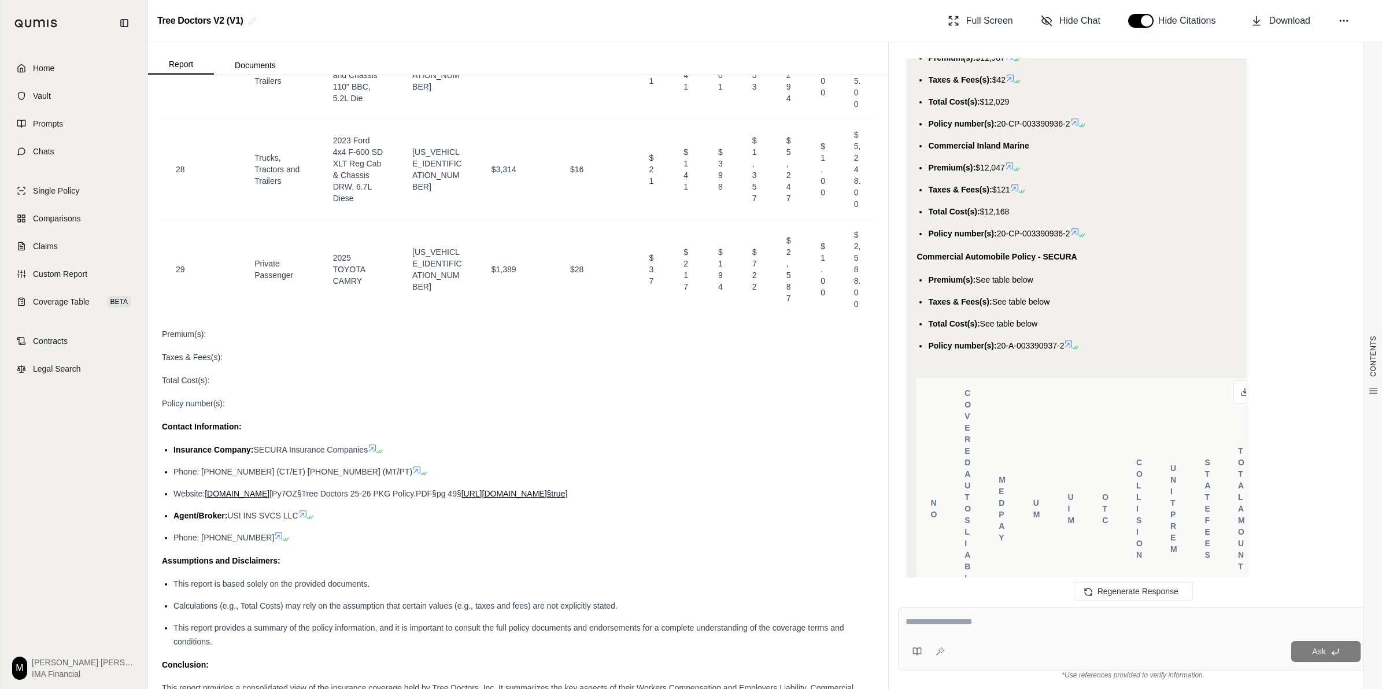
click at [964, 619] on textarea at bounding box center [1132, 622] width 455 height 14
type textarea "**********"
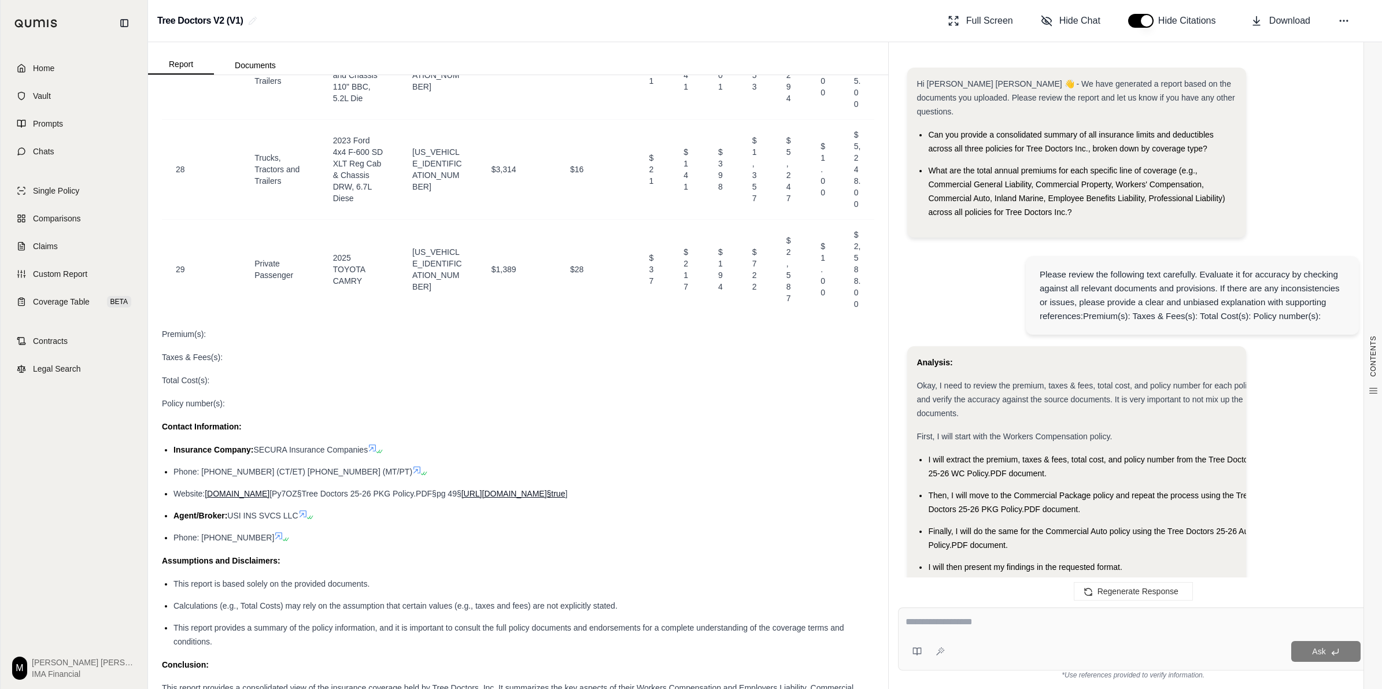
scroll to position [8647, 0]
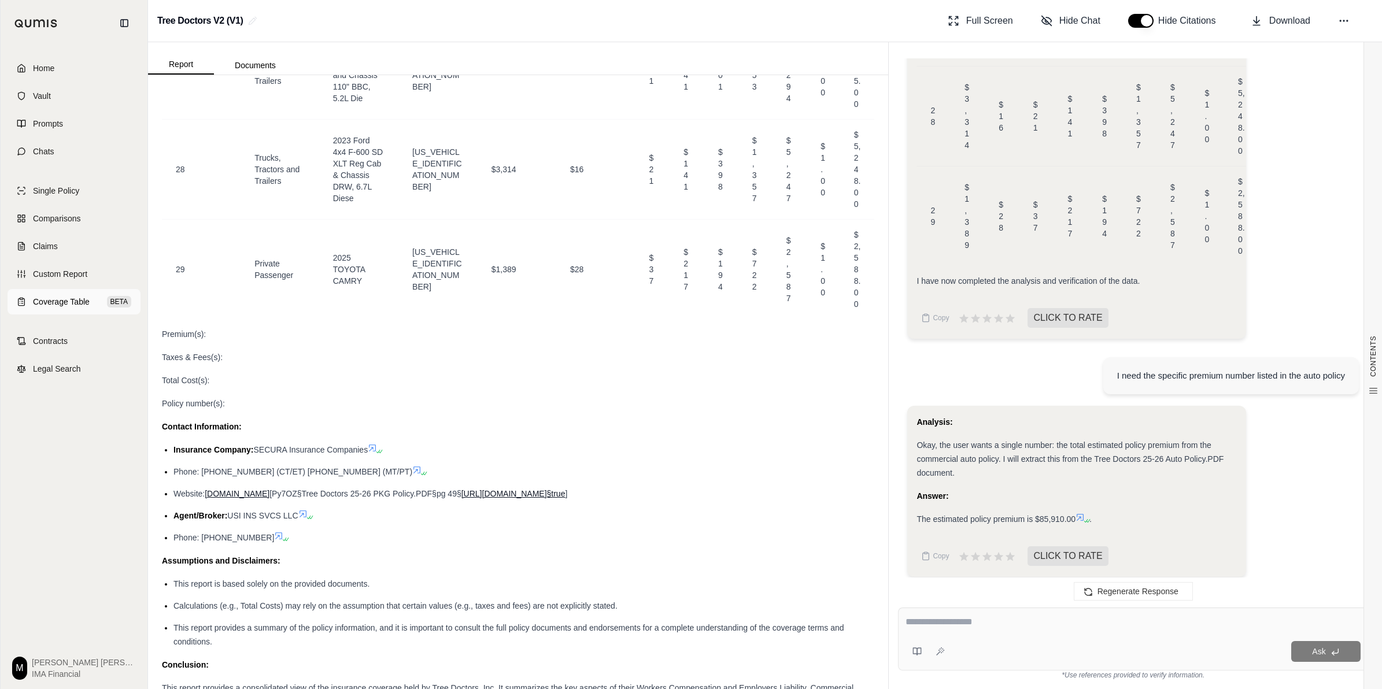
click at [50, 297] on span "Coverage Table" at bounding box center [61, 302] width 57 height 12
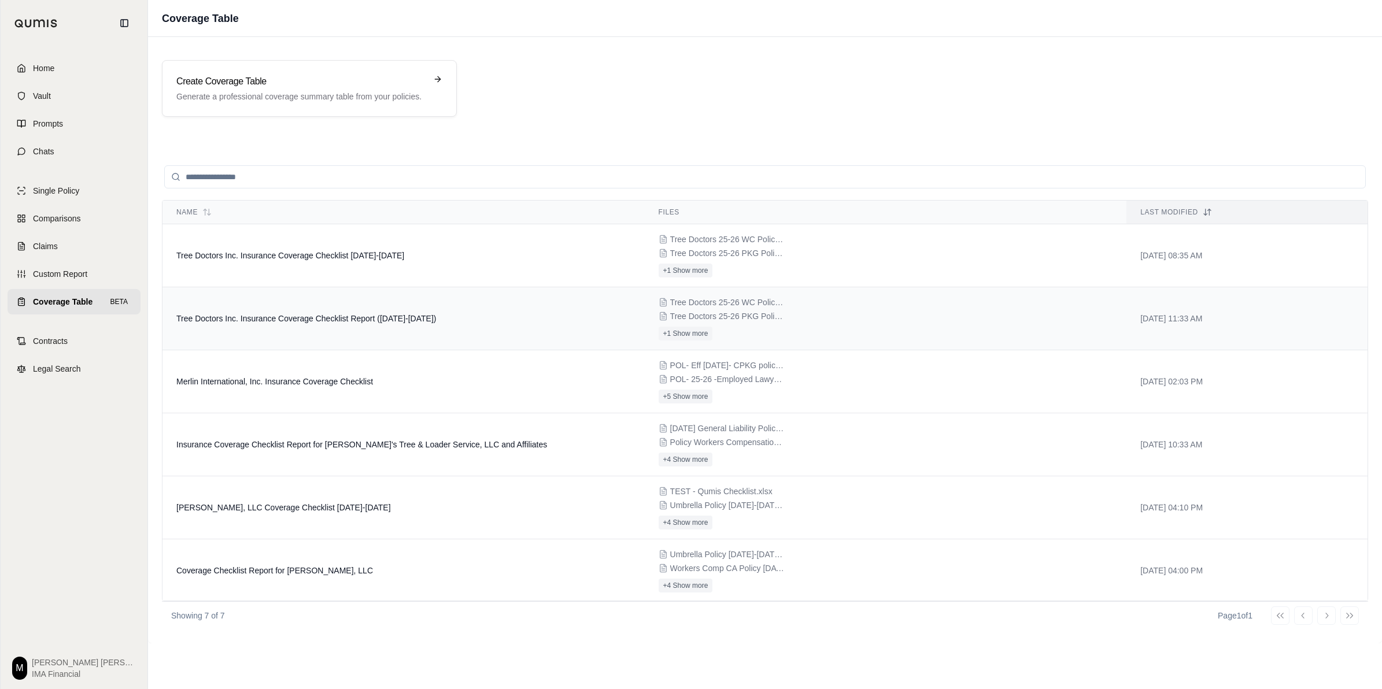
click at [356, 317] on span "Tree Doctors Inc. Insurance Coverage Checklist Report ([DATE]-[DATE])" at bounding box center [306, 318] width 260 height 9
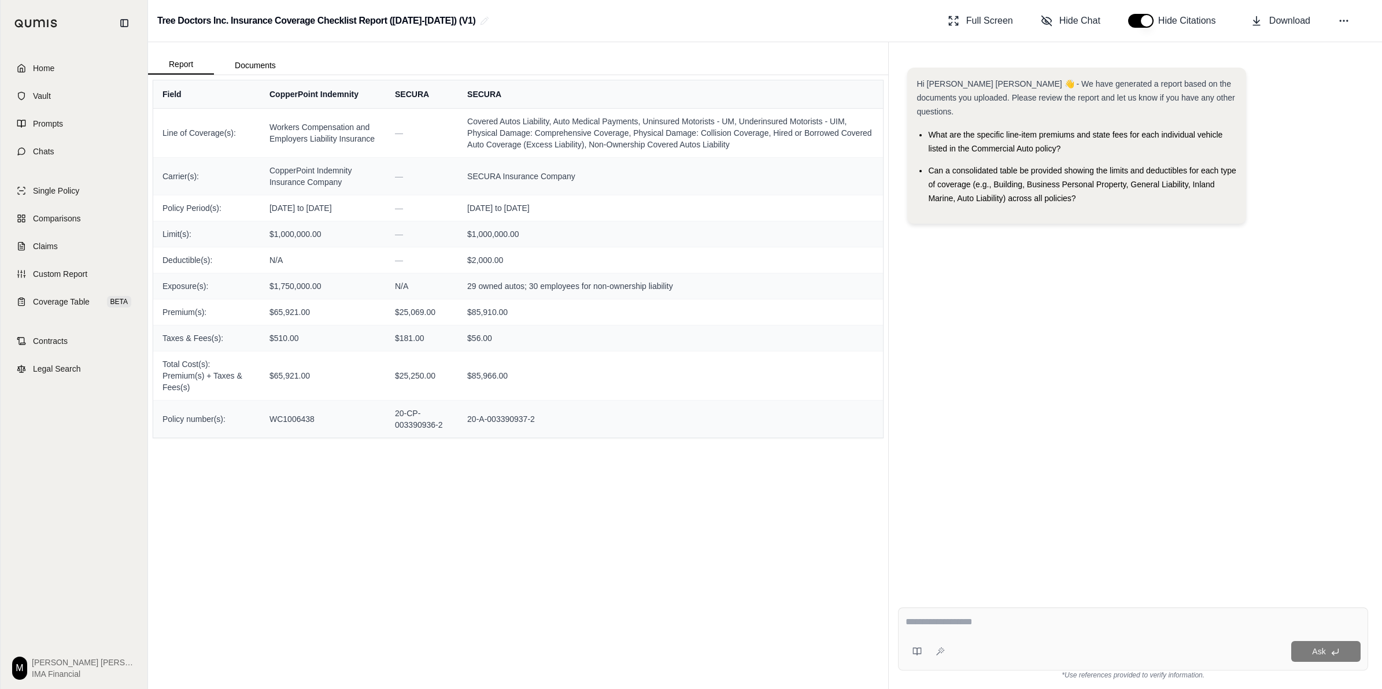
click at [1004, 305] on div "Hi [PERSON_NAME] [PERSON_NAME] 👋 - We have generated a report based on the docu…" at bounding box center [1133, 323] width 470 height 531
click at [1279, 25] on span "Download" at bounding box center [1289, 21] width 41 height 14
click at [71, 65] on link "Home" at bounding box center [74, 68] width 133 height 25
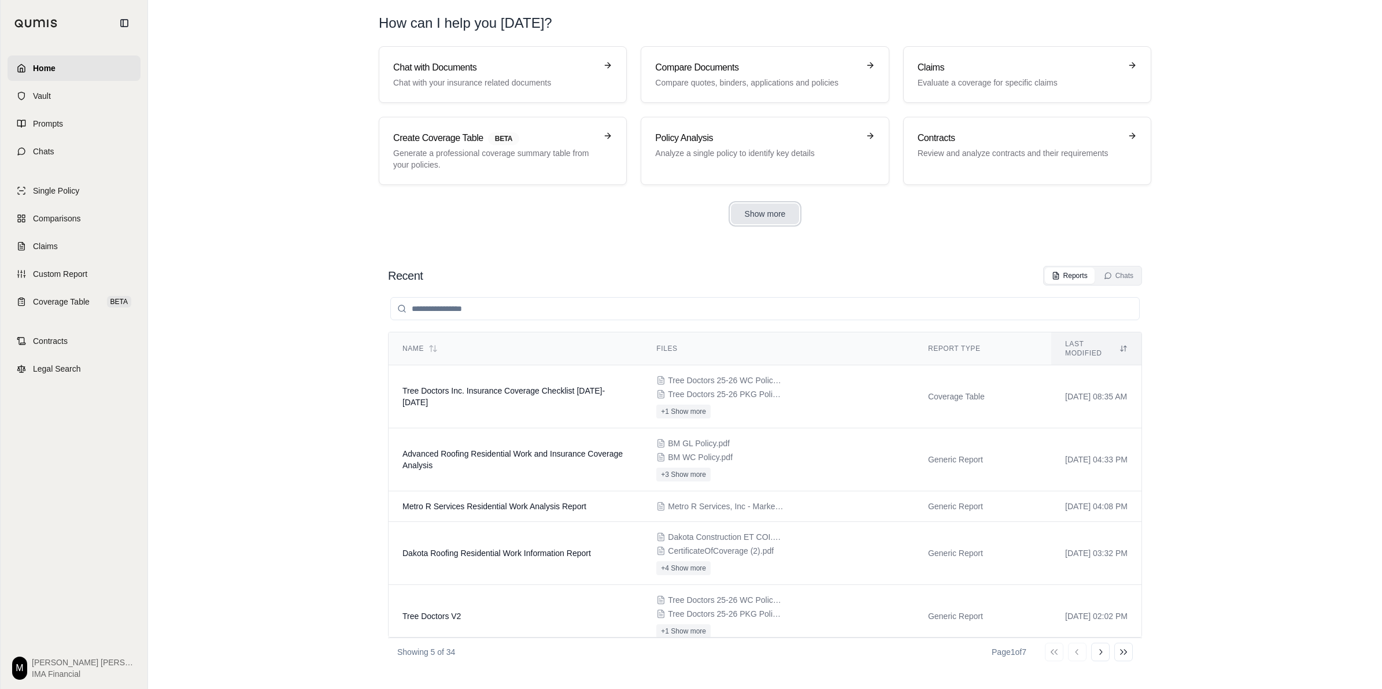
click at [755, 215] on button "Show more" at bounding box center [765, 214] width 69 height 21
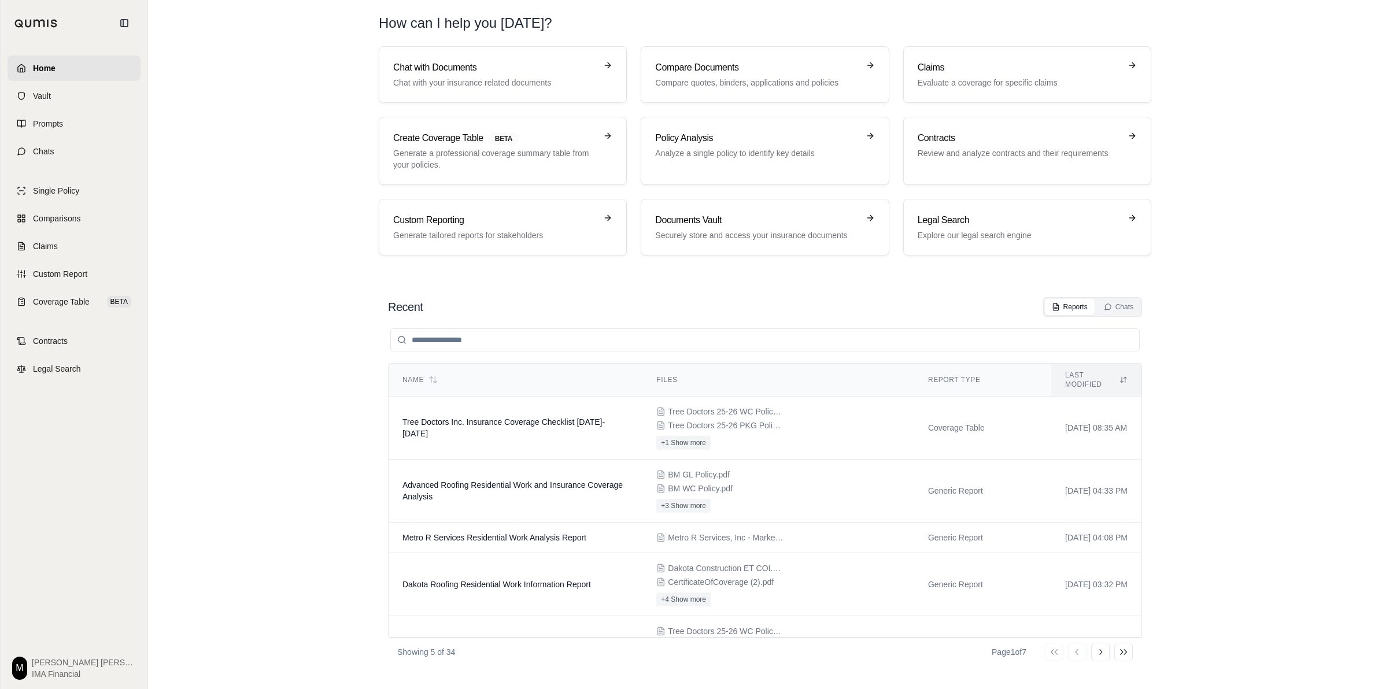
click at [1230, 197] on section "Chat with Documents Chat with your insurance related documents Compare Document…" at bounding box center [765, 160] width 1225 height 228
click at [469, 232] on p "Generate tailored reports for stakeholders" at bounding box center [494, 236] width 203 height 12
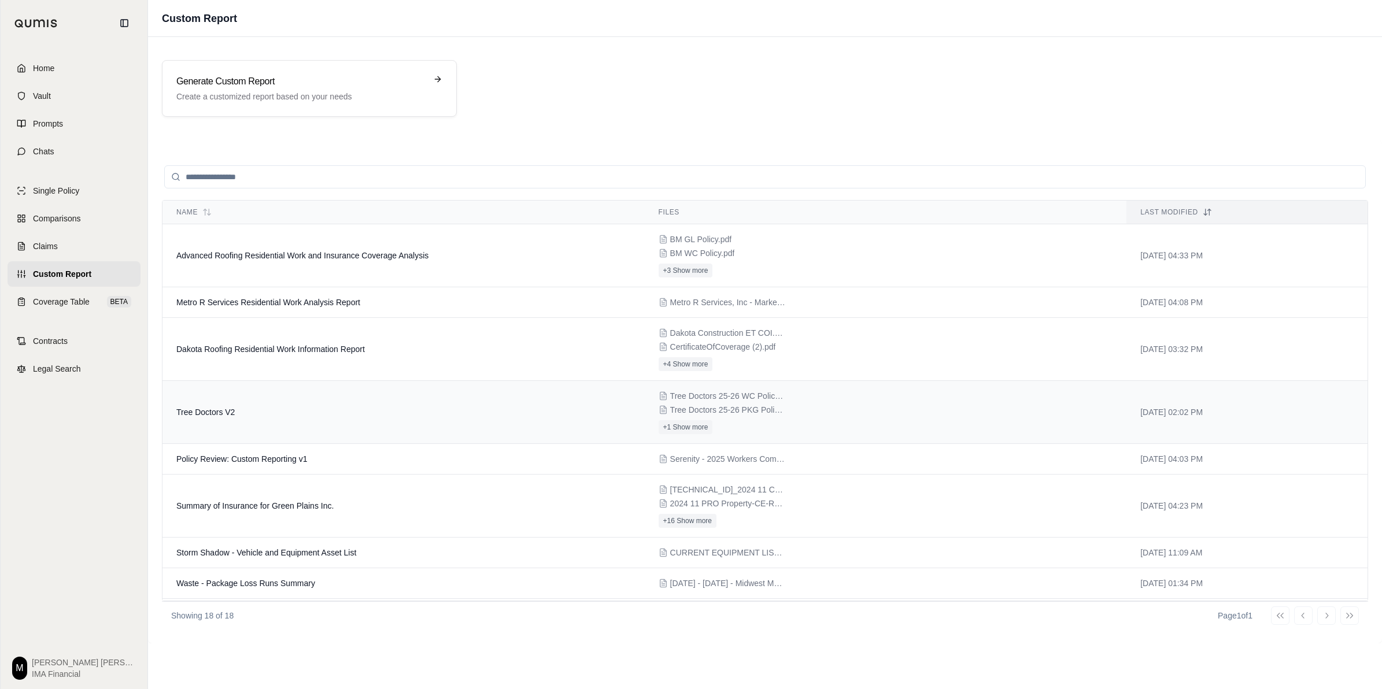
click at [400, 418] on td "Tree Doctors V2" at bounding box center [403, 412] width 482 height 63
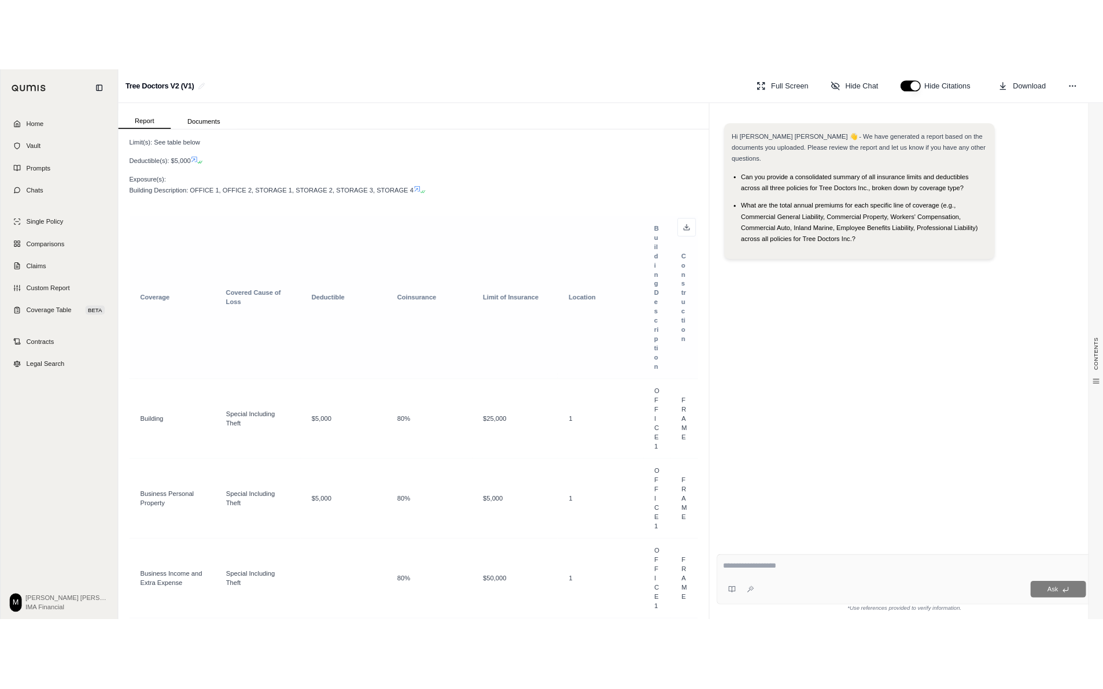
scroll to position [1012, 0]
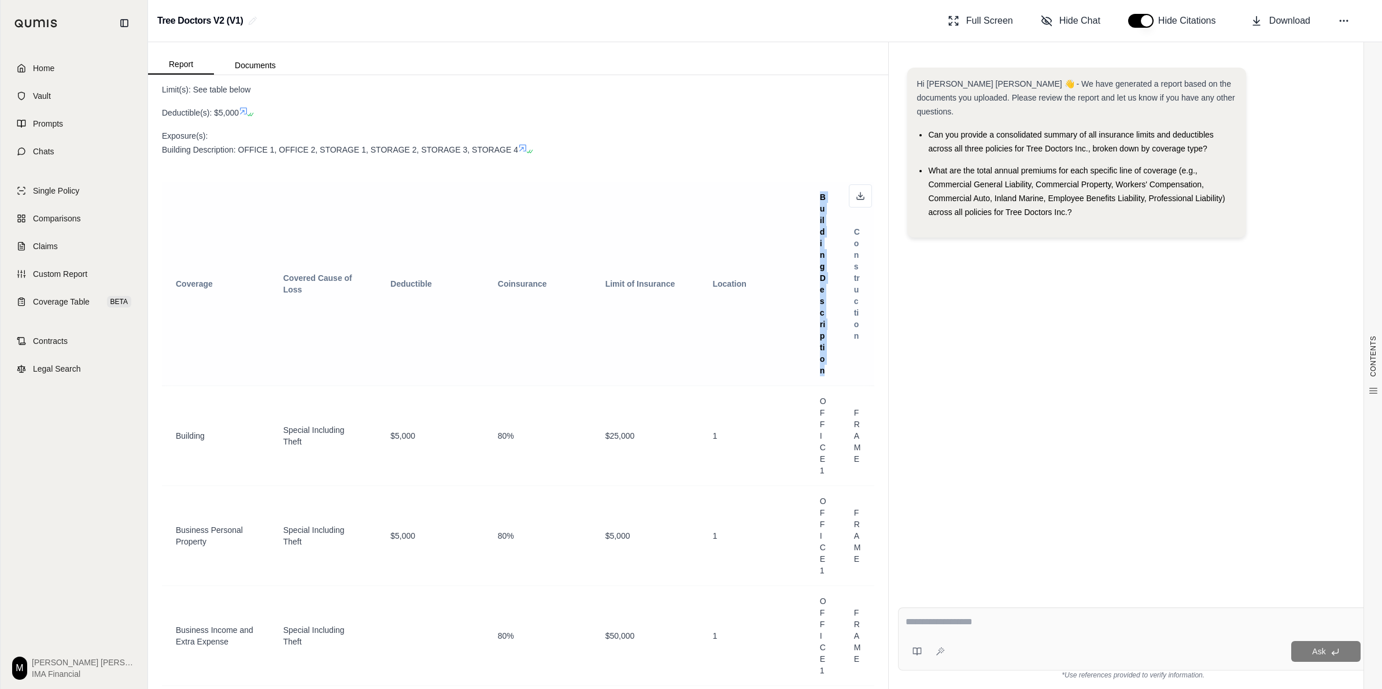
drag, startPoint x: 808, startPoint y: 211, endPoint x: 812, endPoint y: 389, distance: 177.5
click at [812, 386] on th "Building Description" at bounding box center [823, 284] width 34 height 204
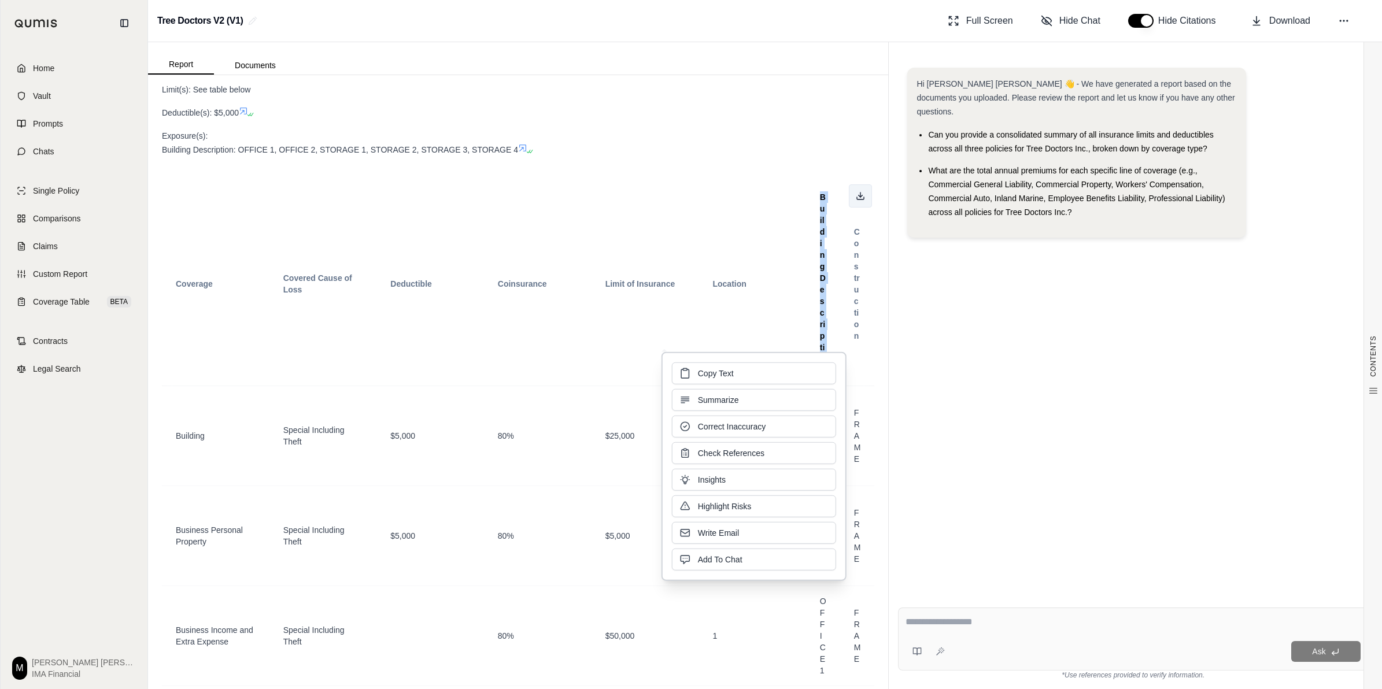
drag, startPoint x: 812, startPoint y: 389, endPoint x: 843, endPoint y: 206, distance: 185.3
click at [849, 206] on button at bounding box center [860, 195] width 23 height 23
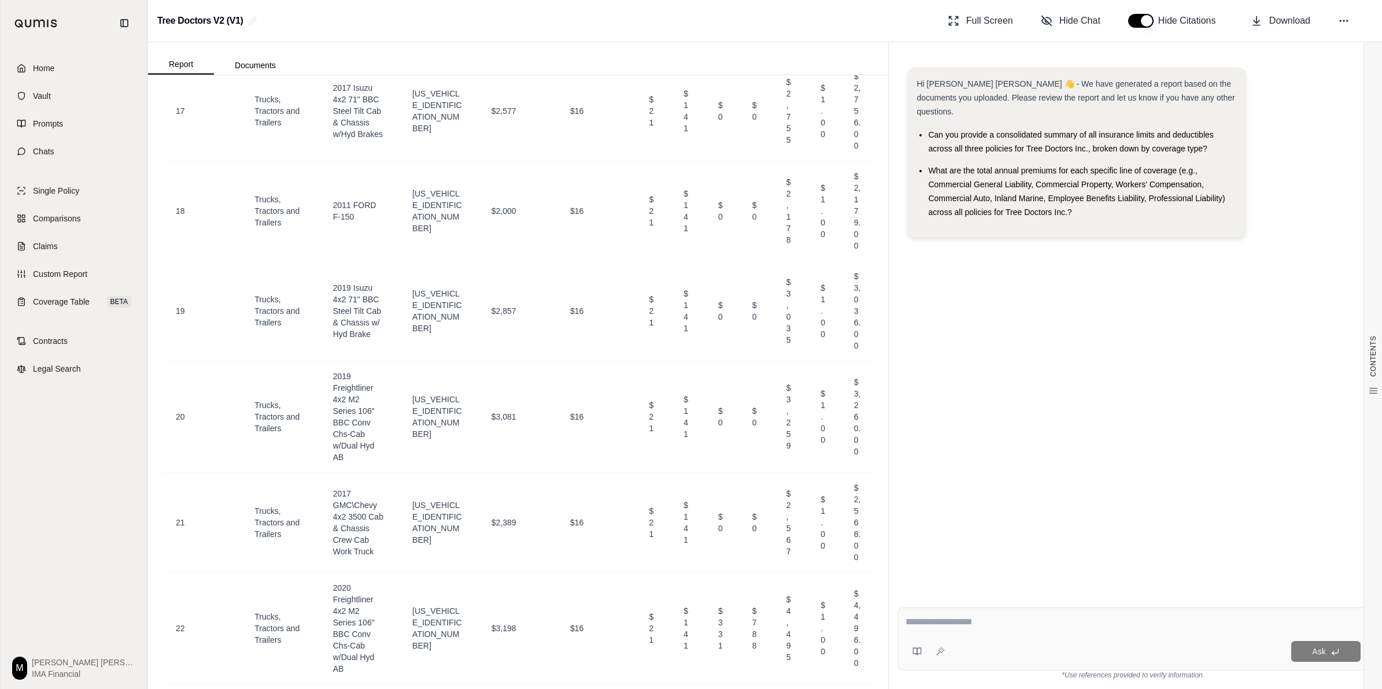
scroll to position [6891, 0]
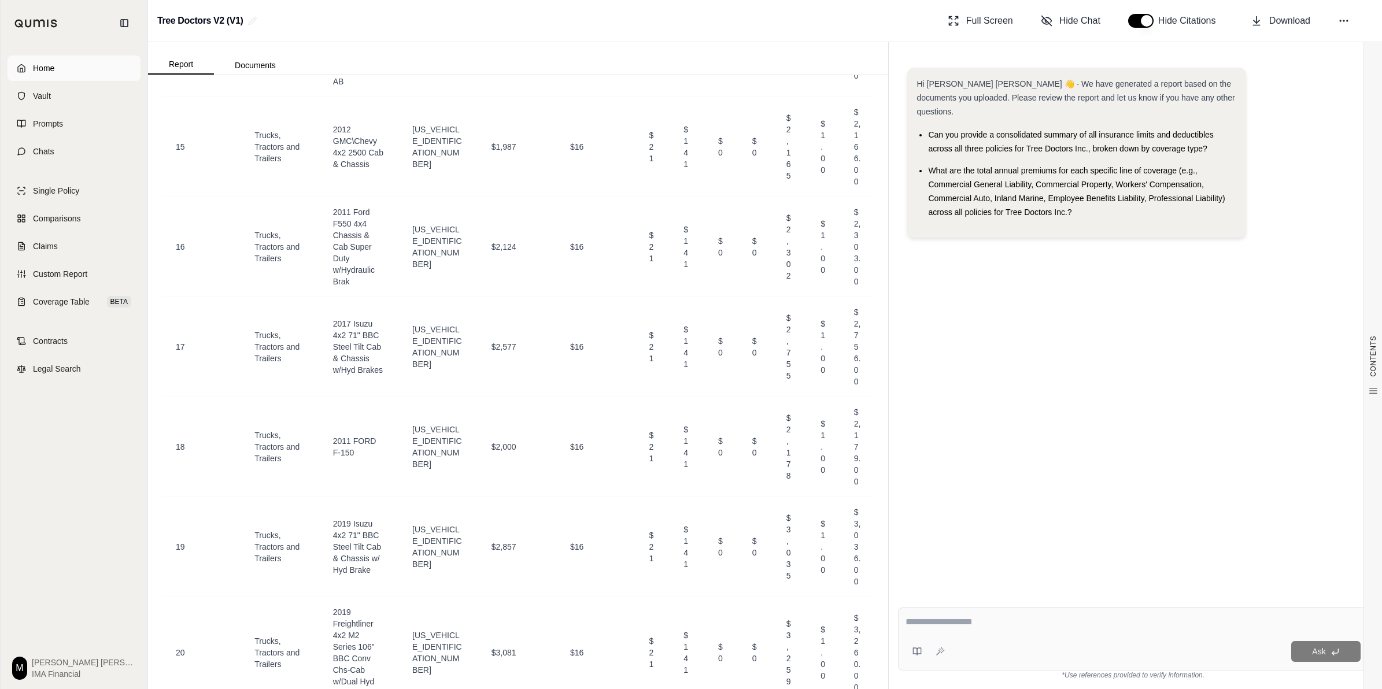
click at [64, 73] on link "Home" at bounding box center [74, 68] width 133 height 25
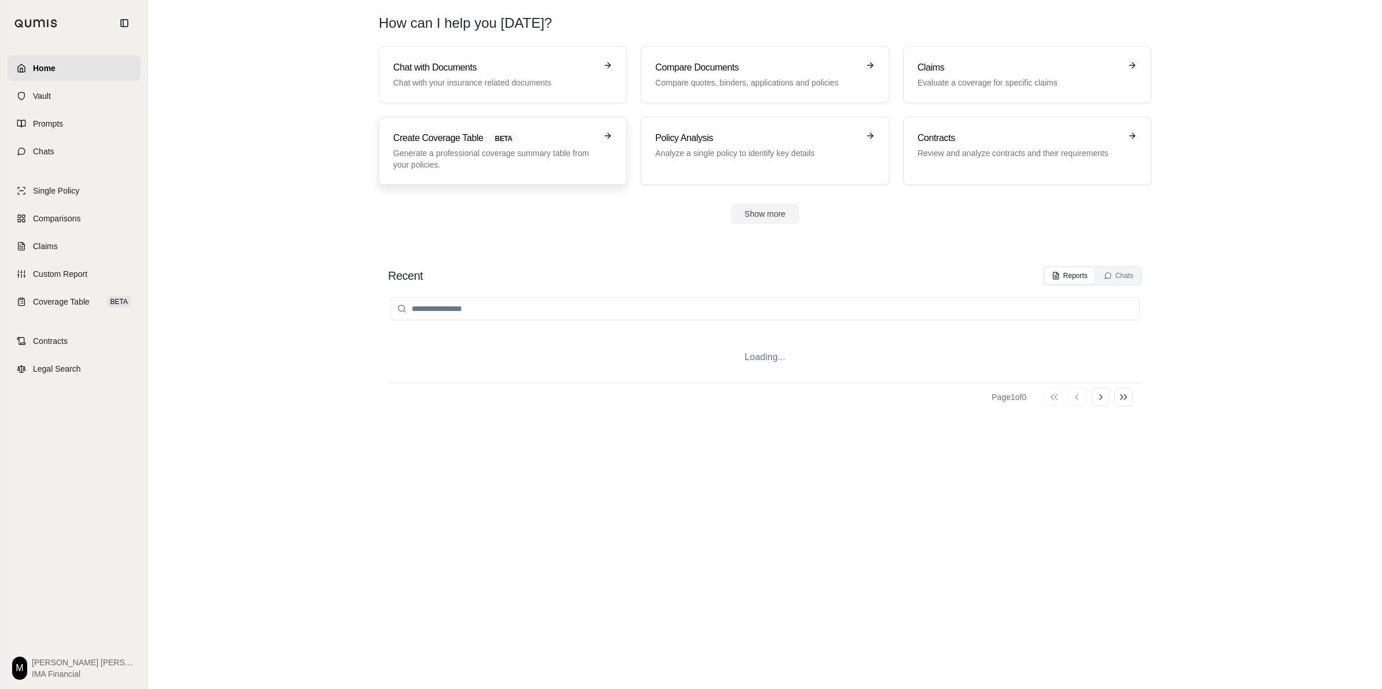
click at [442, 162] on p "Generate a professional coverage summary table from your policies." at bounding box center [494, 158] width 203 height 23
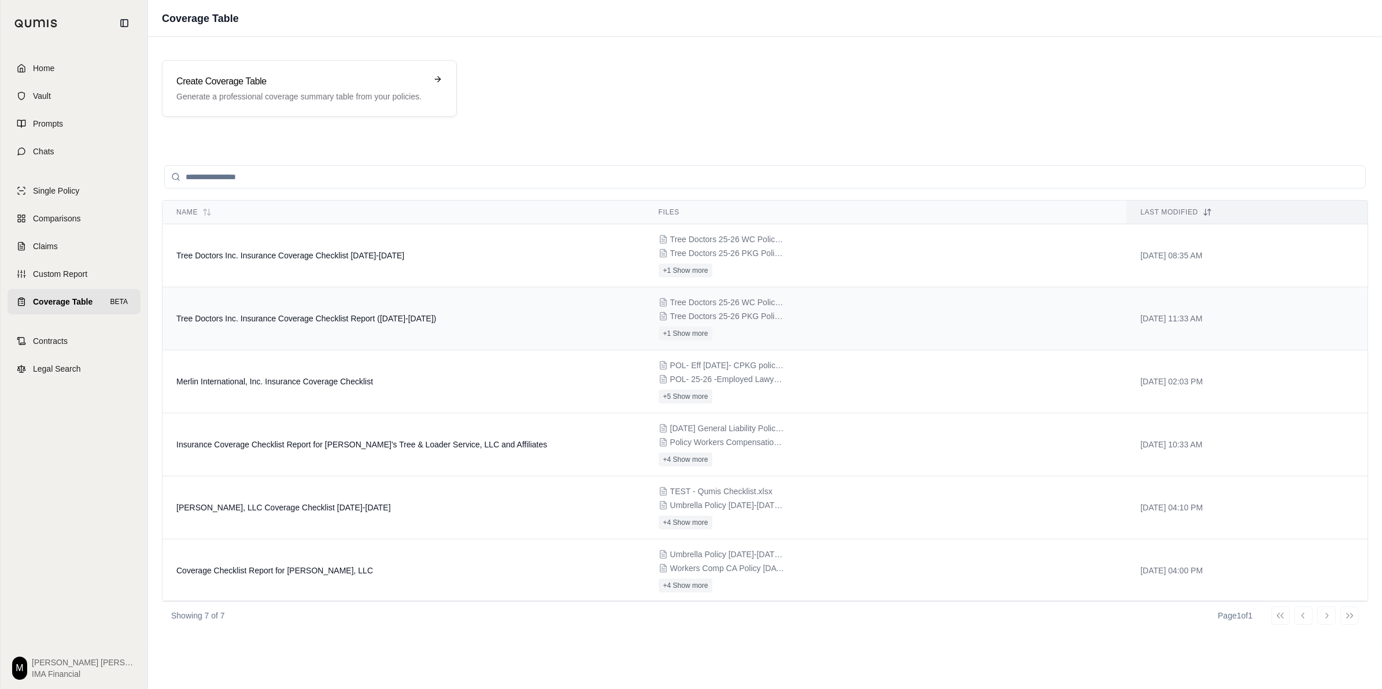
click at [442, 324] on td "Tree Doctors Inc. Insurance Coverage Checklist Report ([DATE]-[DATE])" at bounding box center [403, 318] width 482 height 63
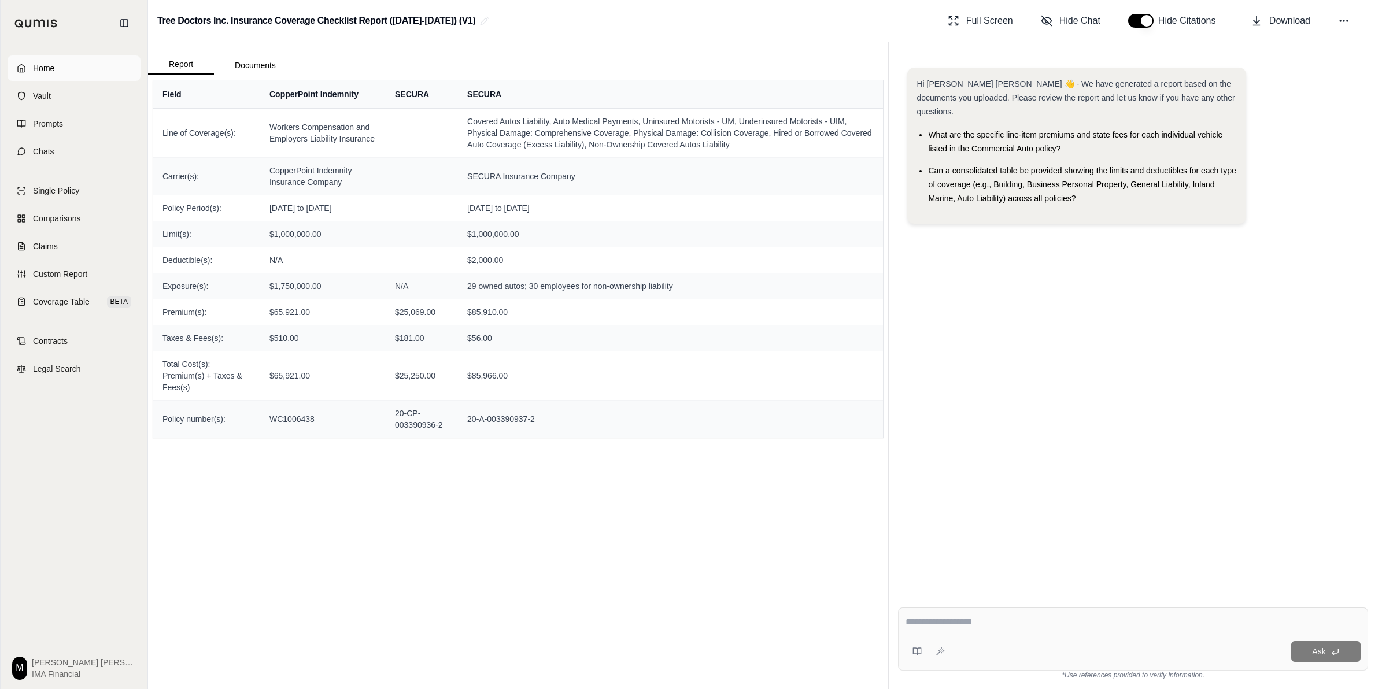
click at [34, 64] on span "Home" at bounding box center [43, 68] width 21 height 12
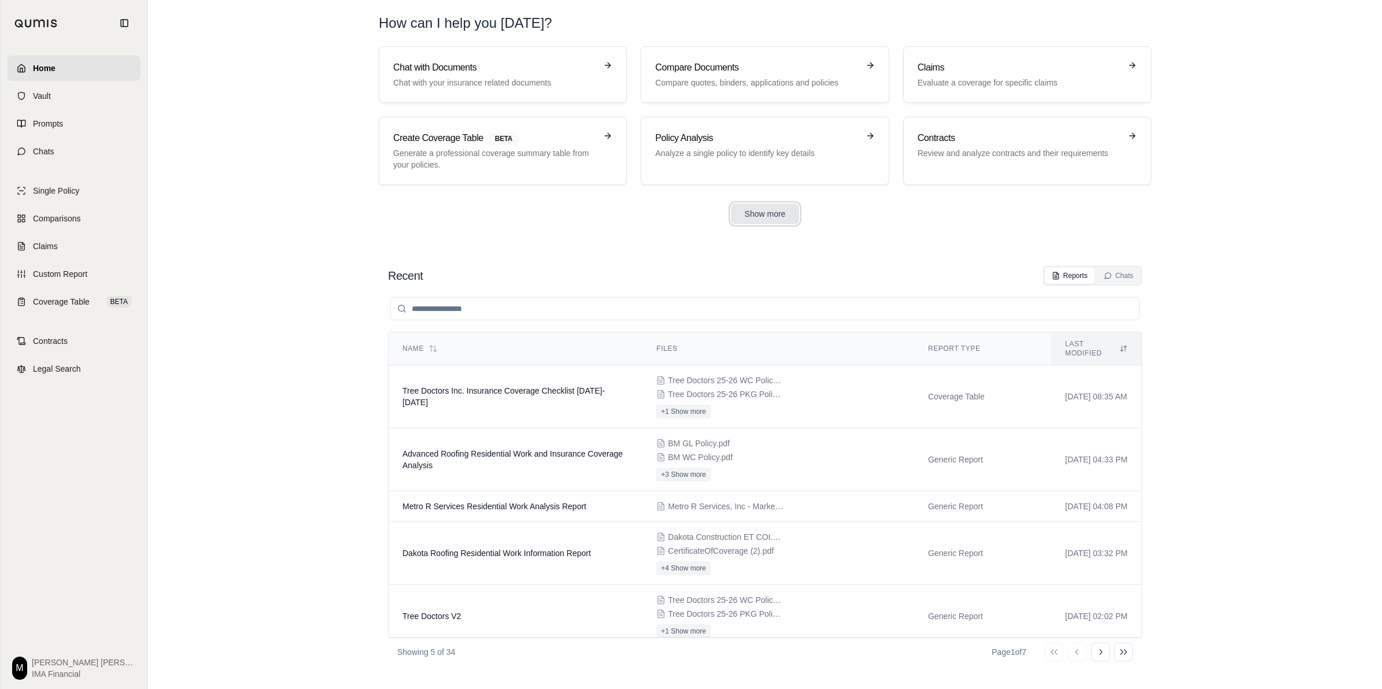
click at [770, 212] on button "Show more" at bounding box center [765, 214] width 69 height 21
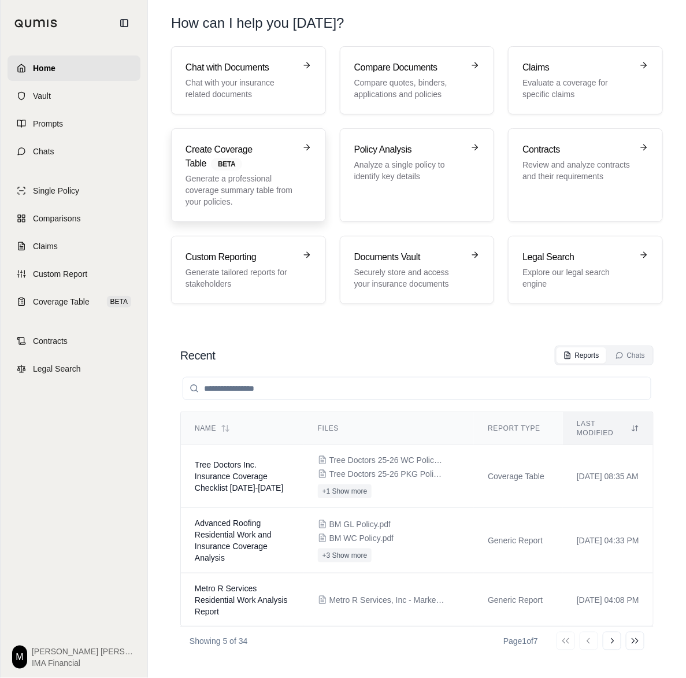
click at [232, 175] on p "Generate a professional coverage summary table from your policies." at bounding box center [241, 190] width 110 height 35
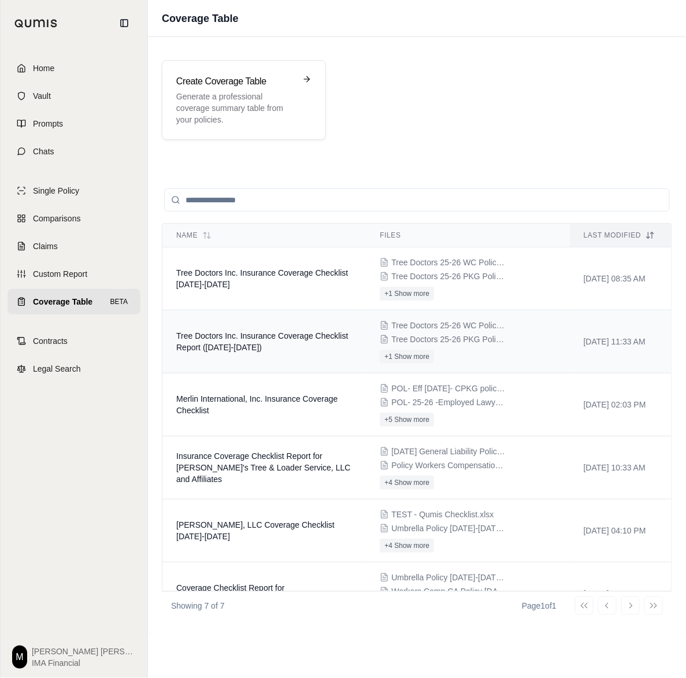
click at [293, 357] on td "Tree Doctors Inc. Insurance Coverage Checklist Report ([DATE]-[DATE])" at bounding box center [264, 341] width 204 height 63
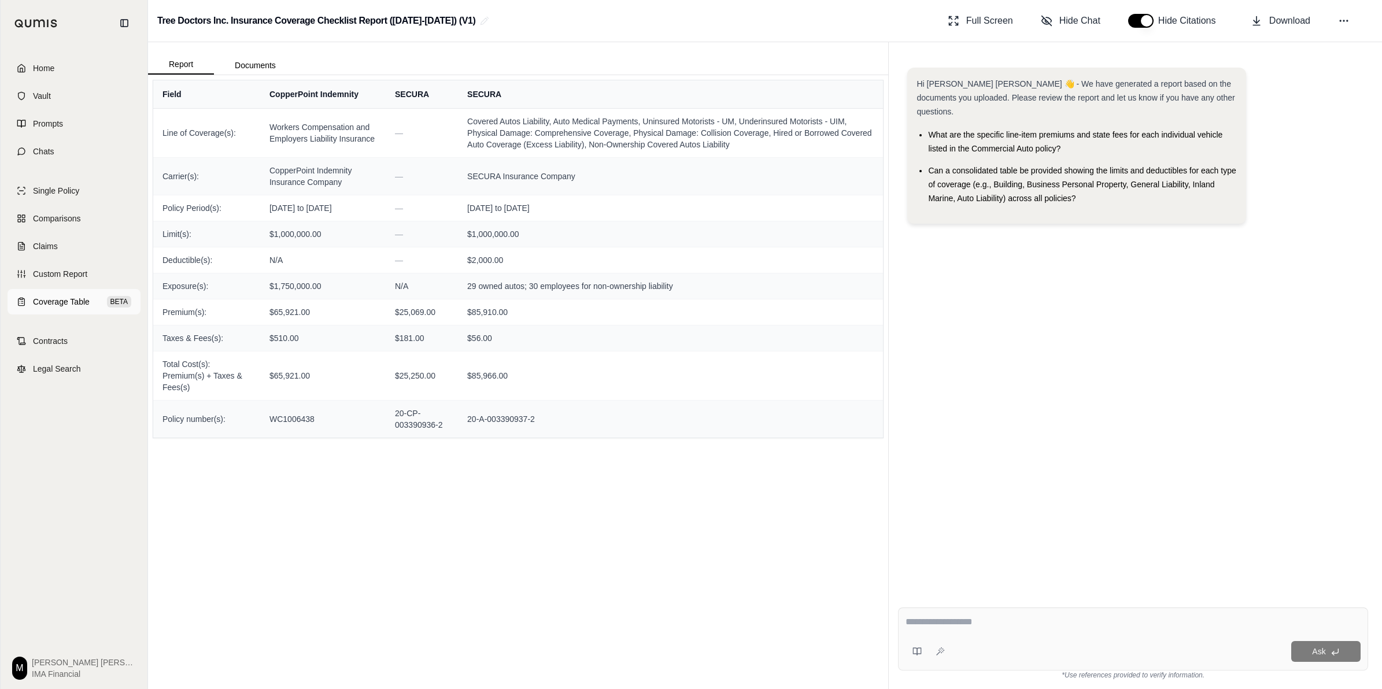
click at [70, 300] on span "Coverage Table" at bounding box center [61, 302] width 57 height 12
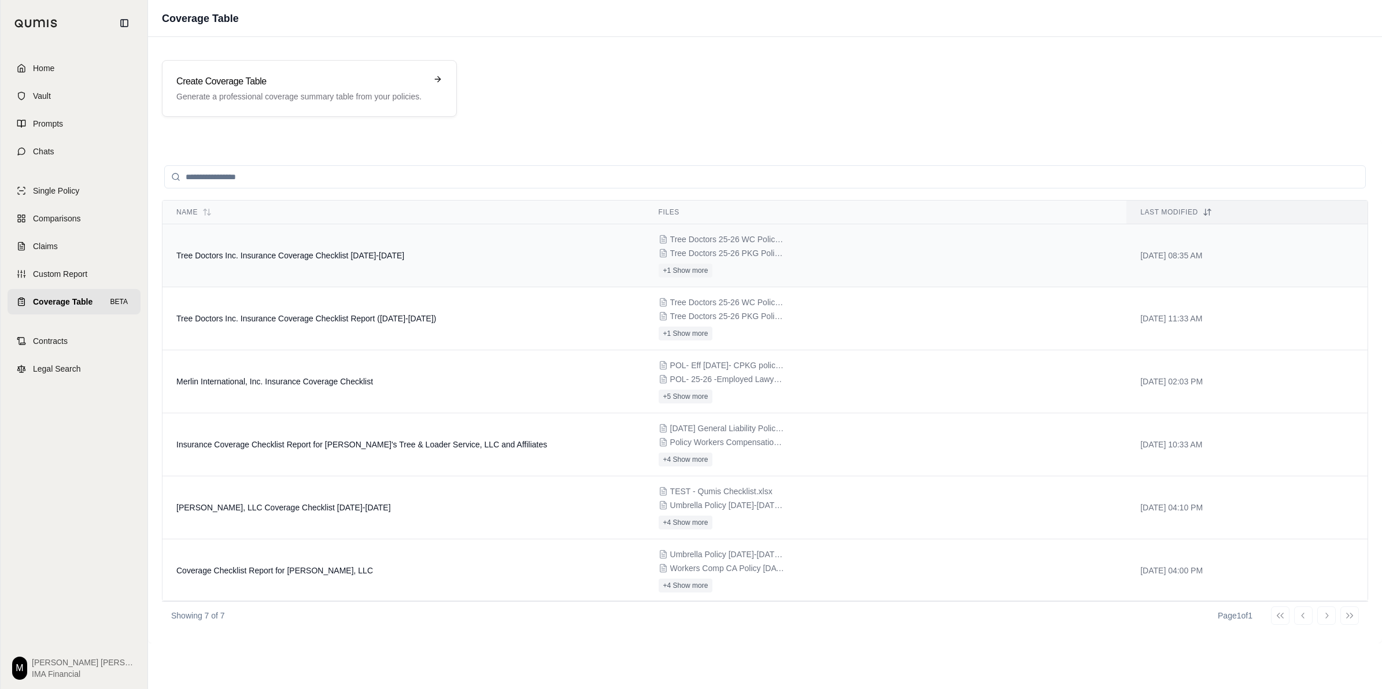
click at [1014, 261] on div "Tree Doctors 25-26 WC Policy.PDF Tree Doctors 25-26 PKG Policy.PDF +1 Show more" at bounding box center [886, 256] width 454 height 44
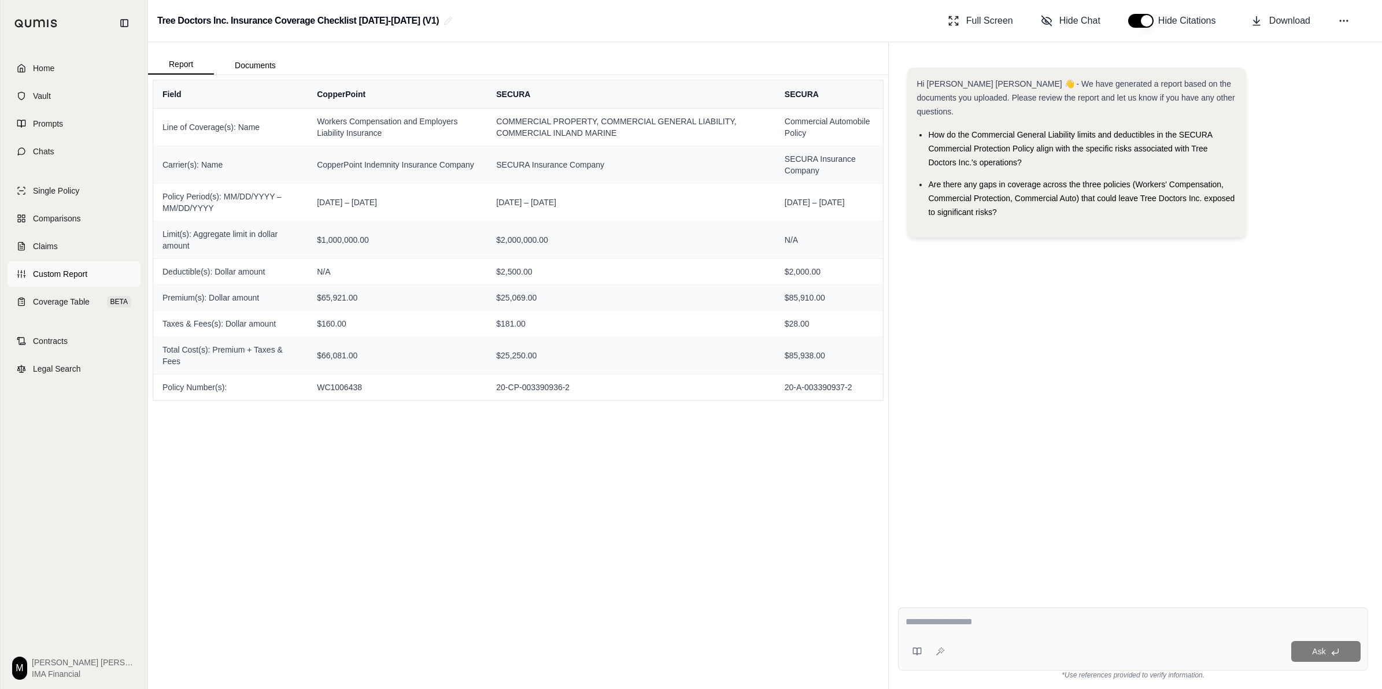
click at [93, 276] on link "Custom Report" at bounding box center [74, 273] width 133 height 25
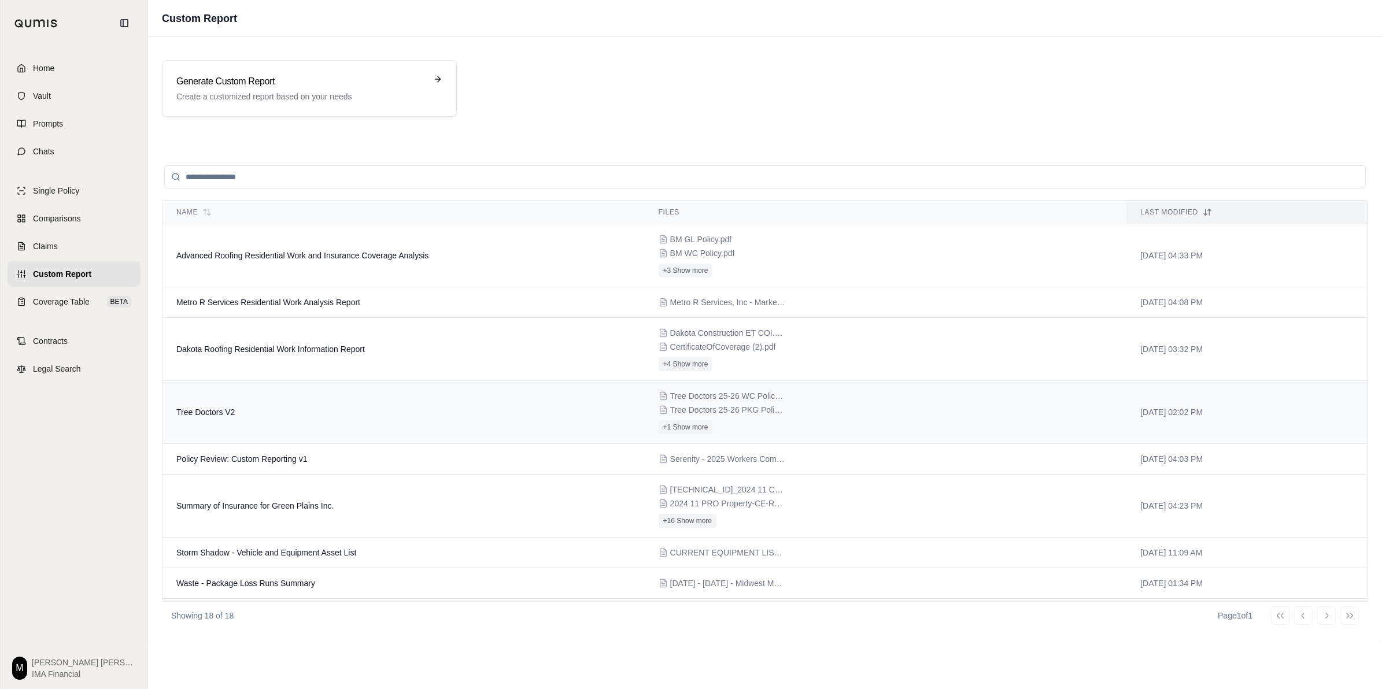
click at [461, 428] on td "Tree Doctors V2" at bounding box center [403, 412] width 482 height 63
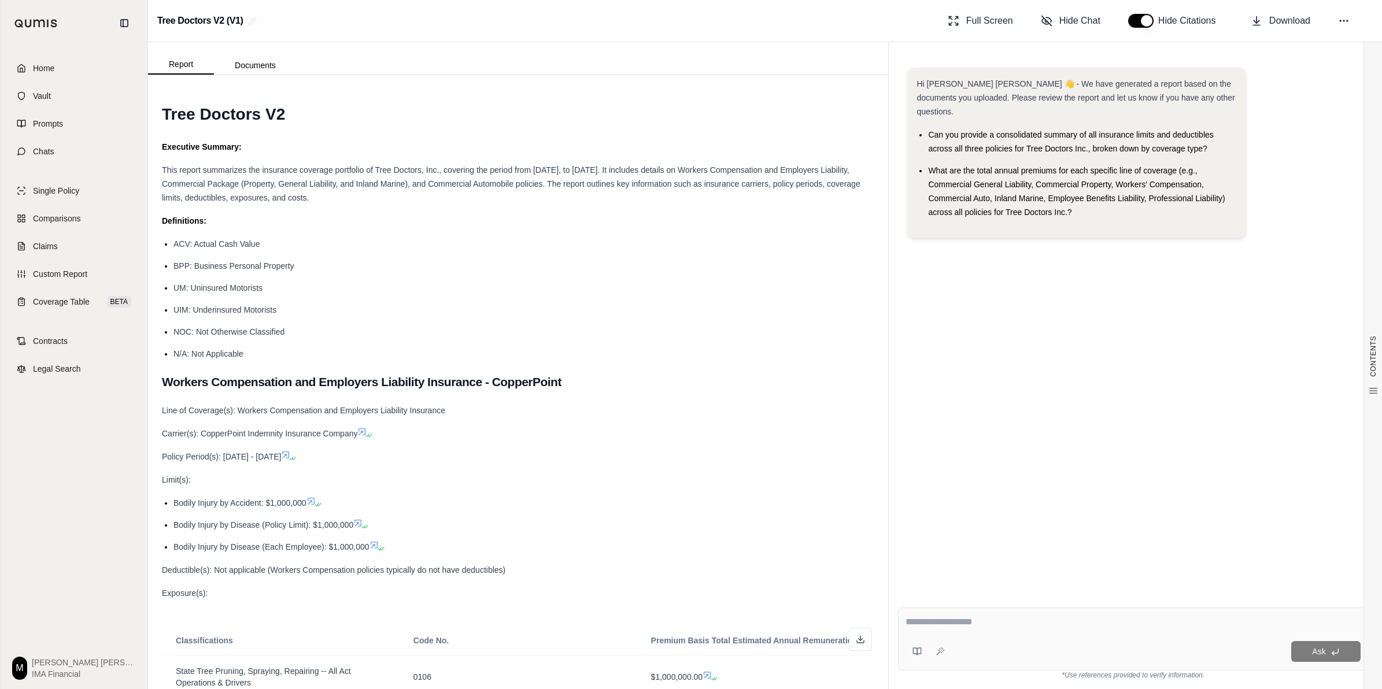
click at [714, 308] on li "UIM: Underinsured Motorists" at bounding box center [523, 310] width 701 height 14
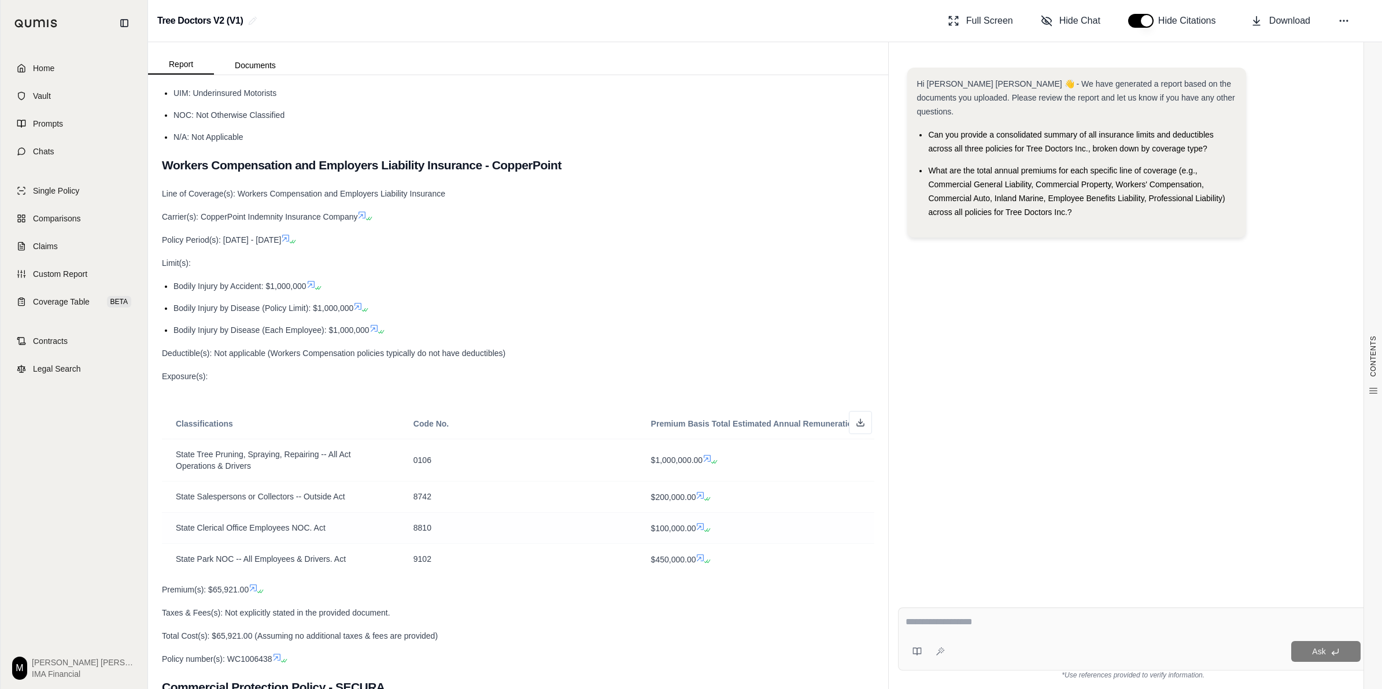
scroll to position [145, 0]
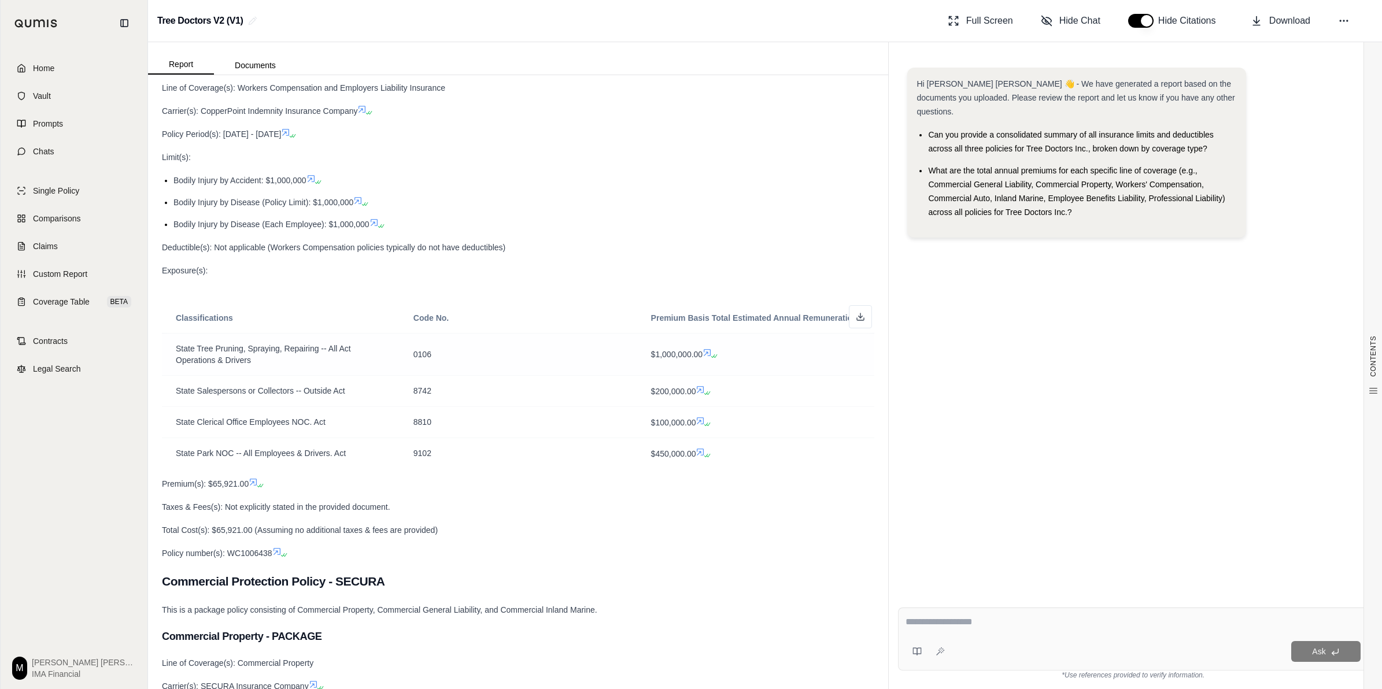
scroll to position [289, 0]
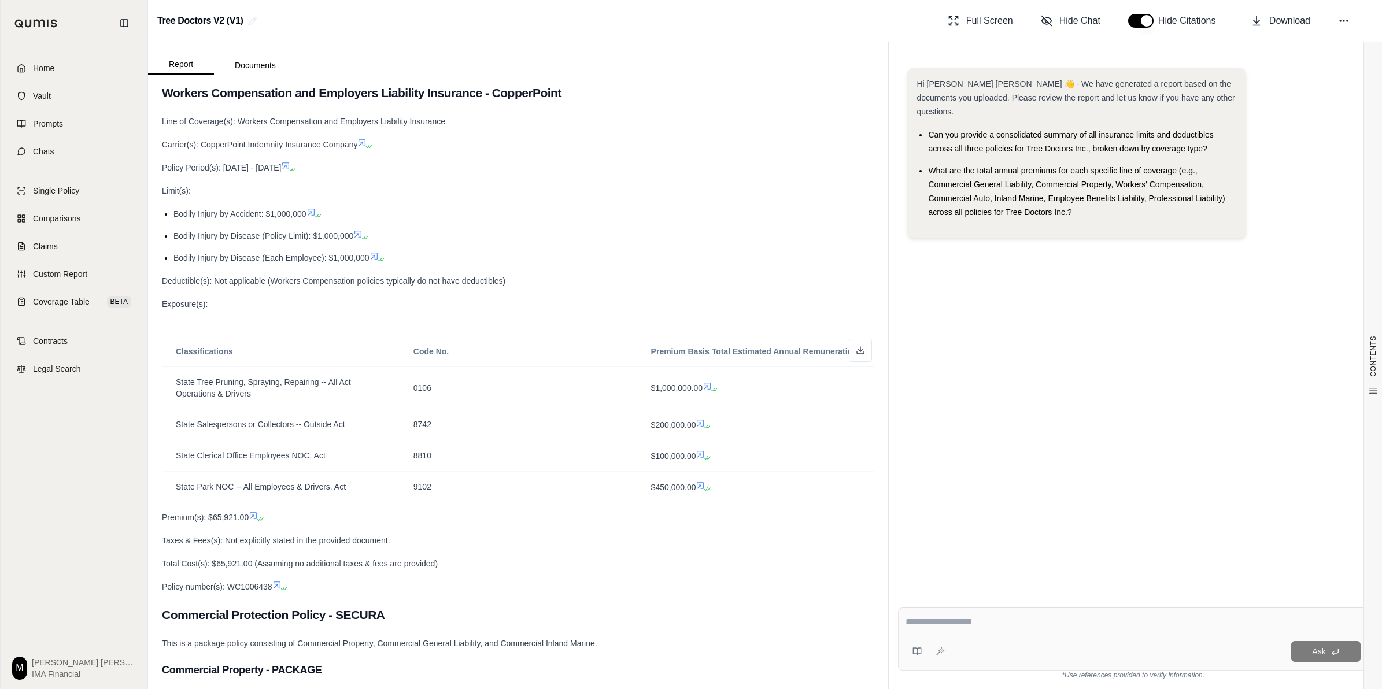
click at [235, 209] on span "Bodily Injury by Accident: $1,000,000" at bounding box center [239, 213] width 133 height 9
drag, startPoint x: 168, startPoint y: 213, endPoint x: 368, endPoint y: 256, distance: 204.7
click at [368, 256] on ul "Bodily Injury by Accident: $1,000,000 Bodily Injury by Disease (Policy Limit): …" at bounding box center [518, 236] width 712 height 58
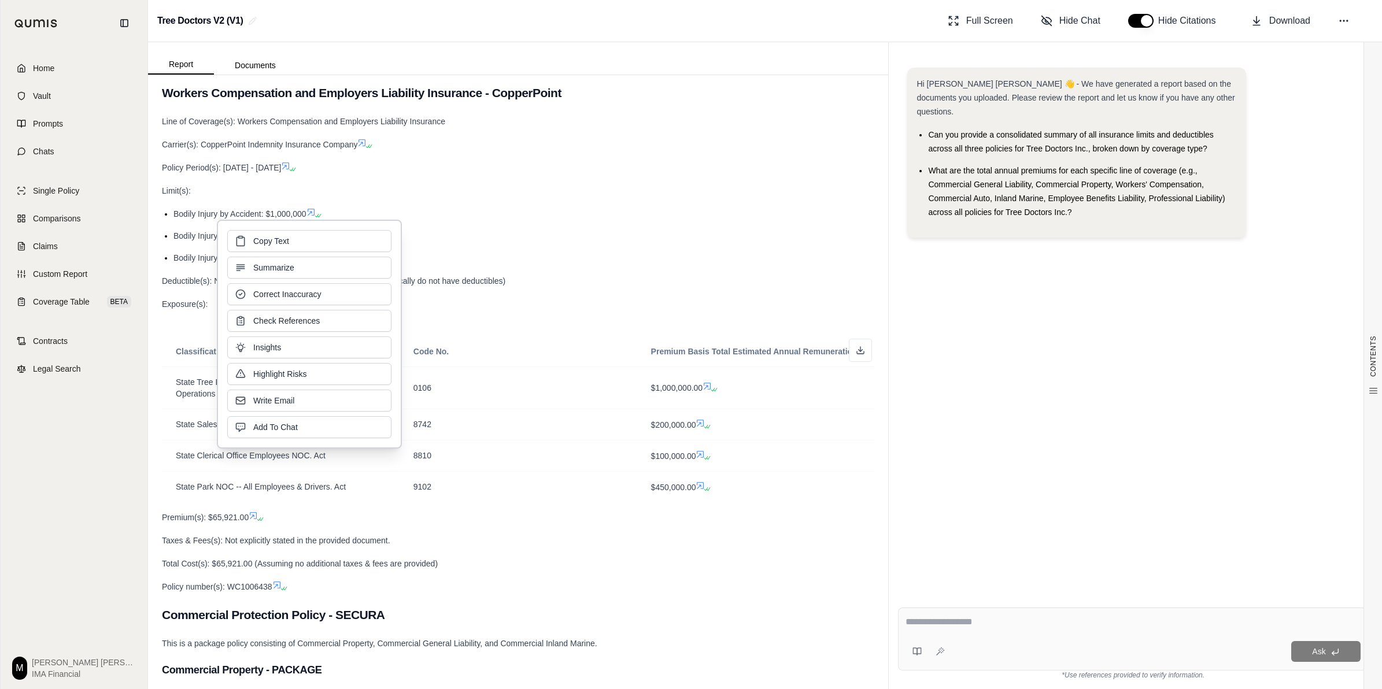
drag, startPoint x: 368, startPoint y: 256, endPoint x: 527, endPoint y: 290, distance: 163.2
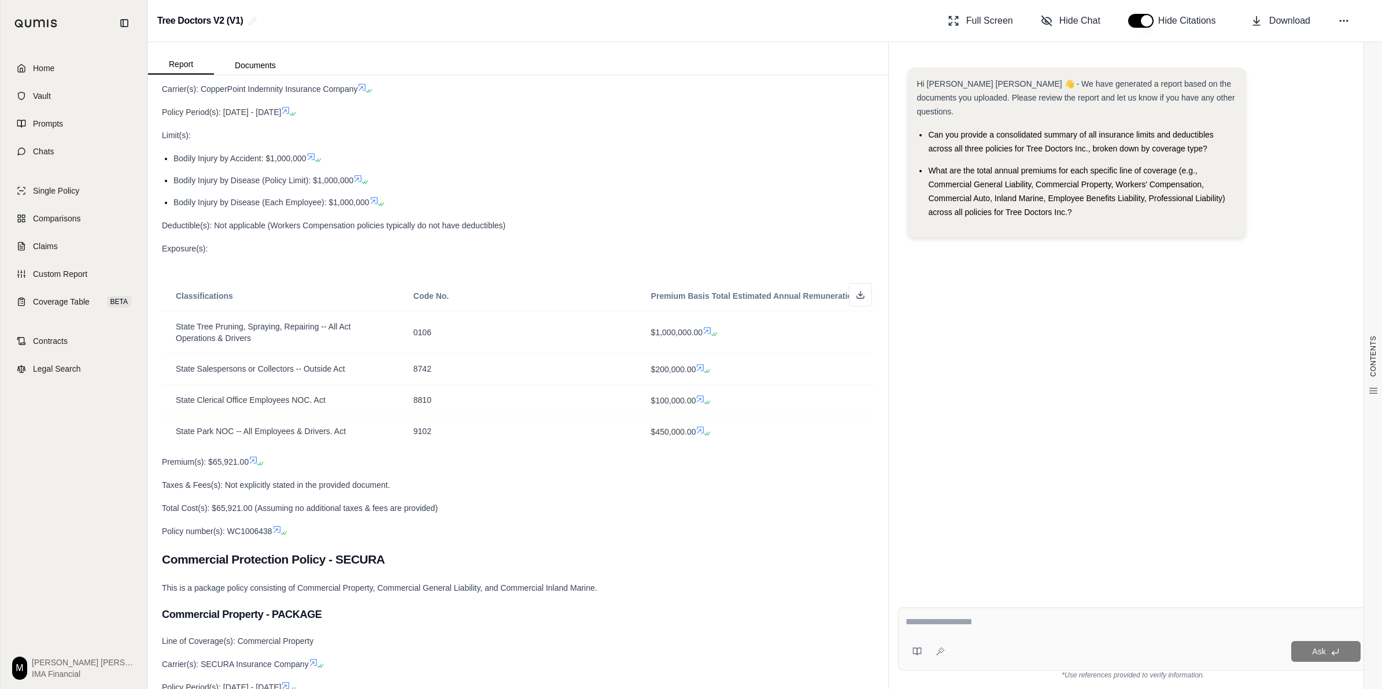
scroll to position [434, 0]
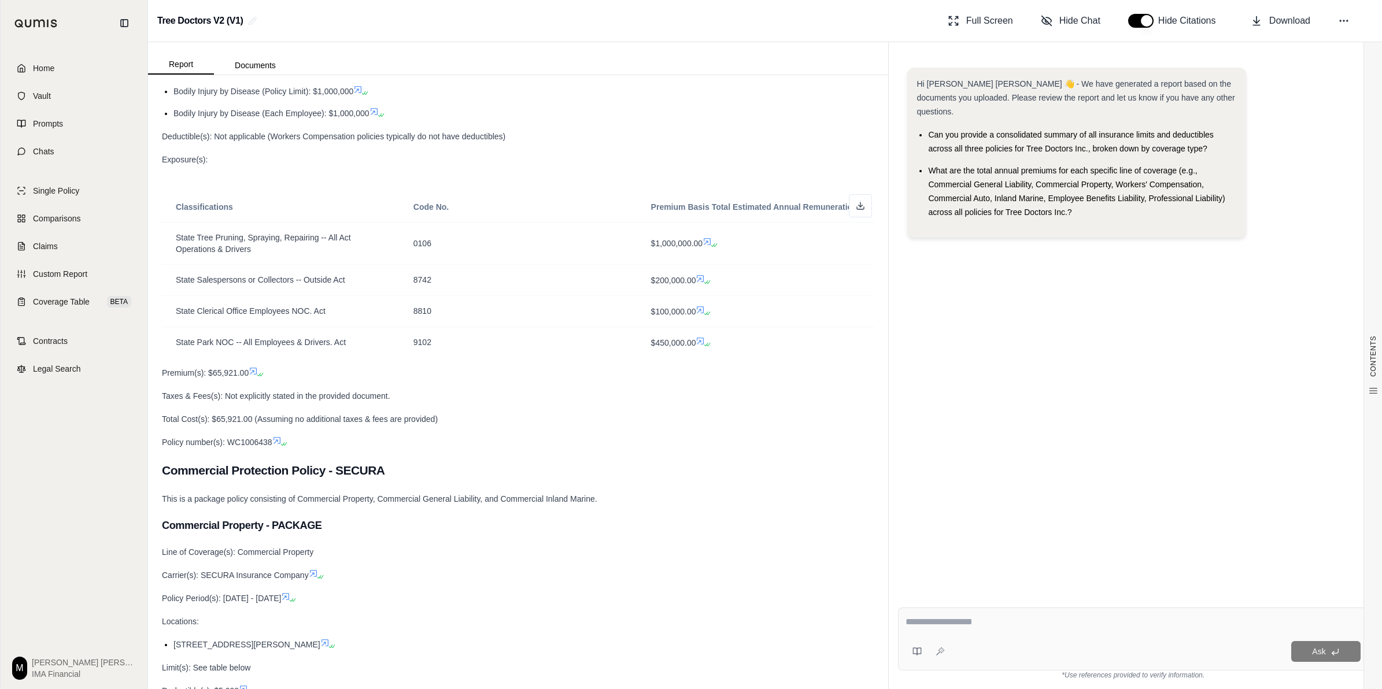
click at [664, 426] on div "Total Cost(s): $65,921.00 (Assuming no additional taxes & fees are provided)" at bounding box center [518, 419] width 712 height 14
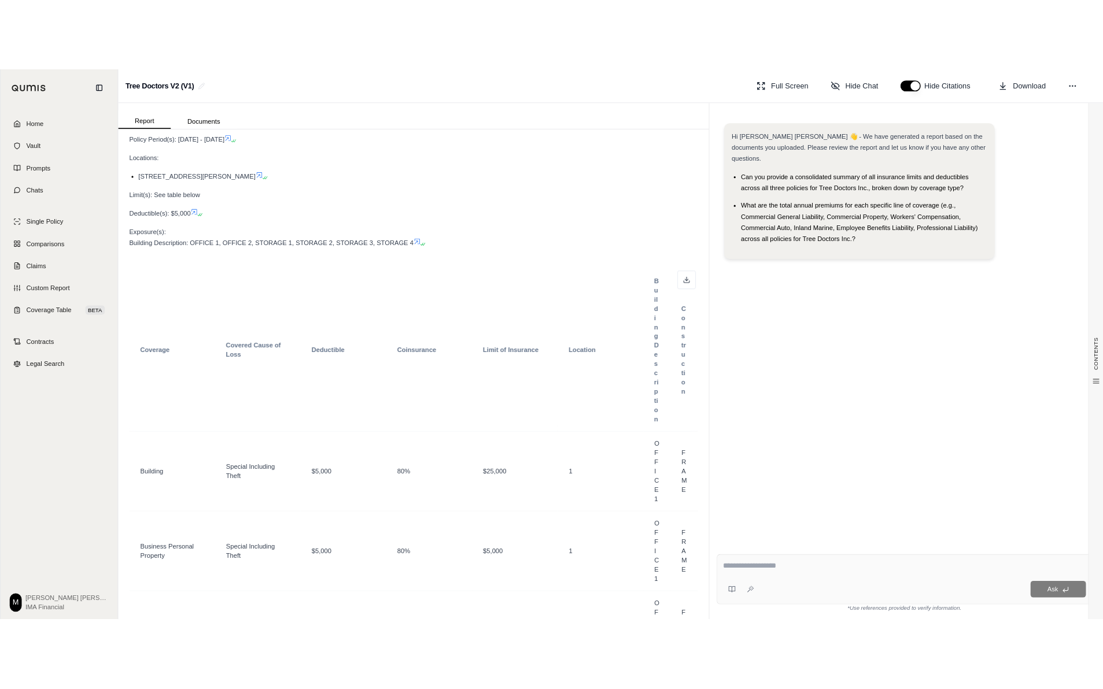
scroll to position [940, 0]
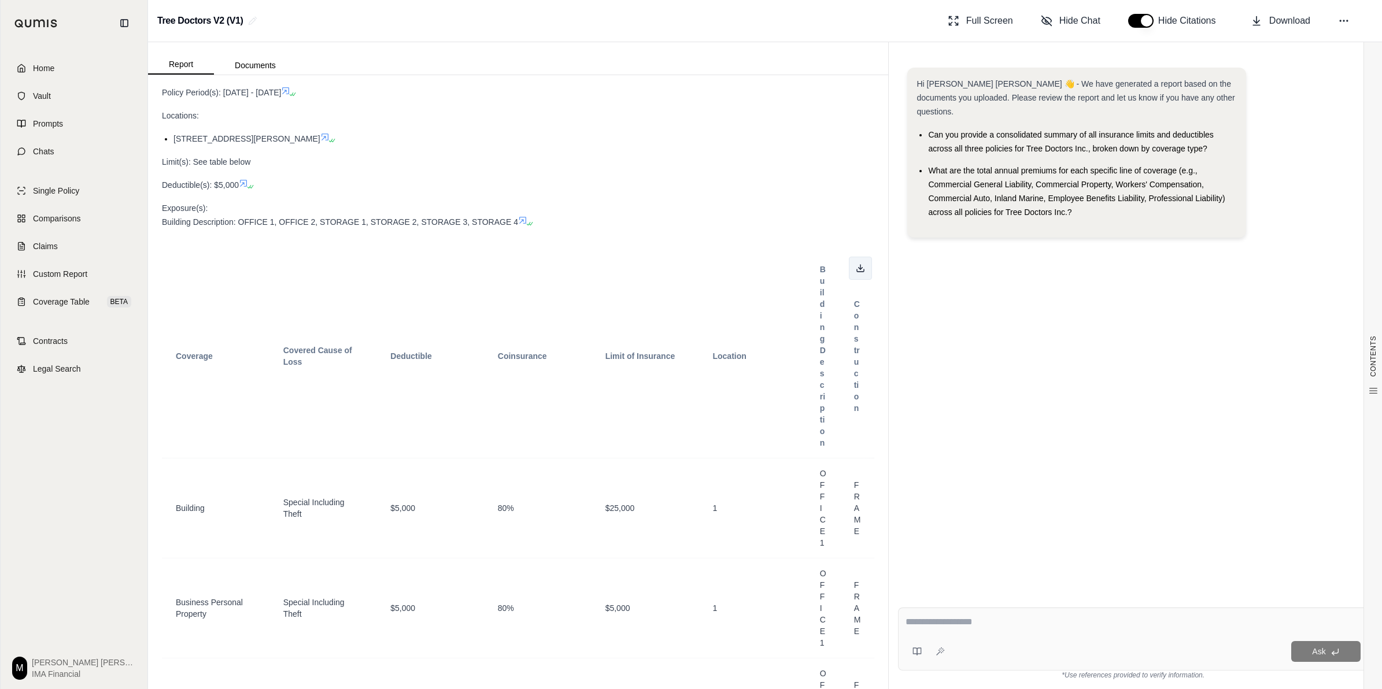
click at [856, 273] on icon at bounding box center [860, 268] width 9 height 9
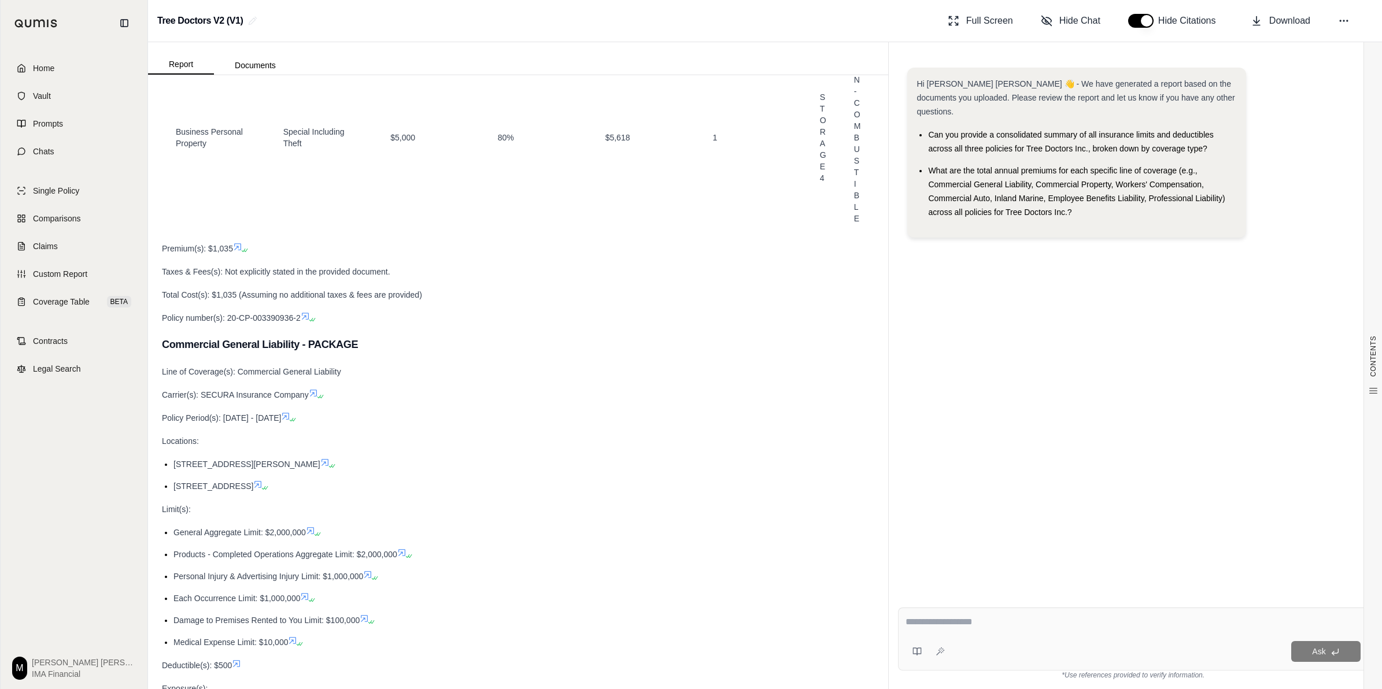
scroll to position [3325, 0]
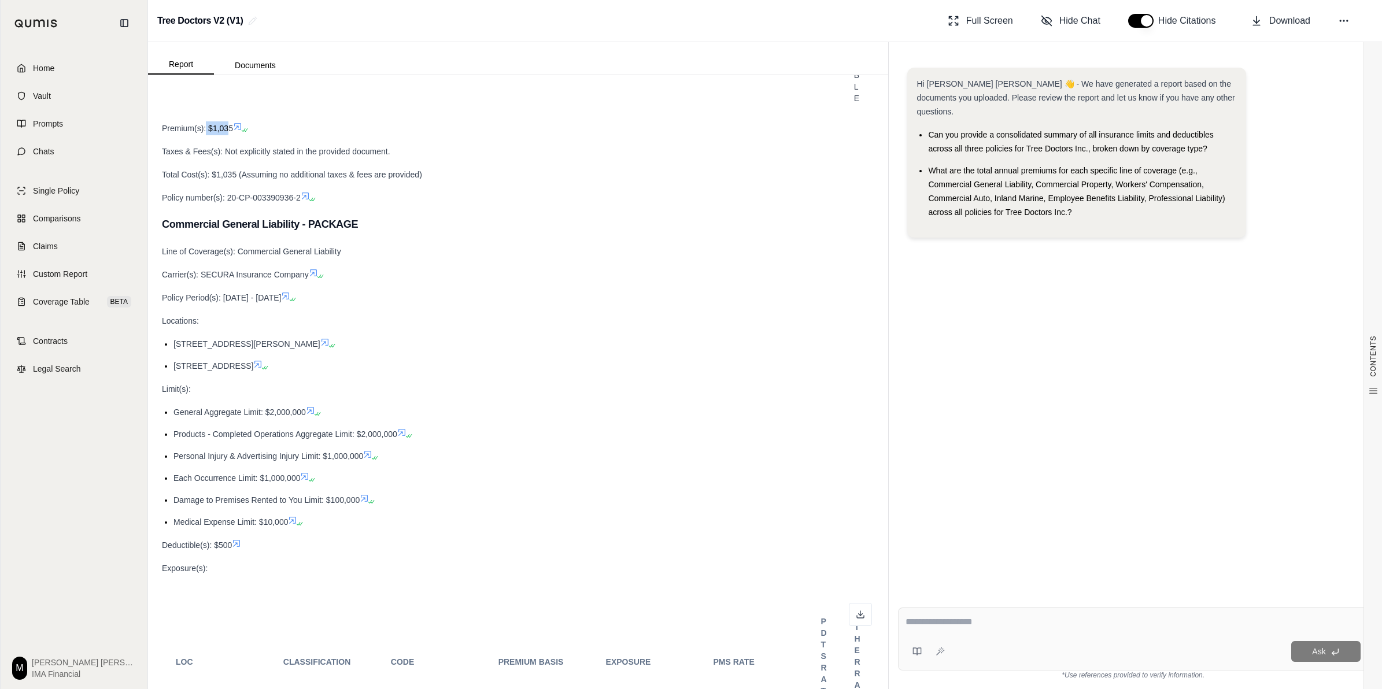
drag, startPoint x: 206, startPoint y: 140, endPoint x: 227, endPoint y: 145, distance: 21.3
click at [227, 133] on span "Premium(s): $1,035" at bounding box center [197, 128] width 71 height 9
drag, startPoint x: 227, startPoint y: 145, endPoint x: 281, endPoint y: 206, distance: 81.9
click at [281, 205] on div "Policy number(s): 20-CP-003390936-2" at bounding box center [518, 198] width 712 height 14
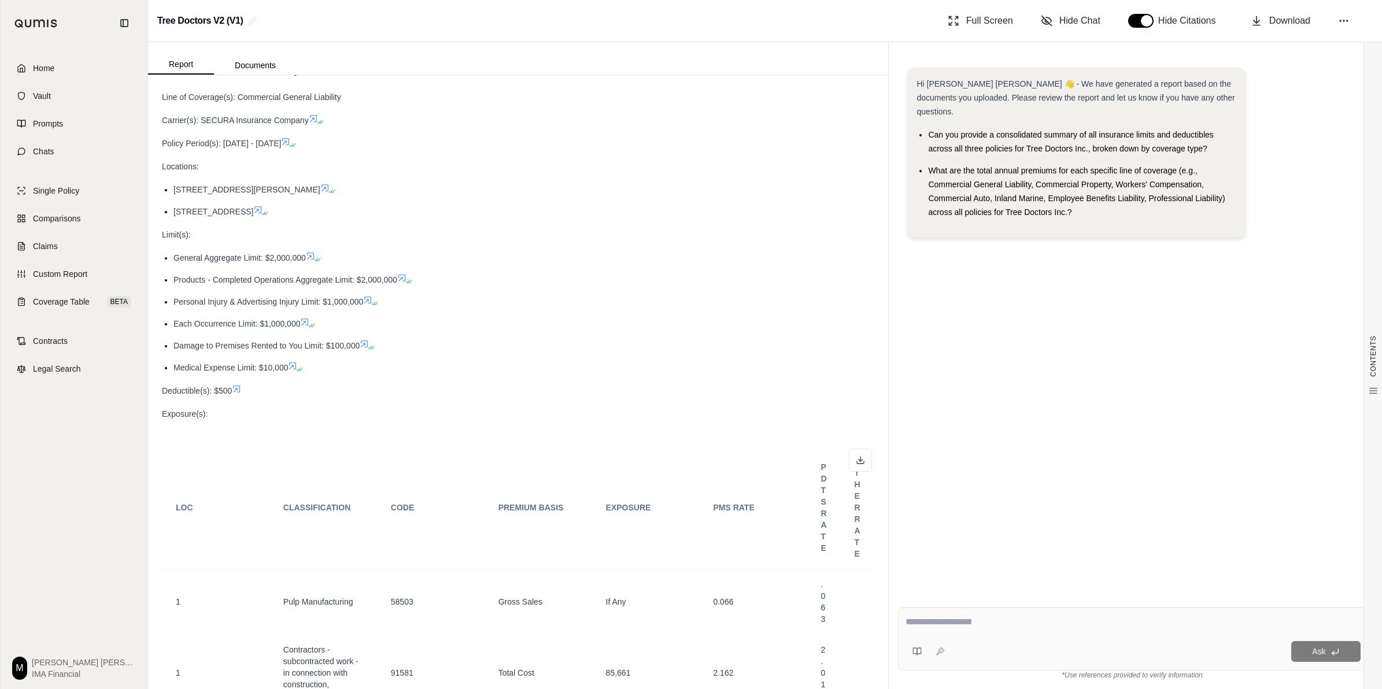
scroll to position [3397, 0]
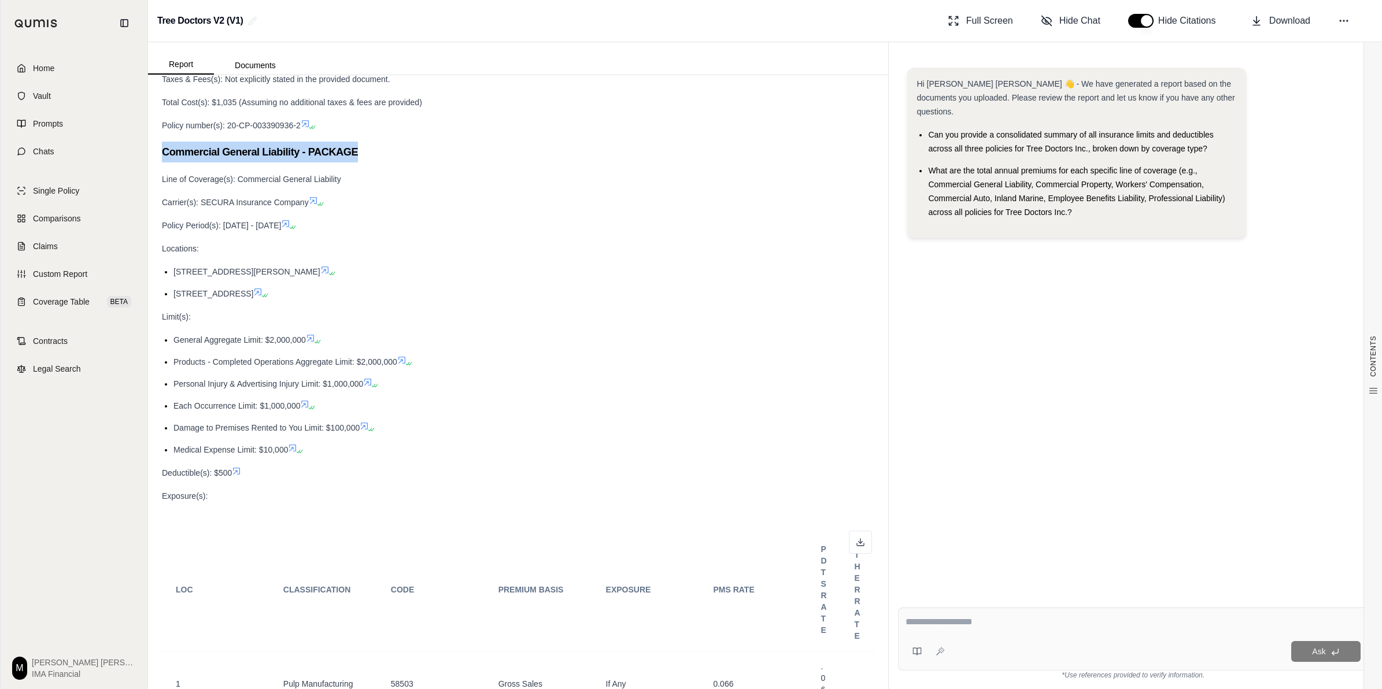
drag, startPoint x: 162, startPoint y: 168, endPoint x: 357, endPoint y: 164, distance: 194.3
click at [357, 162] on h3 "Commercial General Liability - PACKAGE" at bounding box center [518, 152] width 712 height 21
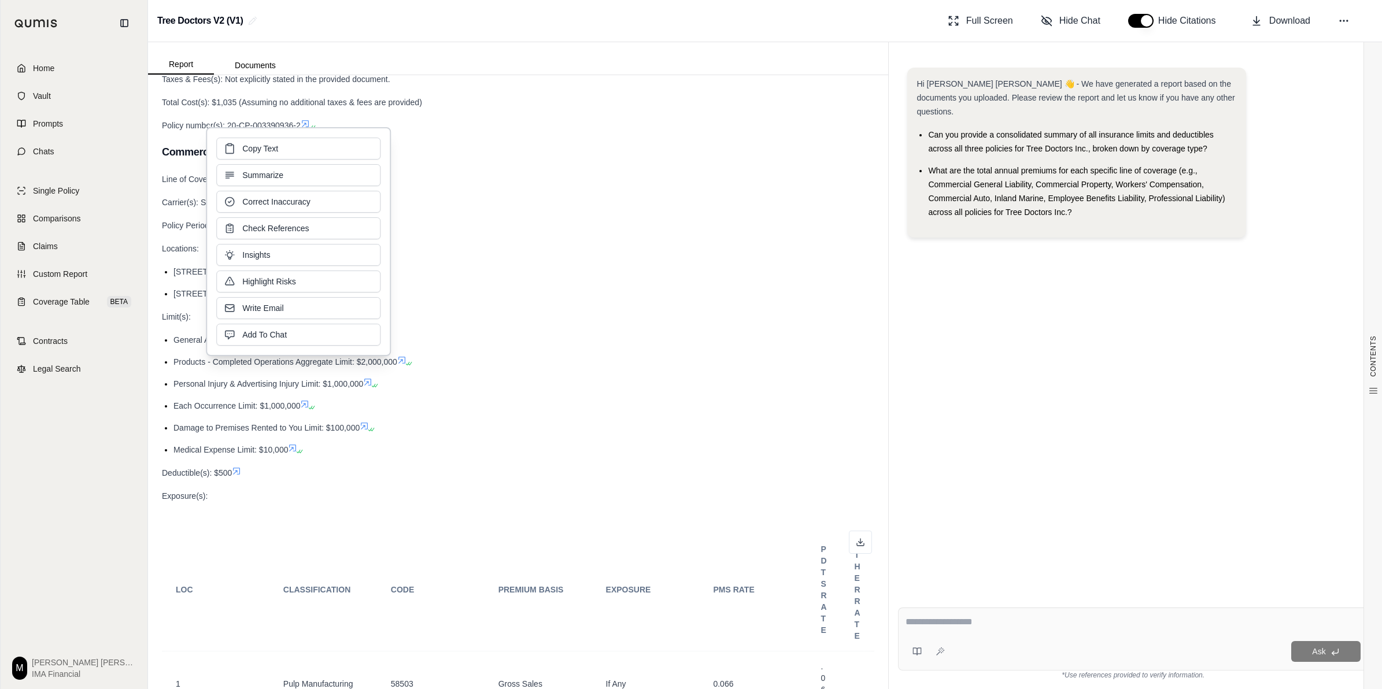
drag, startPoint x: 357, startPoint y: 164, endPoint x: 535, endPoint y: 237, distance: 192.6
click at [535, 232] on div "Policy Period(s): [DATE] - [DATE]" at bounding box center [518, 226] width 712 height 14
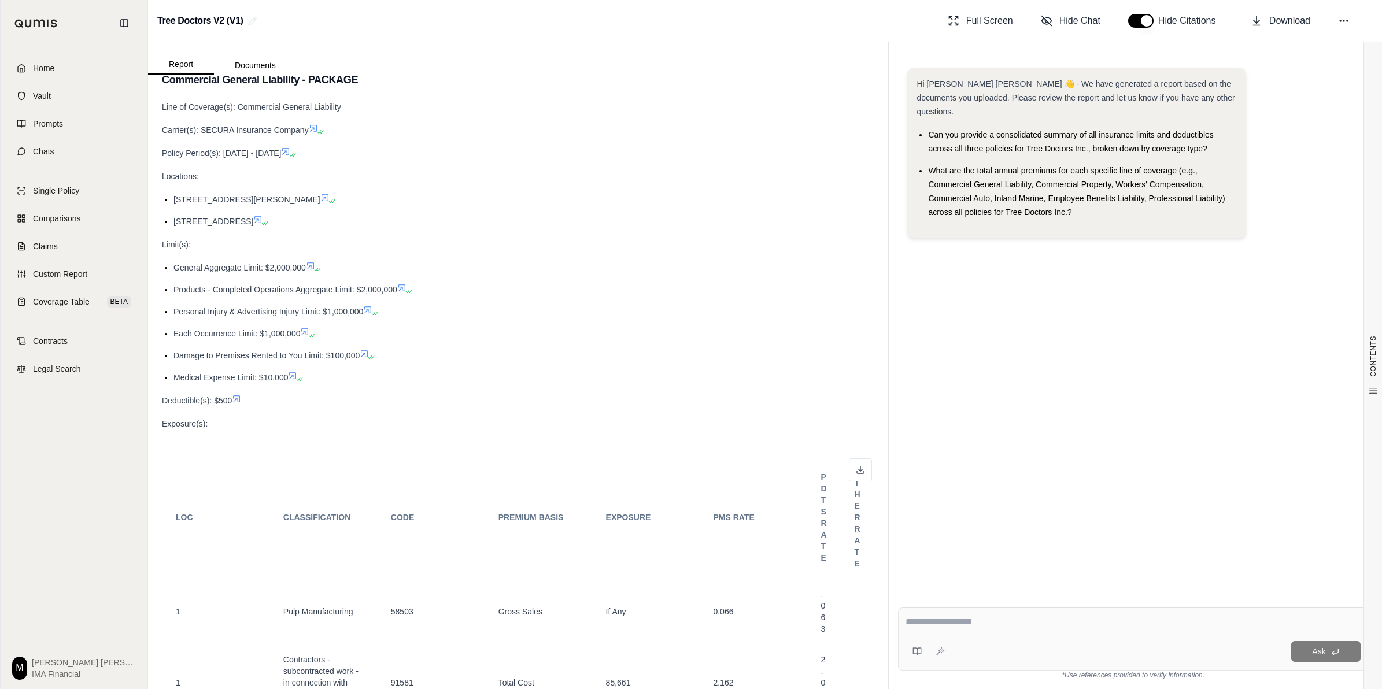
drag, startPoint x: 174, startPoint y: 211, endPoint x: 313, endPoint y: 228, distance: 140.4
click at [313, 228] on ul "[STREET_ADDRESS][PERSON_NAME] [STREET_ADDRESS]" at bounding box center [518, 211] width 712 height 36
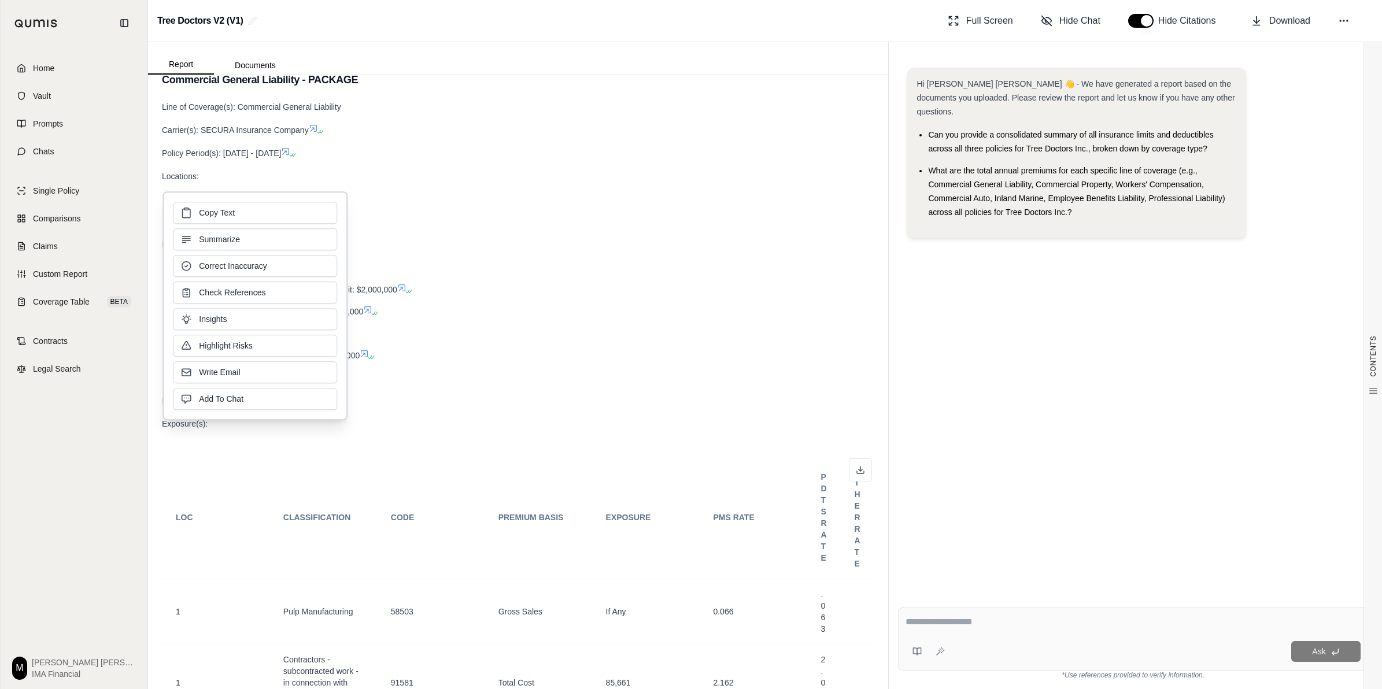
drag, startPoint x: 313, startPoint y: 228, endPoint x: 536, endPoint y: 273, distance: 227.1
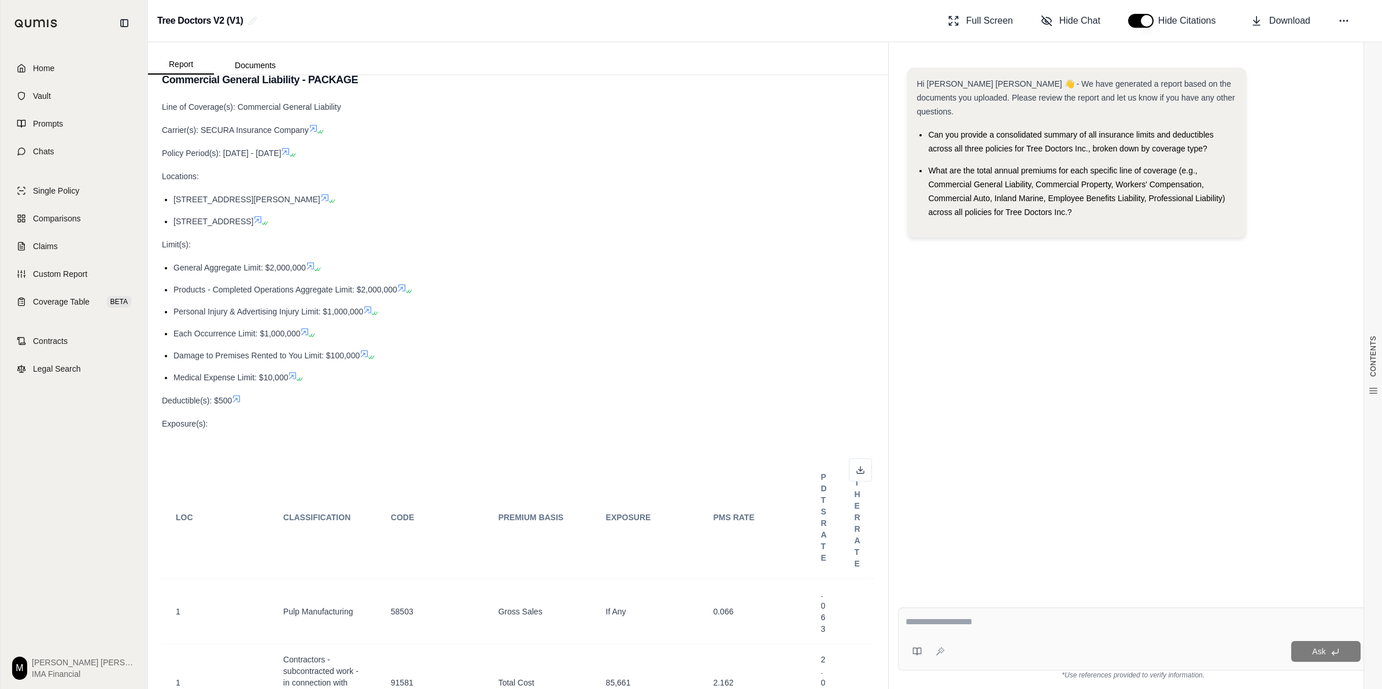
drag, startPoint x: 244, startPoint y: 282, endPoint x: 252, endPoint y: 282, distance: 7.5
click at [252, 272] on span "General Aggregate Limit: $2,000,000" at bounding box center [239, 267] width 132 height 9
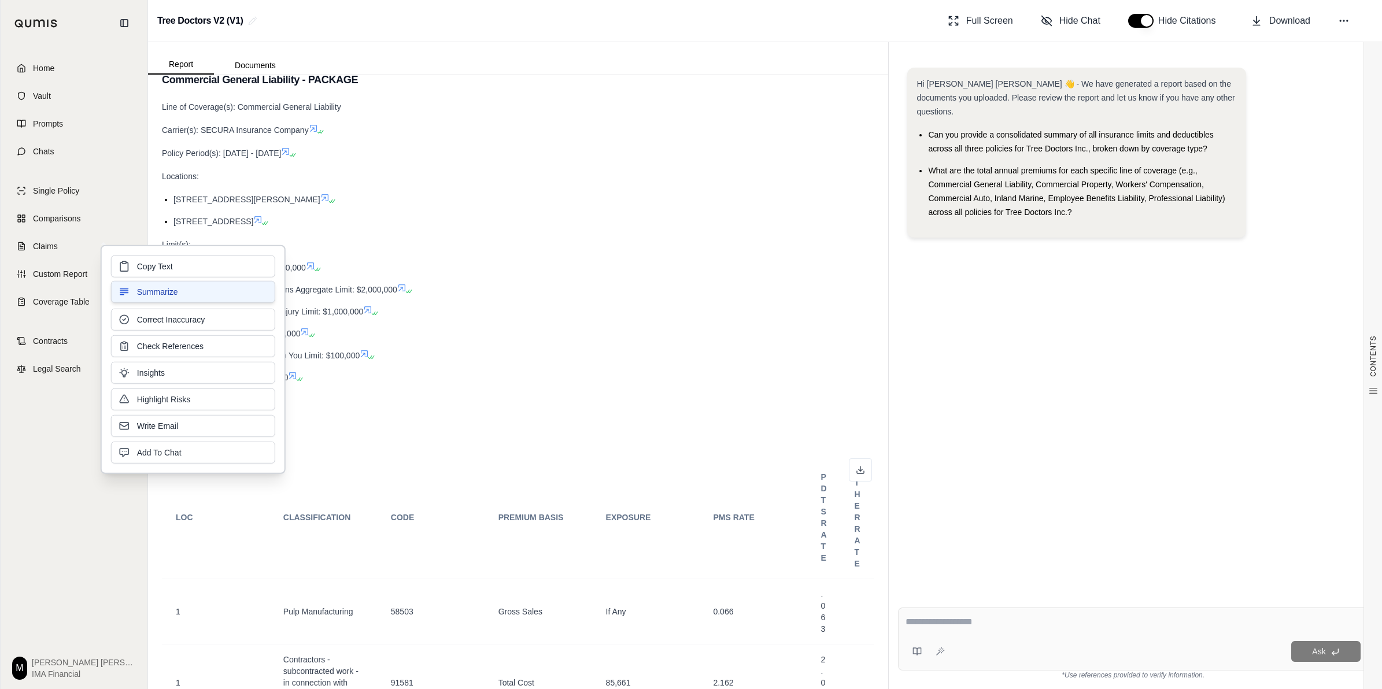
drag, startPoint x: 252, startPoint y: 282, endPoint x: 273, endPoint y: 282, distance: 22.0
click at [273, 282] on button "Summarize" at bounding box center [193, 292] width 164 height 22
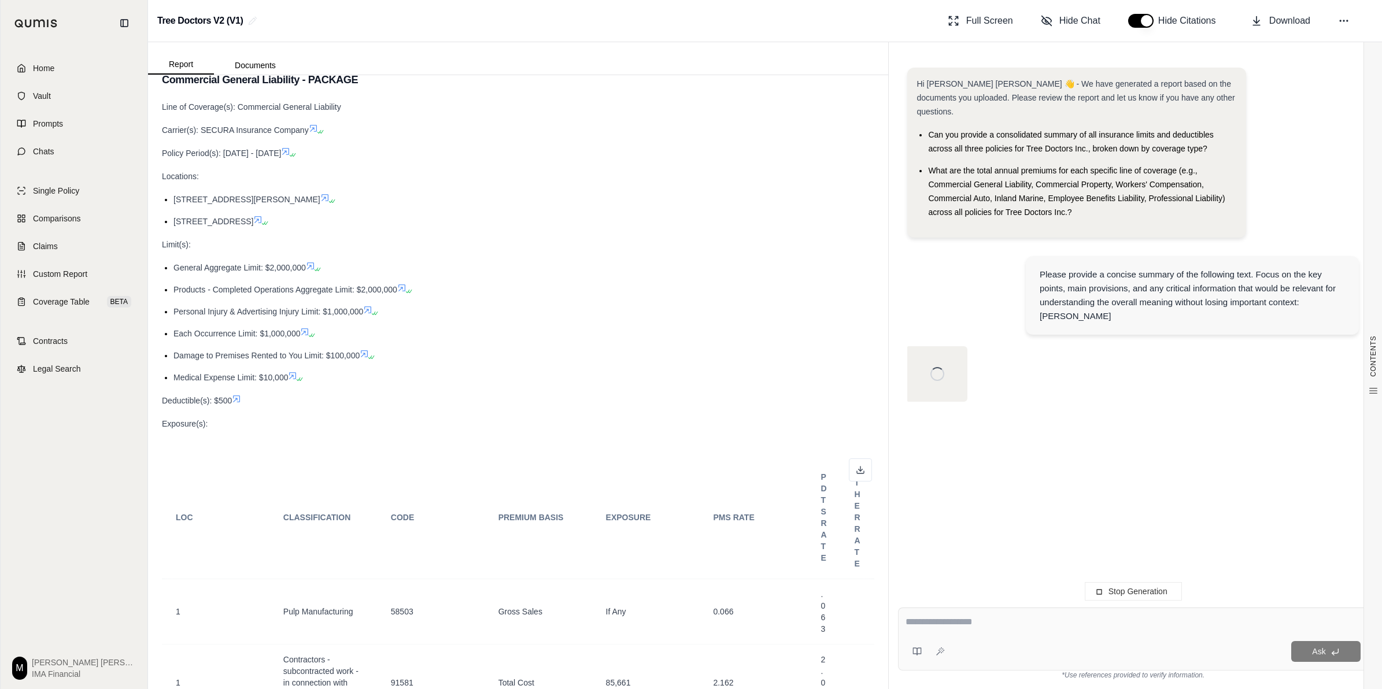
click at [585, 363] on li "Damage to Premises Rented to You Limit: $100,000" at bounding box center [523, 356] width 701 height 14
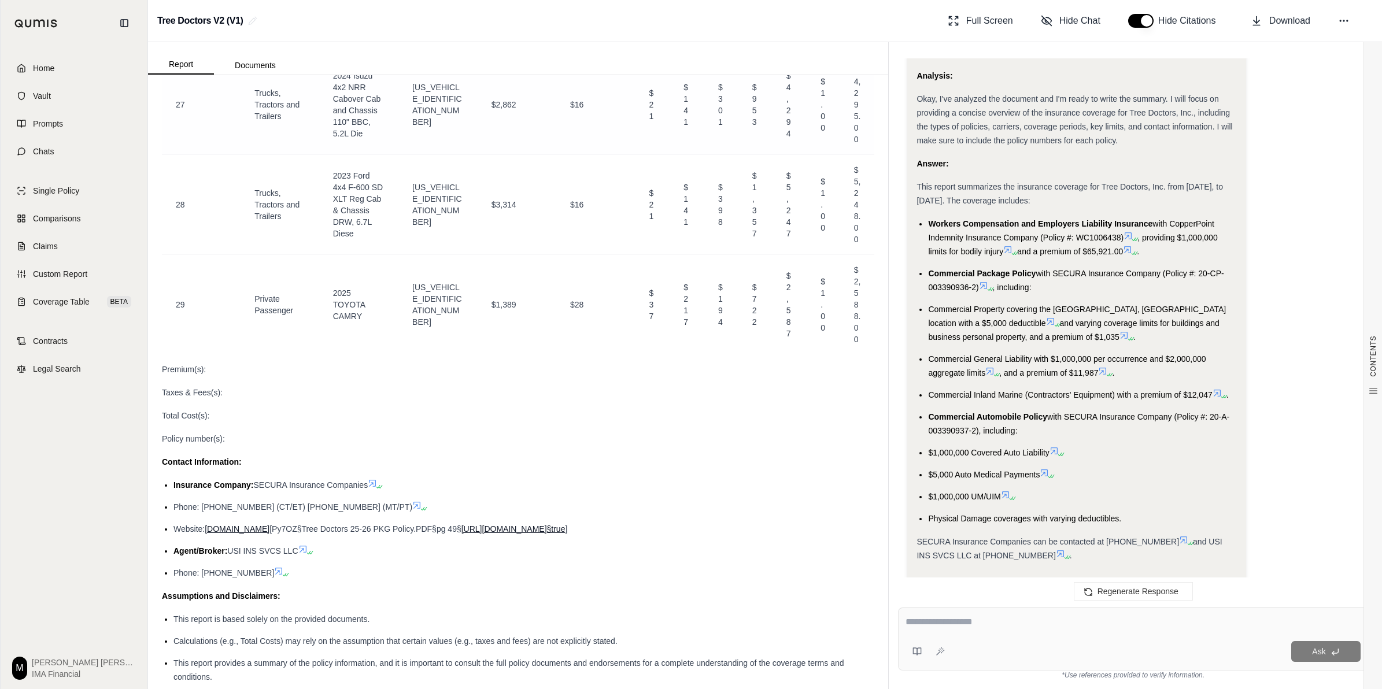
scroll to position [8336, 0]
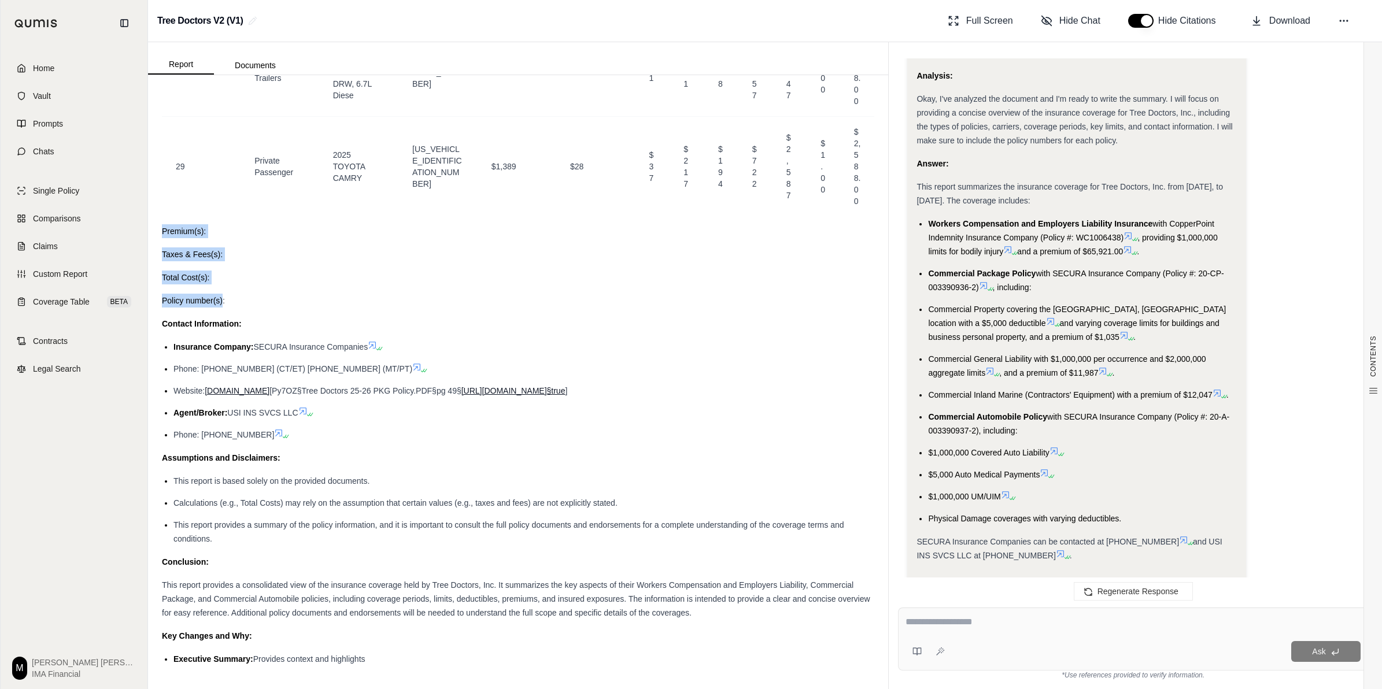
drag, startPoint x: 162, startPoint y: 230, endPoint x: 223, endPoint y: 302, distance: 93.9
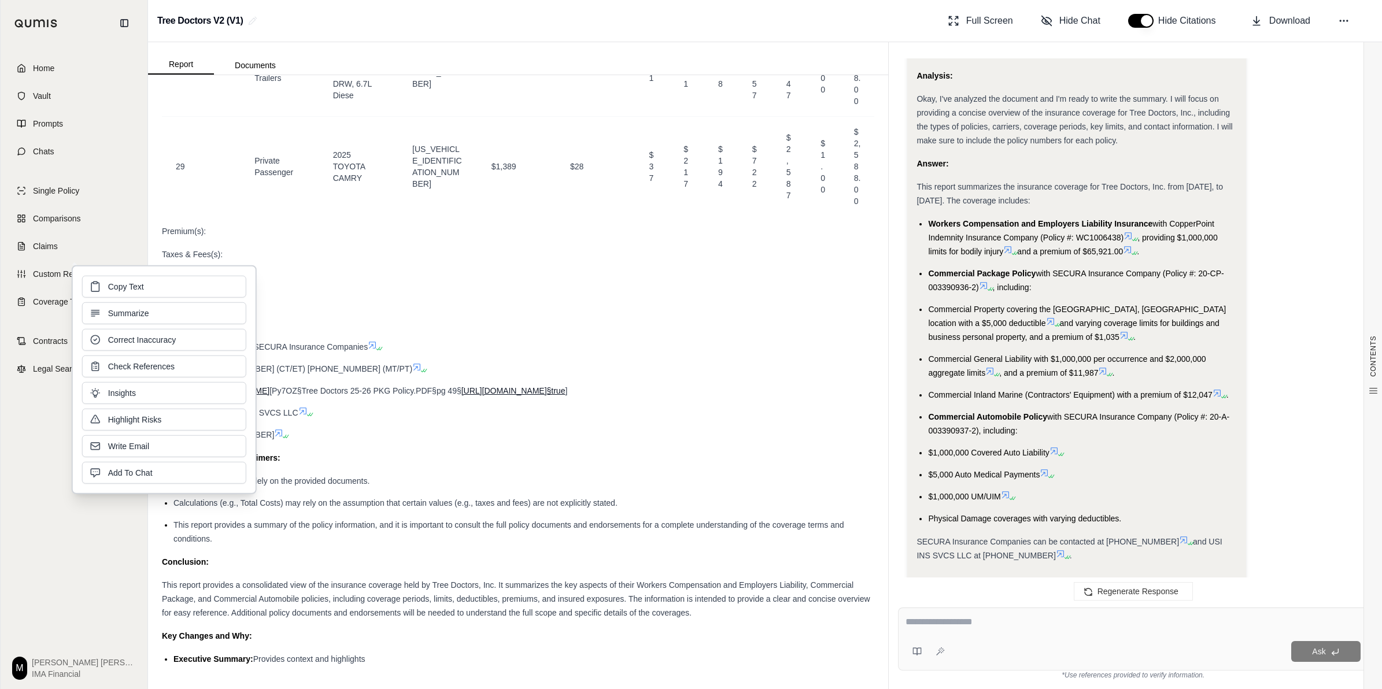
drag, startPoint x: 223, startPoint y: 302, endPoint x: 301, endPoint y: 291, distance: 78.8
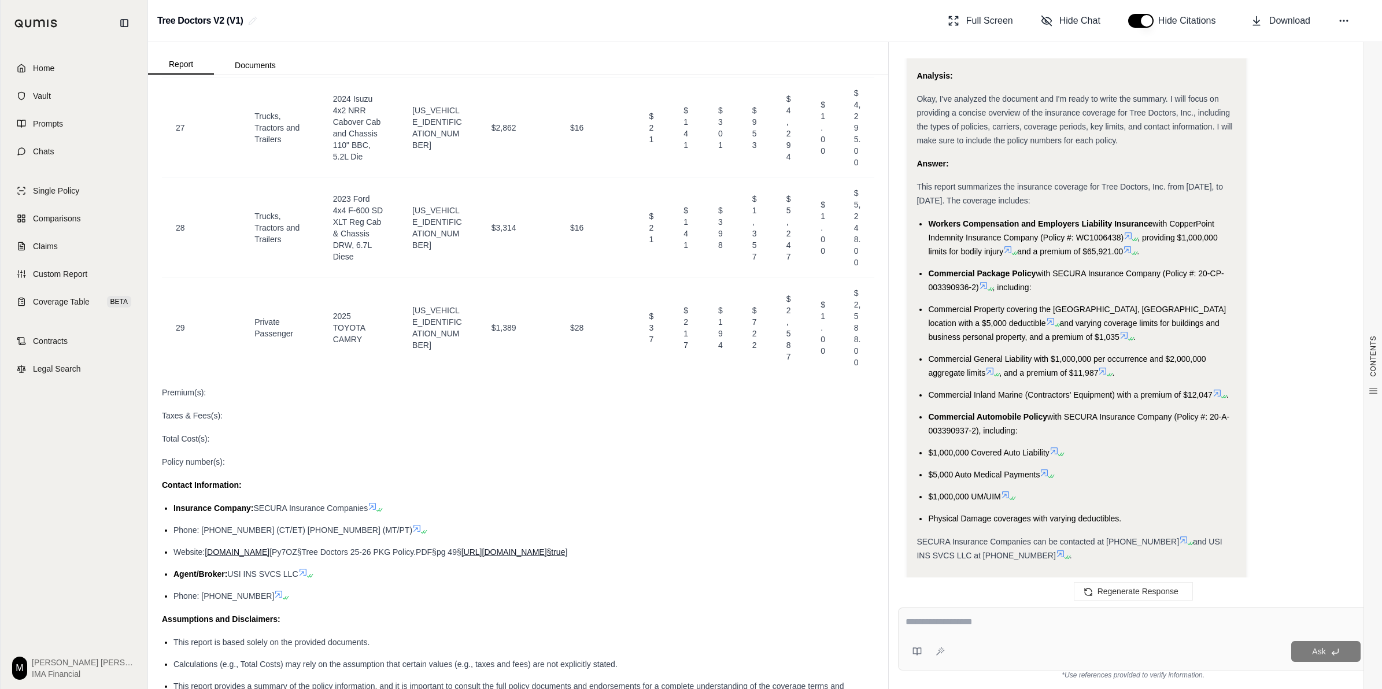
scroll to position [8119, 0]
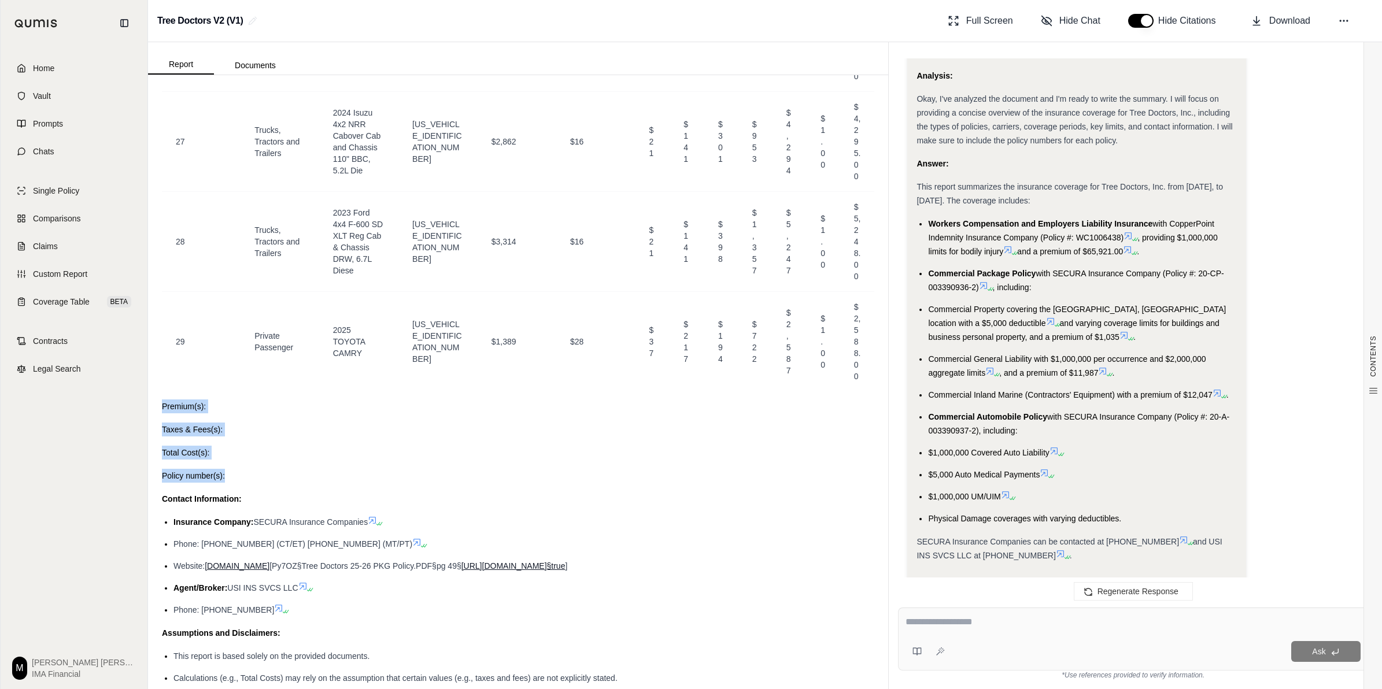
drag, startPoint x: 162, startPoint y: 447, endPoint x: 225, endPoint y: 515, distance: 93.3
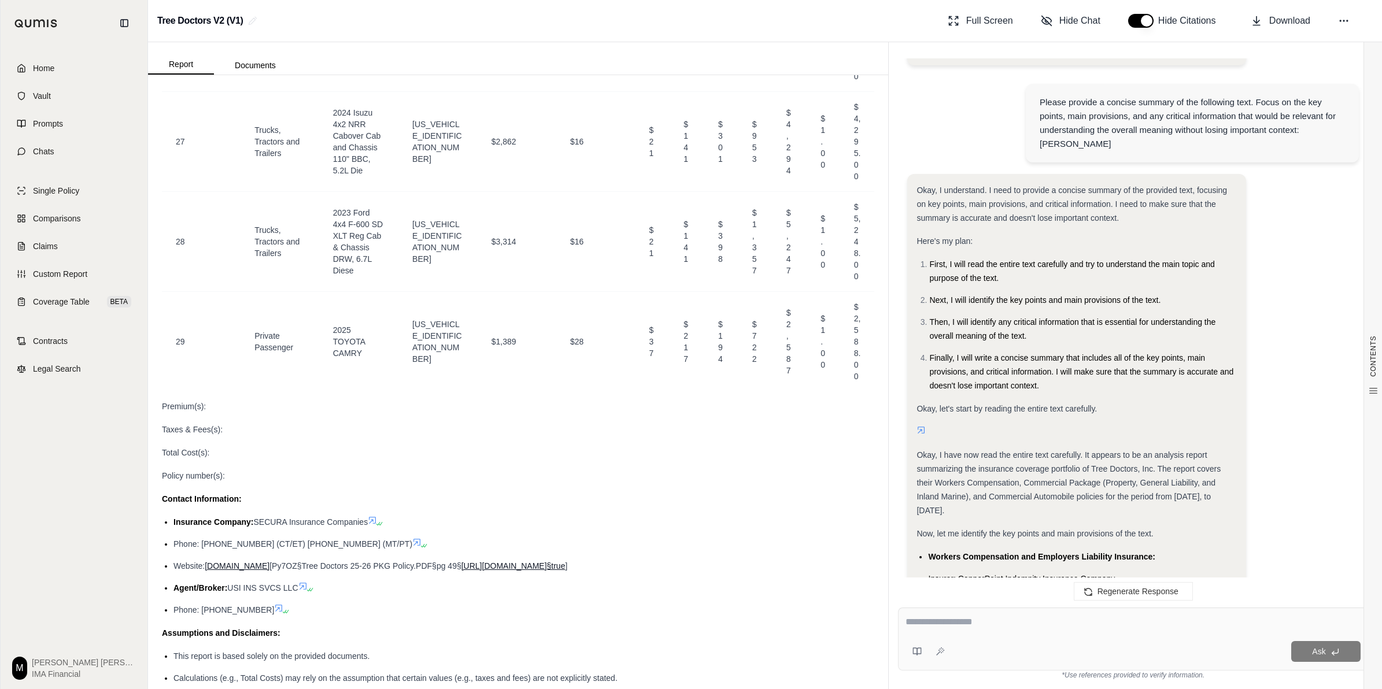
scroll to position [0, 0]
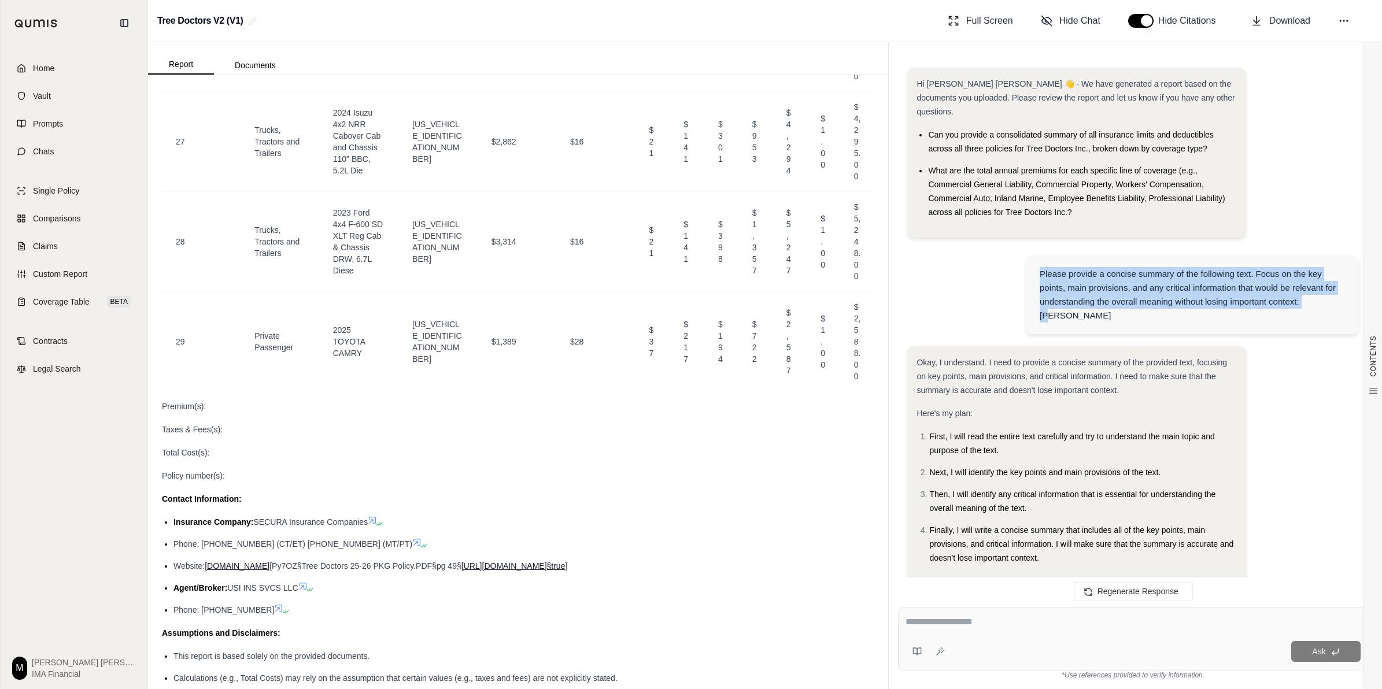
drag, startPoint x: 1040, startPoint y: 264, endPoint x: 1308, endPoint y: 284, distance: 269.0
click at [1308, 284] on div "Please provide a concise summary of the following text. Focus on the key points…" at bounding box center [1192, 295] width 305 height 56
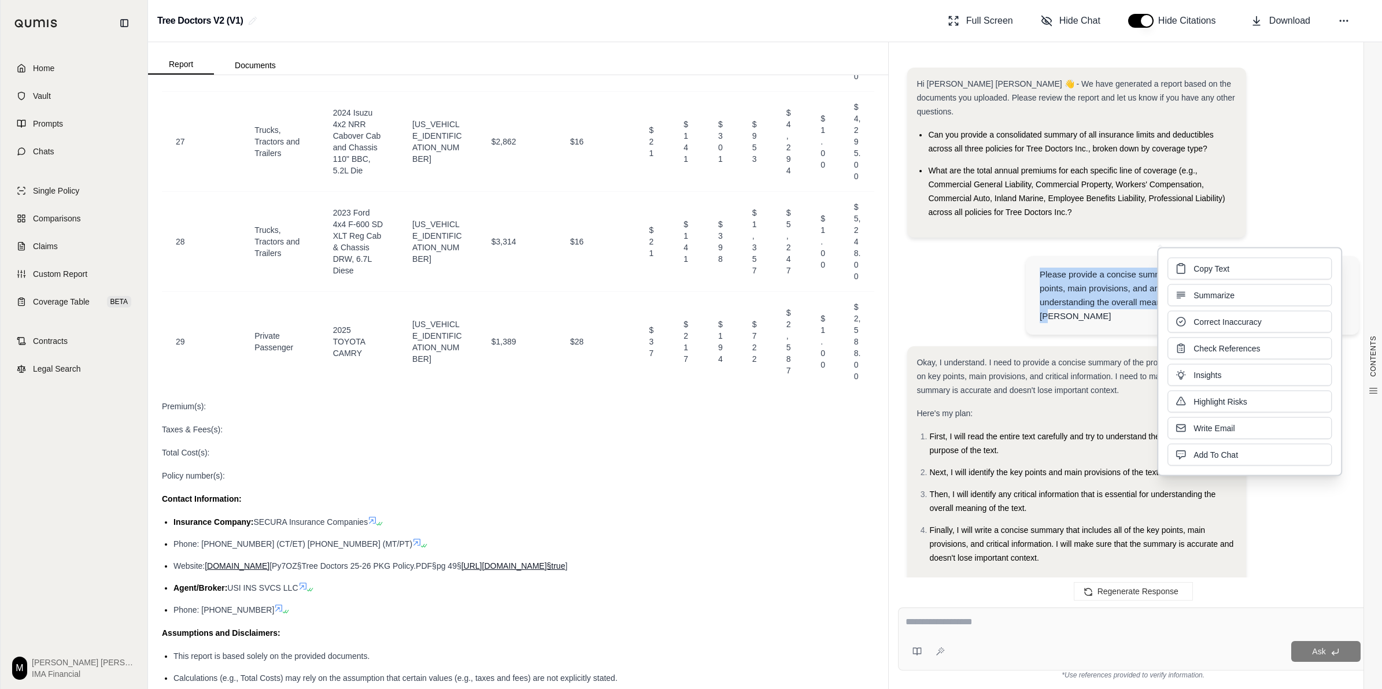
click at [981, 257] on div "Please provide a concise summary of the following text. Focus on the key points…" at bounding box center [1133, 296] width 452 height 99
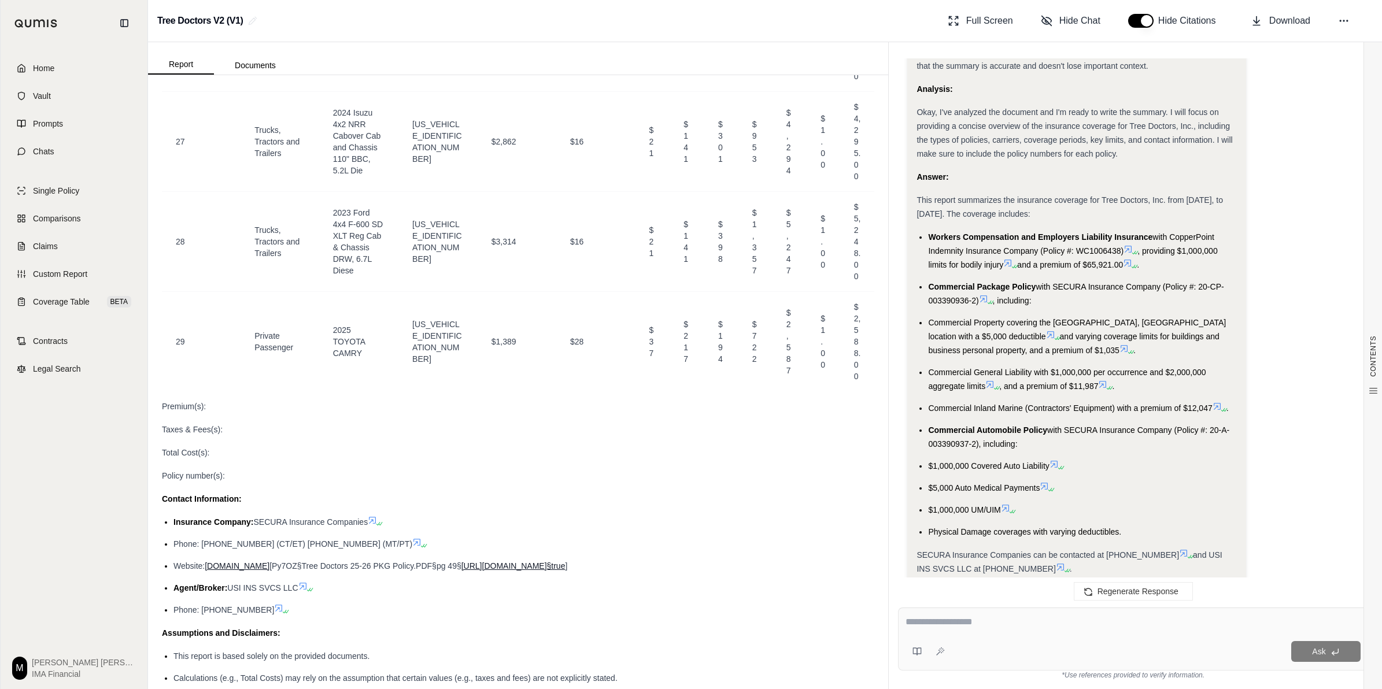
scroll to position [1473, 0]
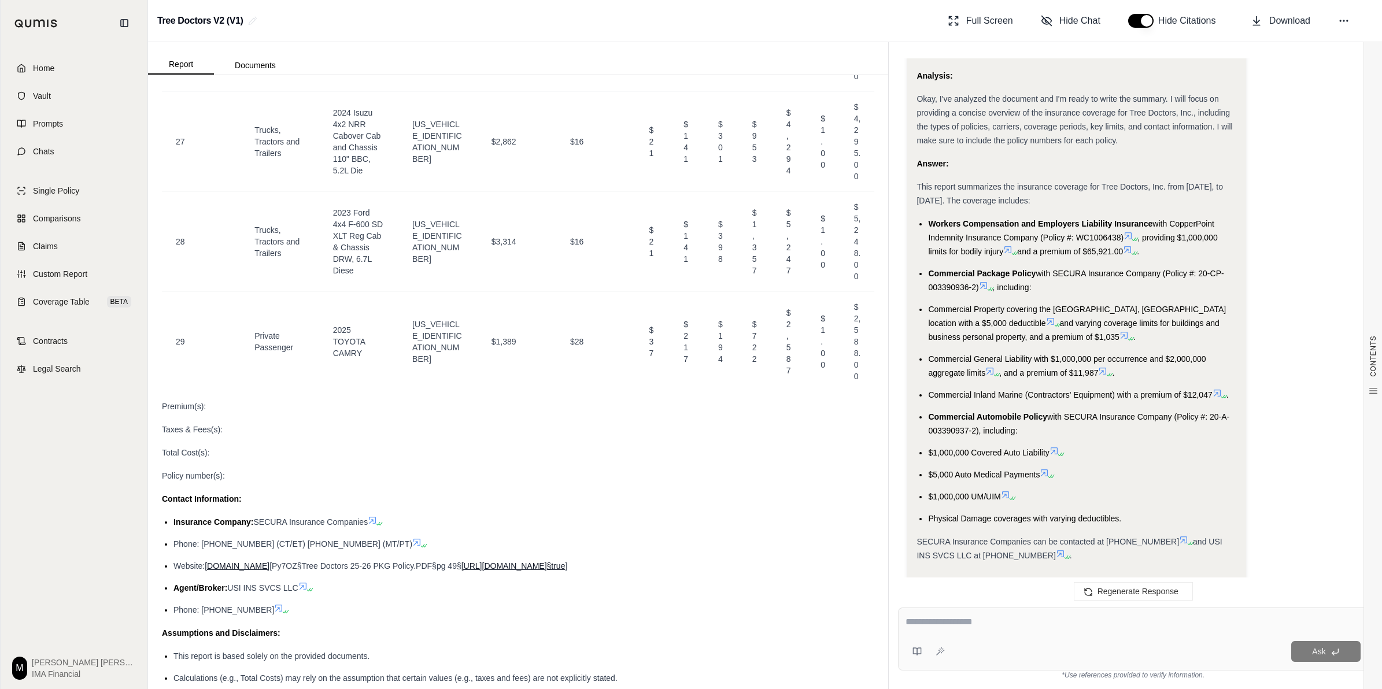
click at [326, 437] on div "Taxes & Fees(s):" at bounding box center [518, 430] width 712 height 14
drag, startPoint x: 161, startPoint y: 452, endPoint x: 221, endPoint y: 512, distance: 85.9
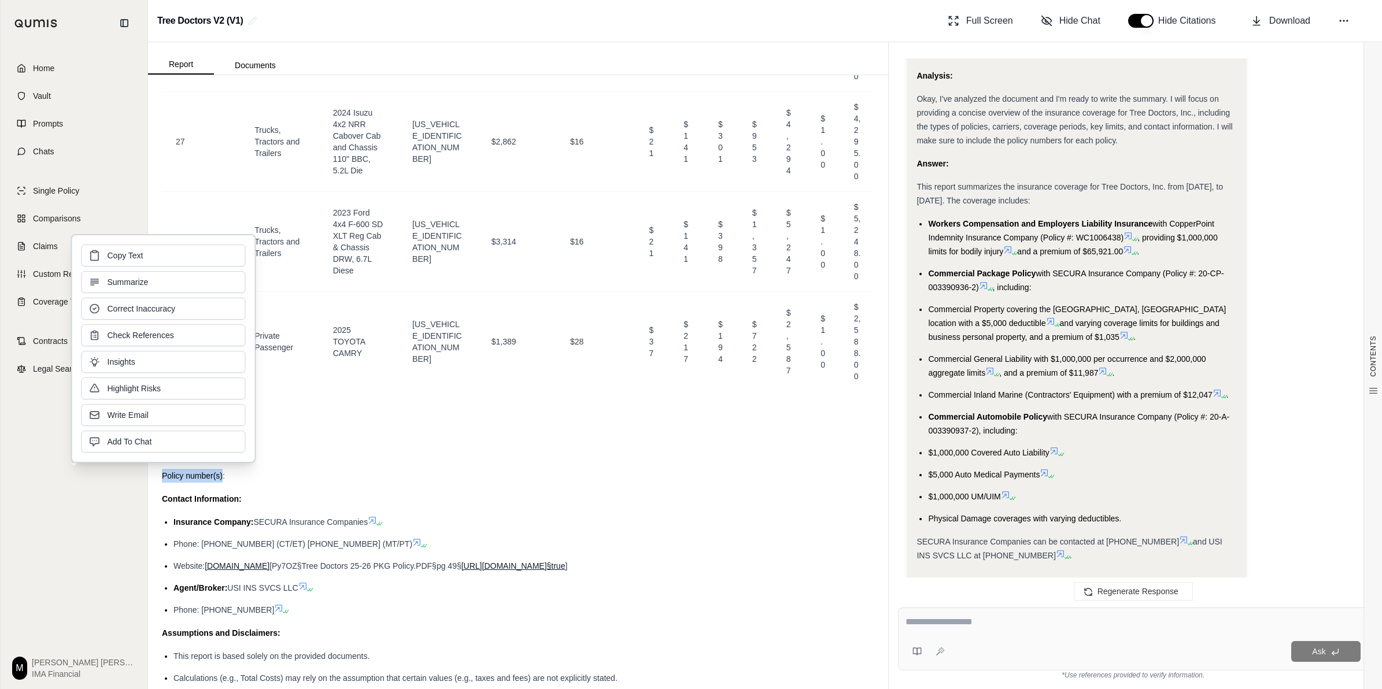
drag, startPoint x: 221, startPoint y: 512, endPoint x: 376, endPoint y: 498, distance: 155.1
click at [376, 460] on div "Total Cost(s):" at bounding box center [518, 453] width 712 height 14
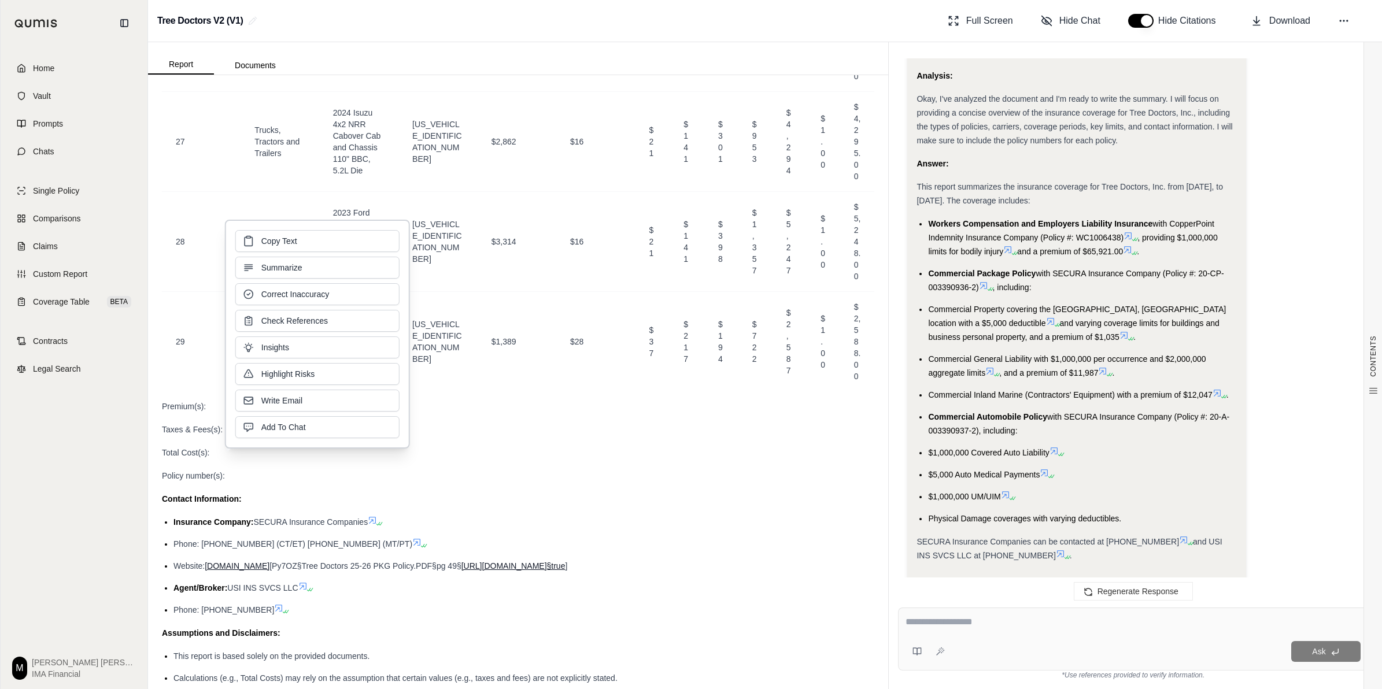
click at [326, 460] on div "Total Cost(s):" at bounding box center [518, 453] width 712 height 14
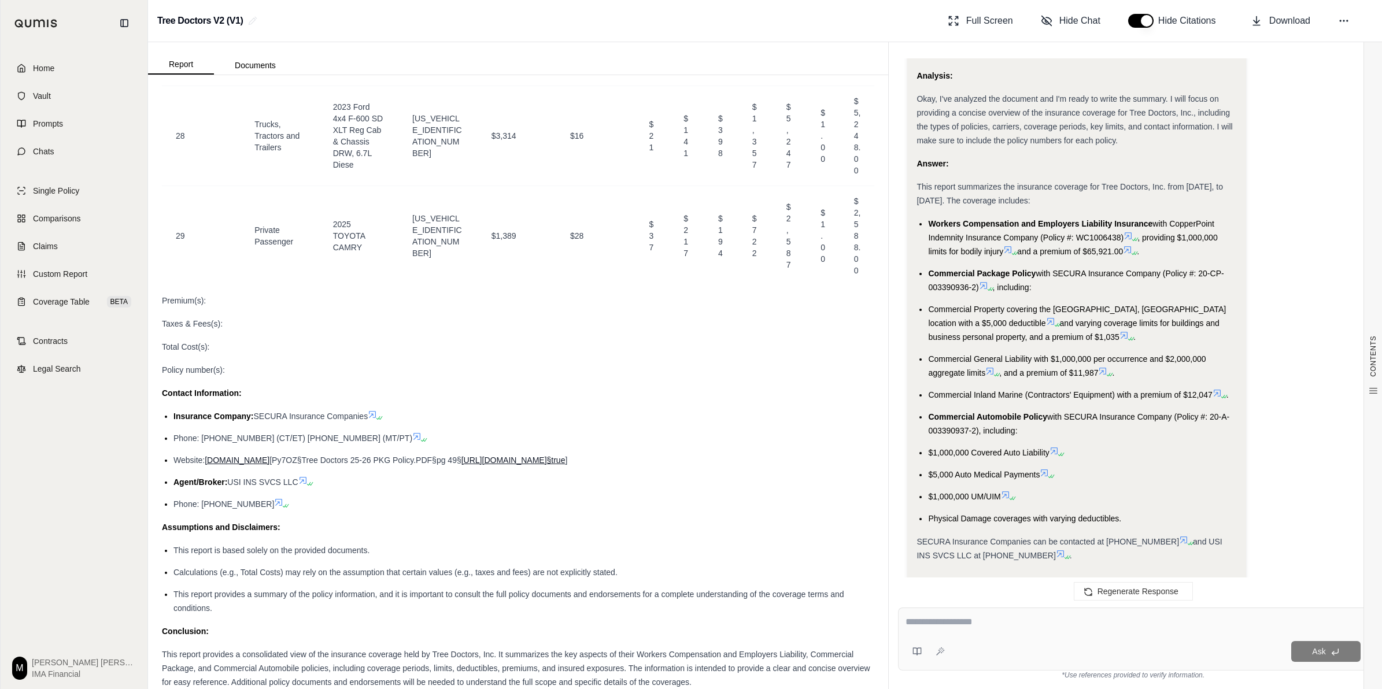
scroll to position [8336, 0]
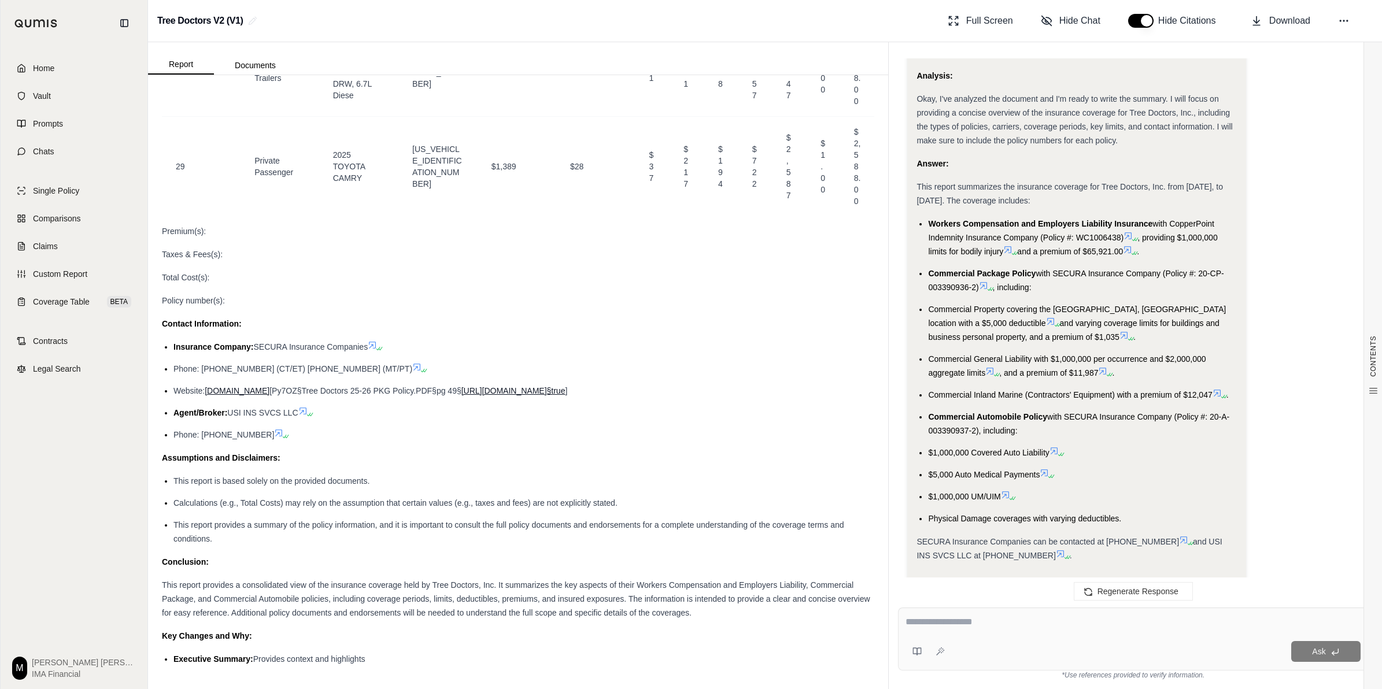
click at [733, 325] on div "Contact Information:" at bounding box center [518, 324] width 712 height 14
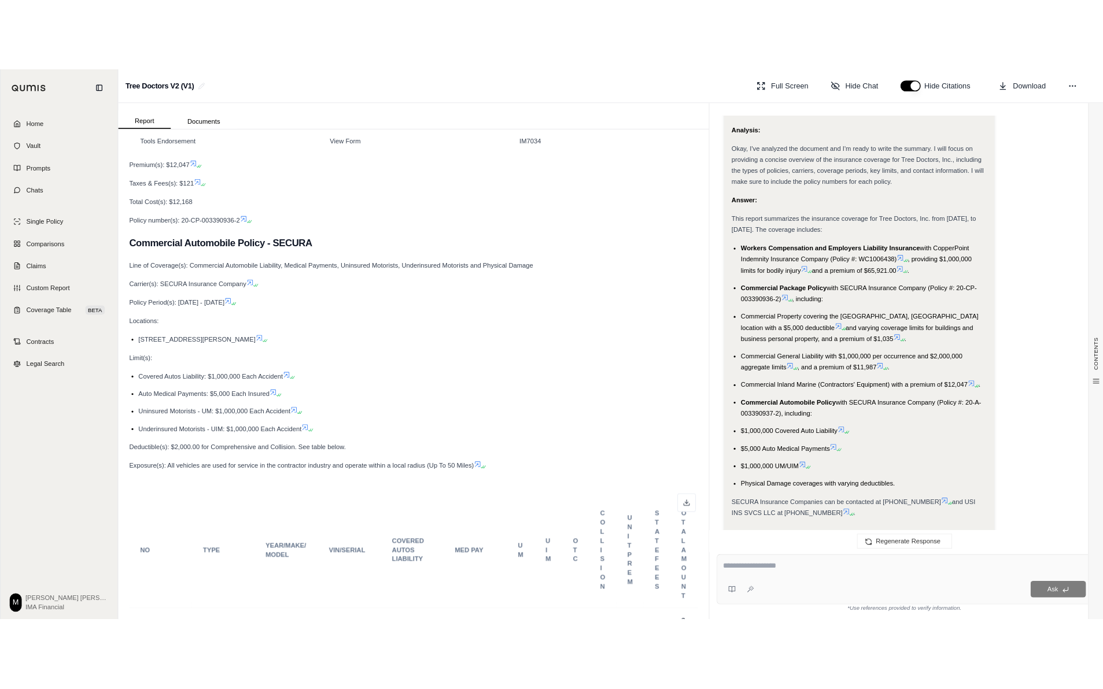
scroll to position [5068, 0]
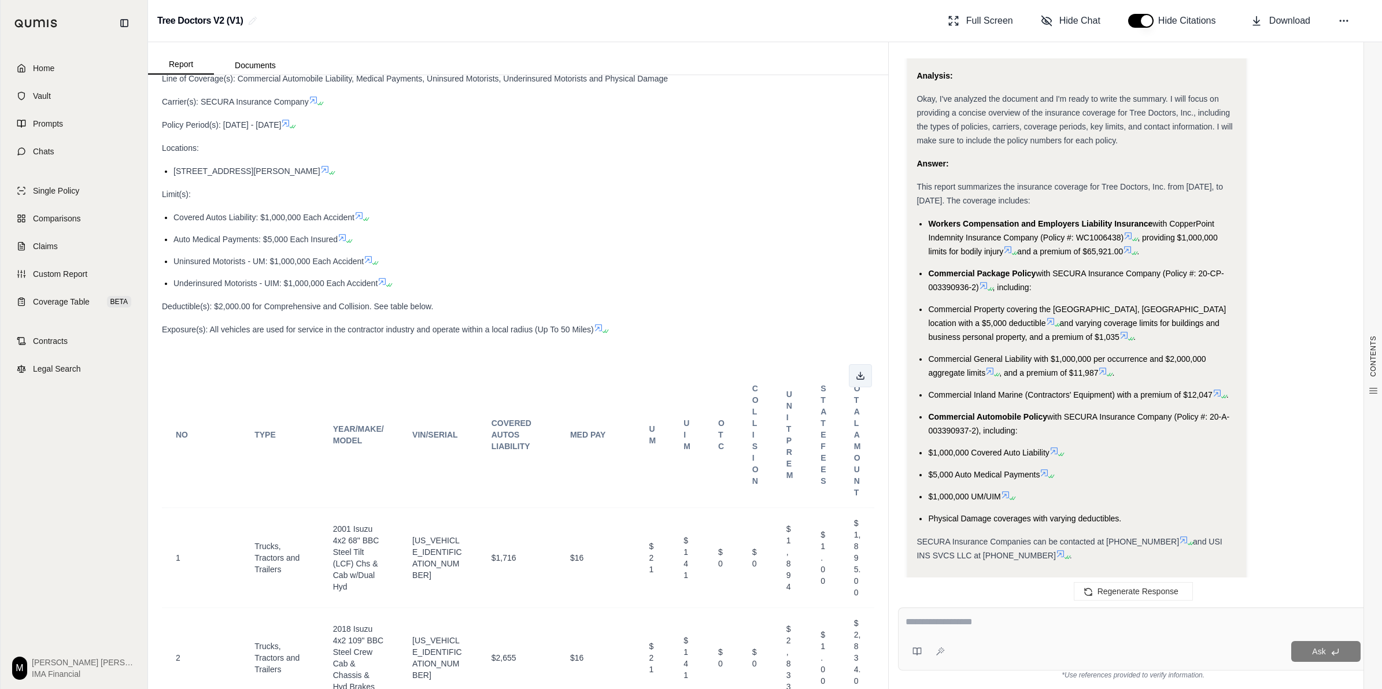
click at [852, 384] on button at bounding box center [860, 375] width 23 height 23
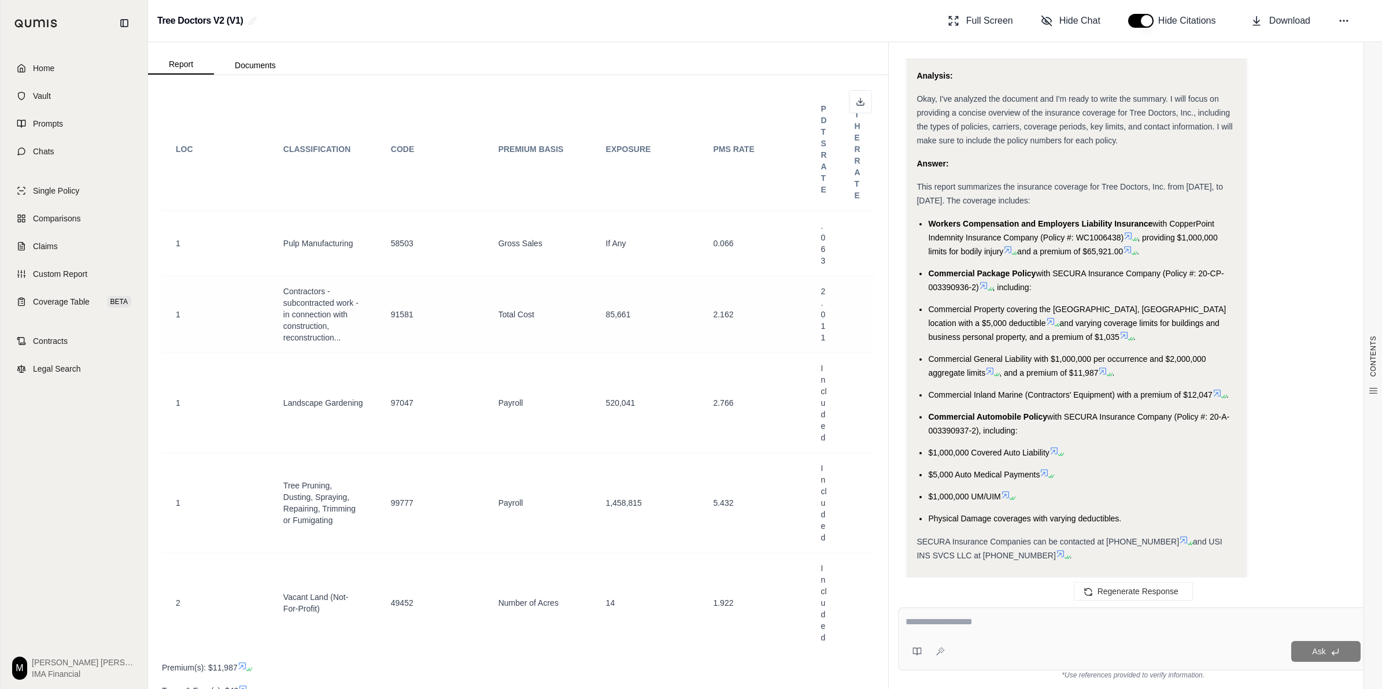
scroll to position [3839, 0]
drag, startPoint x: 177, startPoint y: 161, endPoint x: 250, endPoint y: 175, distance: 74.2
click at [250, 175] on th "LOC" at bounding box center [216, 147] width 108 height 123
drag, startPoint x: 250, startPoint y: 175, endPoint x: 424, endPoint y: 183, distance: 174.2
click at [424, 183] on th "CODE" at bounding box center [431, 147] width 108 height 123
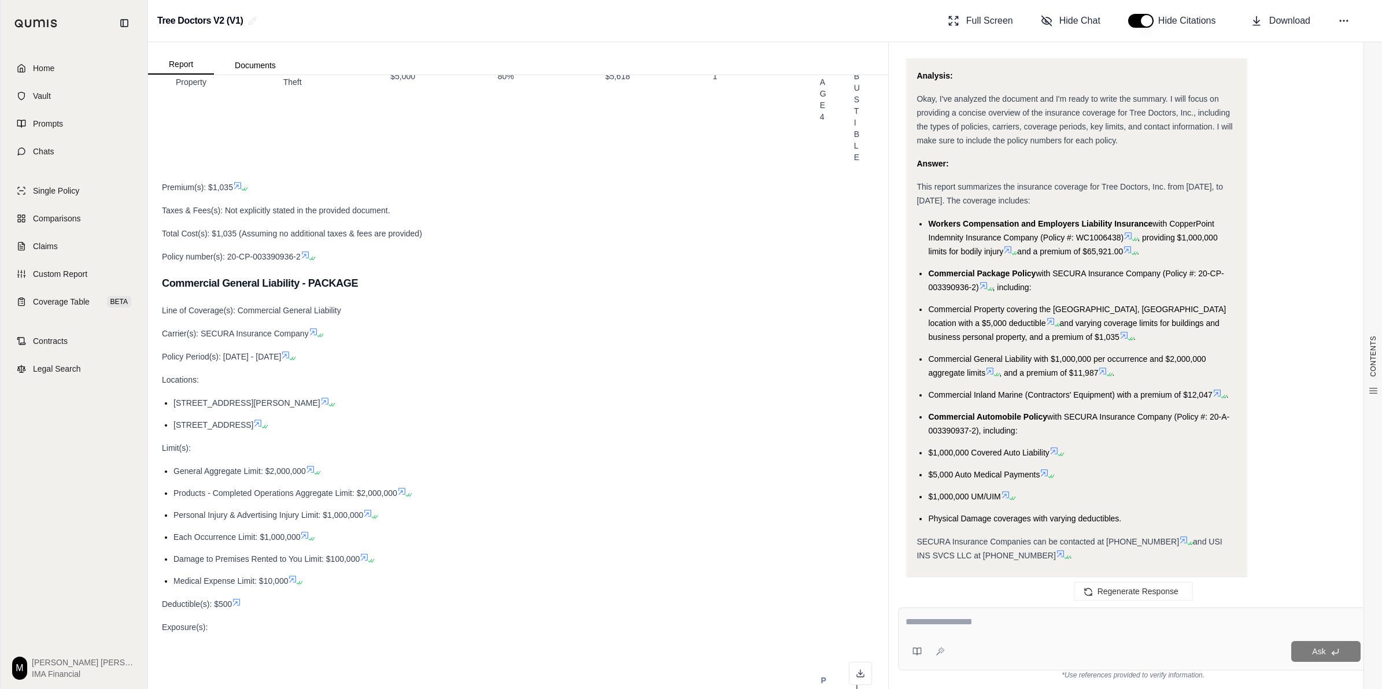
scroll to position [3261, 0]
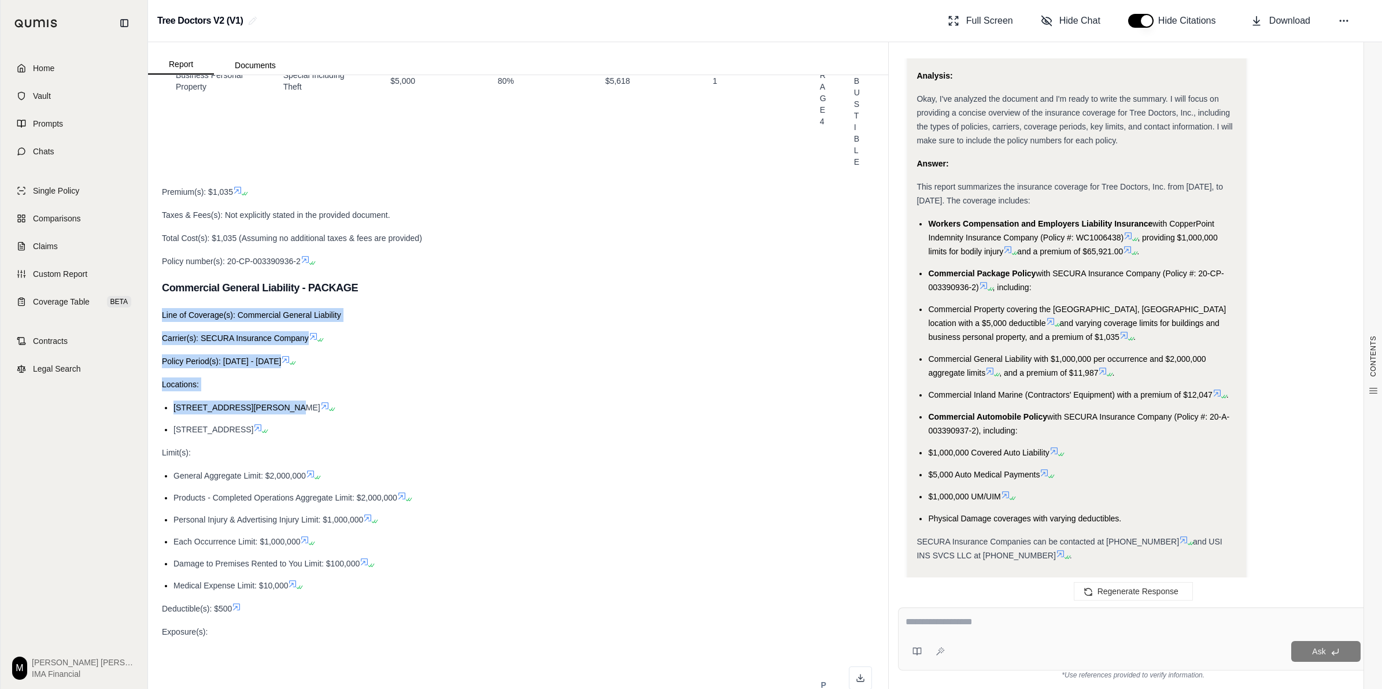
drag, startPoint x: 163, startPoint y: 330, endPoint x: 272, endPoint y: 424, distance: 143.5
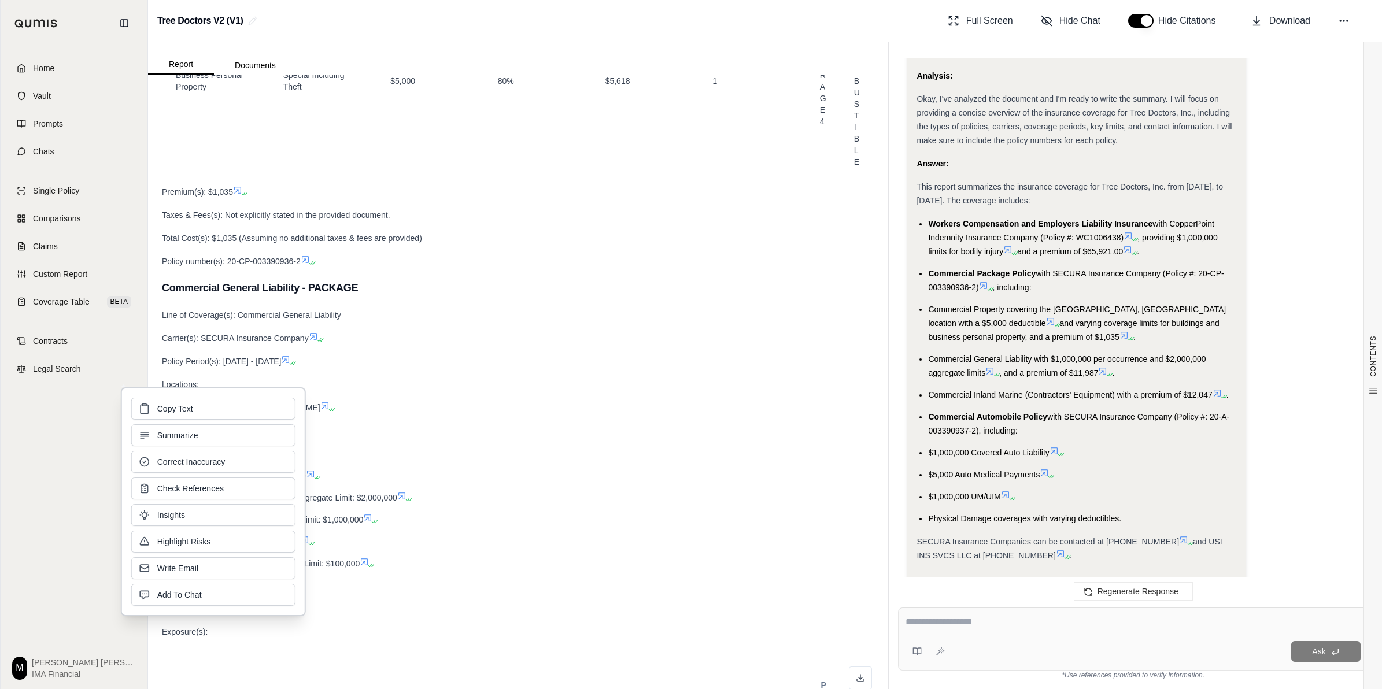
drag, startPoint x: 272, startPoint y: 424, endPoint x: 346, endPoint y: 512, distance: 114.9
click at [347, 502] on span "Products - Completed Operations Aggregate Limit: $2,000,000" at bounding box center [285, 497] width 224 height 9
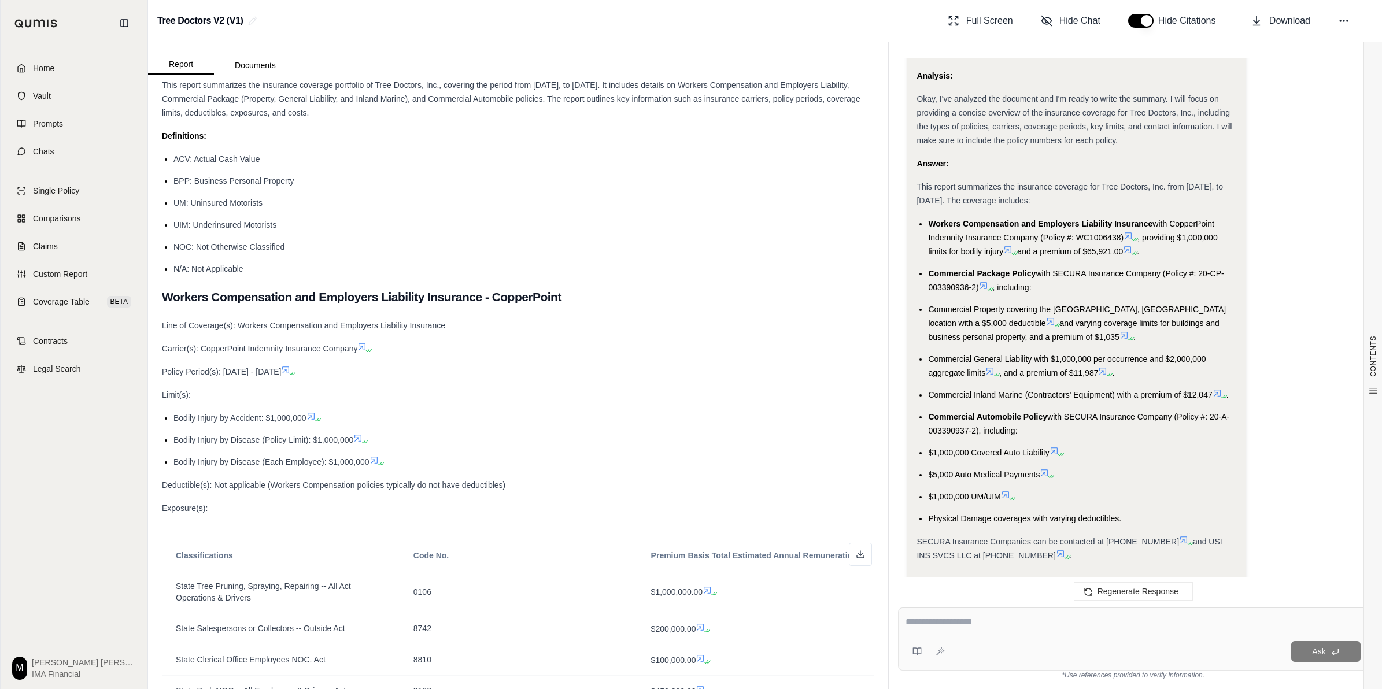
scroll to position [217, 0]
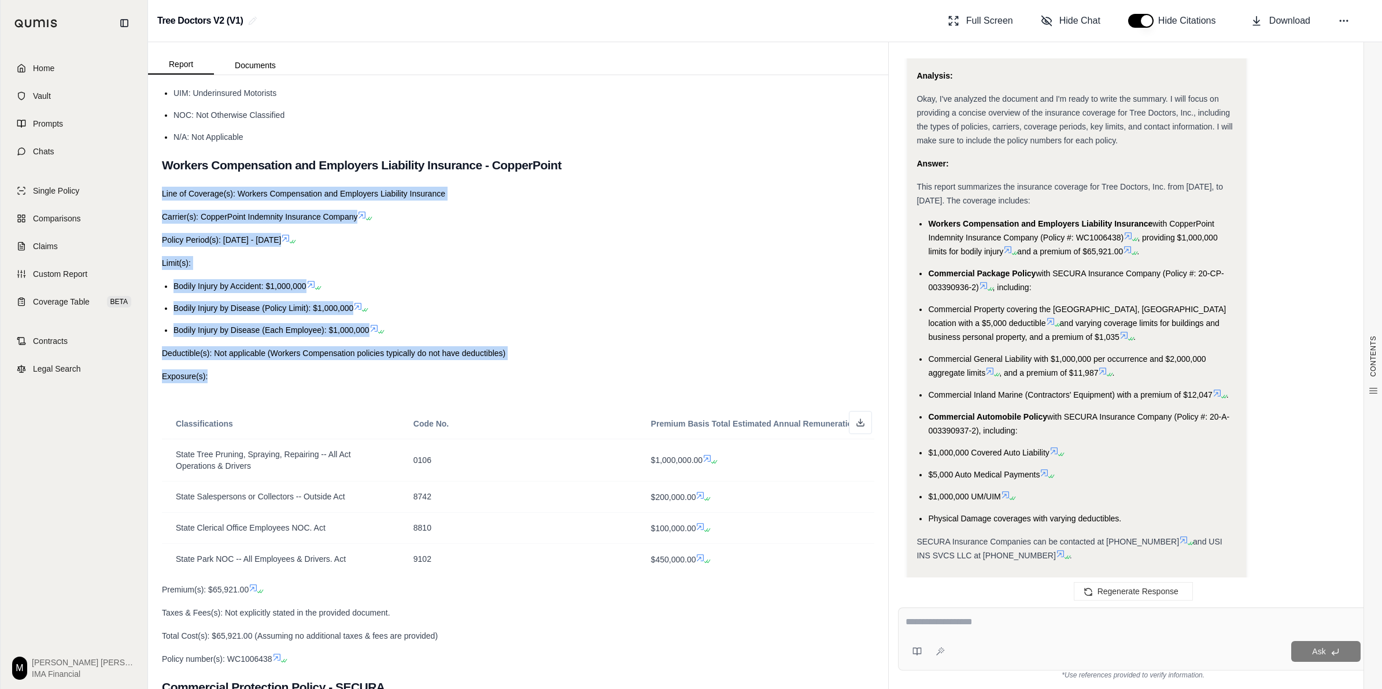
drag, startPoint x: 162, startPoint y: 192, endPoint x: 276, endPoint y: 371, distance: 212.2
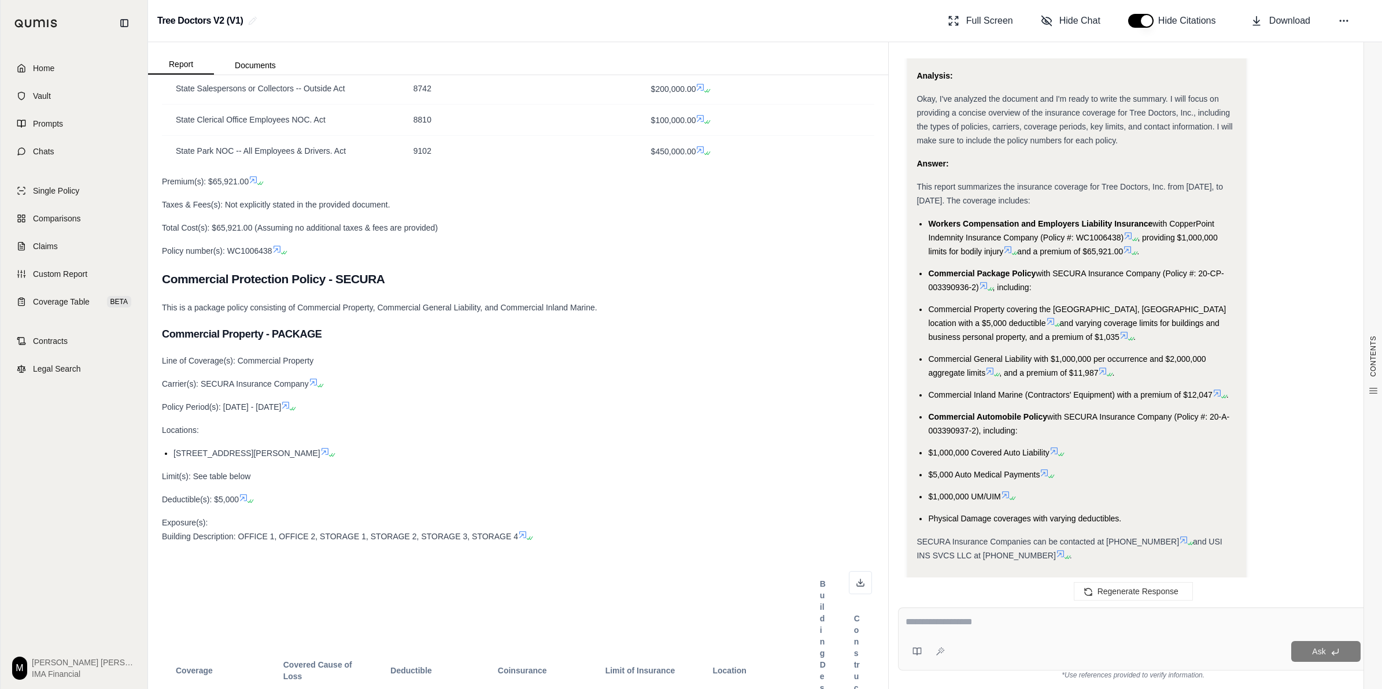
scroll to position [650, 0]
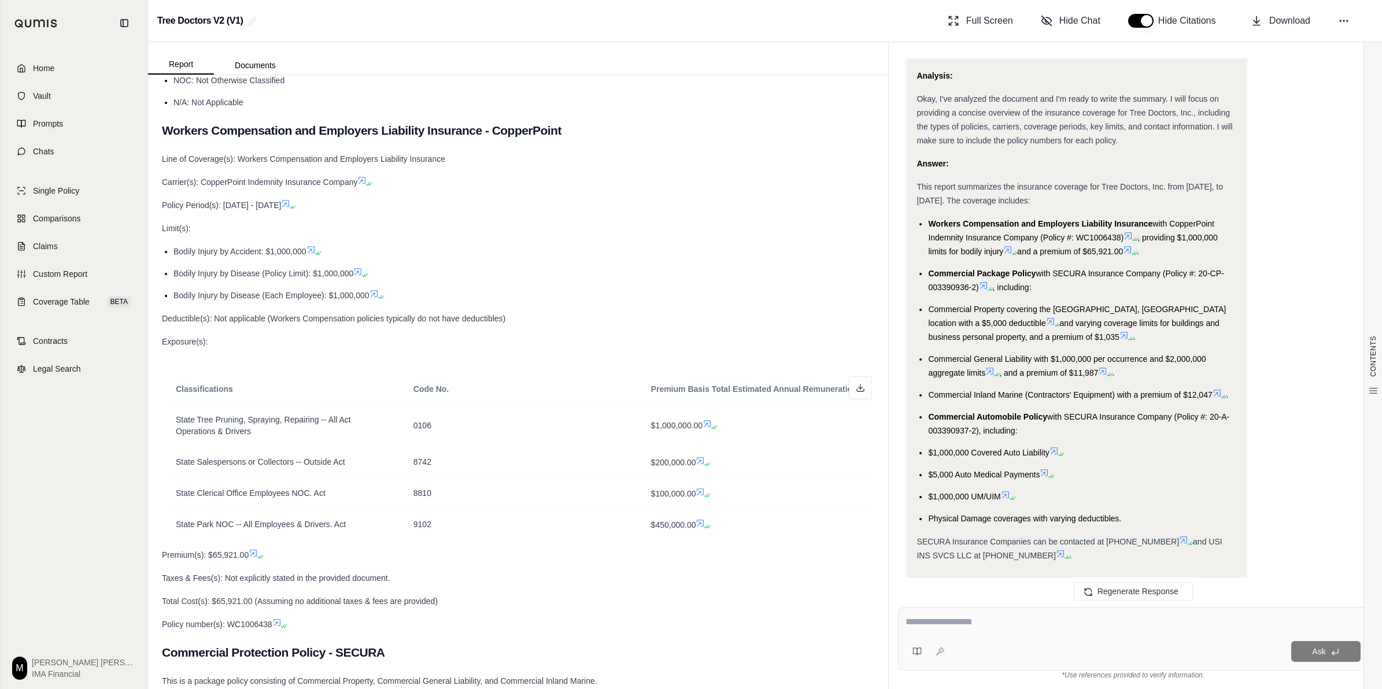
scroll to position [0, 0]
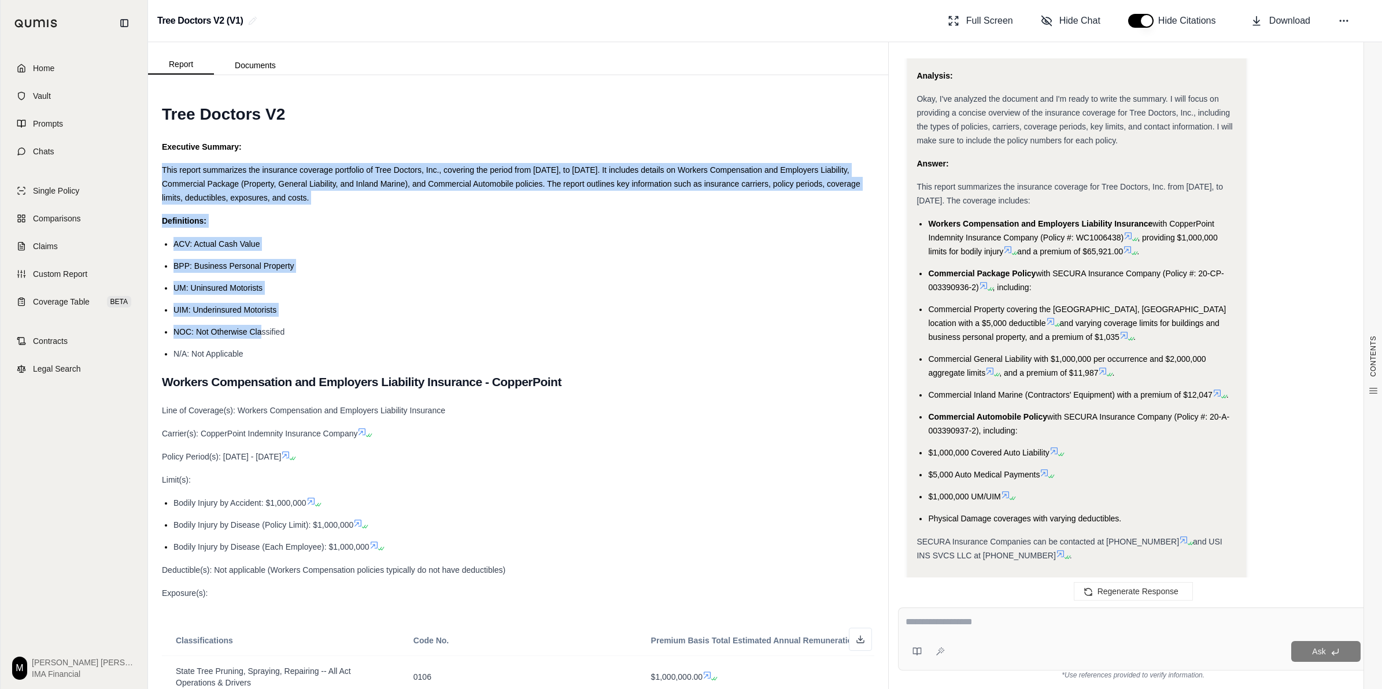
drag, startPoint x: 162, startPoint y: 166, endPoint x: 261, endPoint y: 337, distance: 197.9
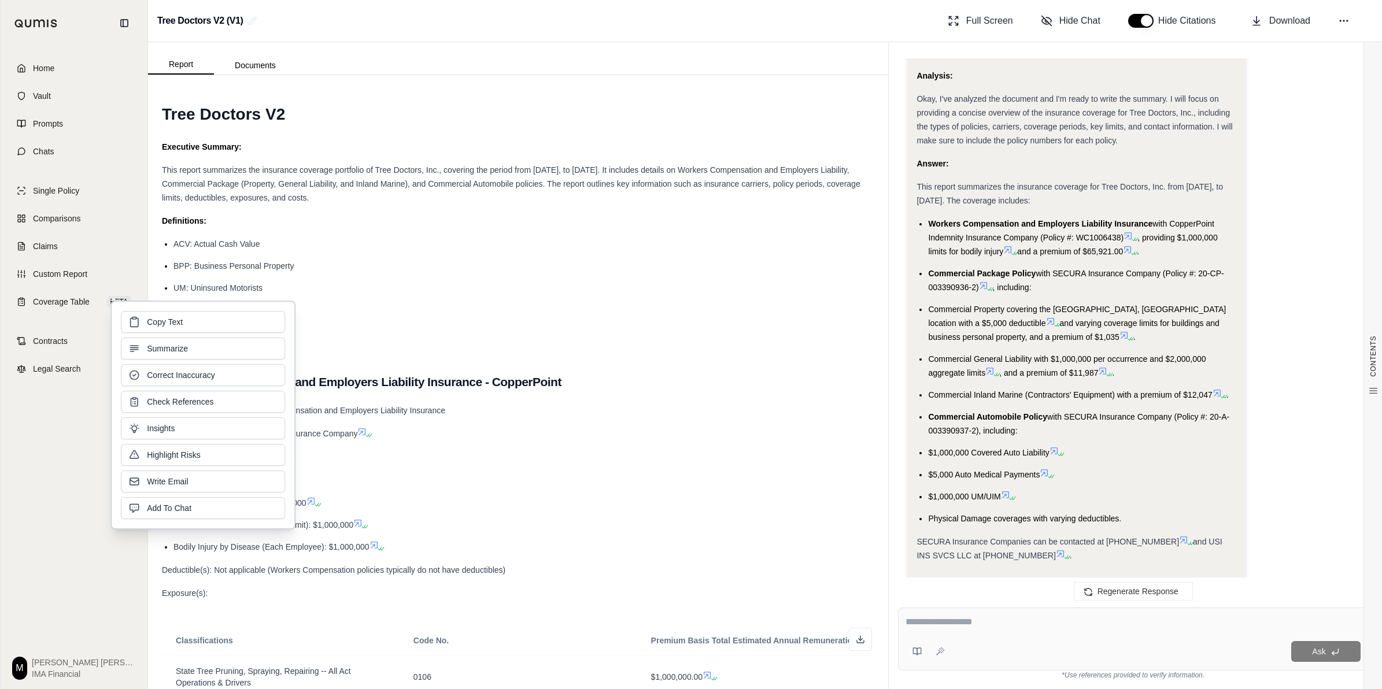
drag, startPoint x: 261, startPoint y: 337, endPoint x: 528, endPoint y: 366, distance: 268.1
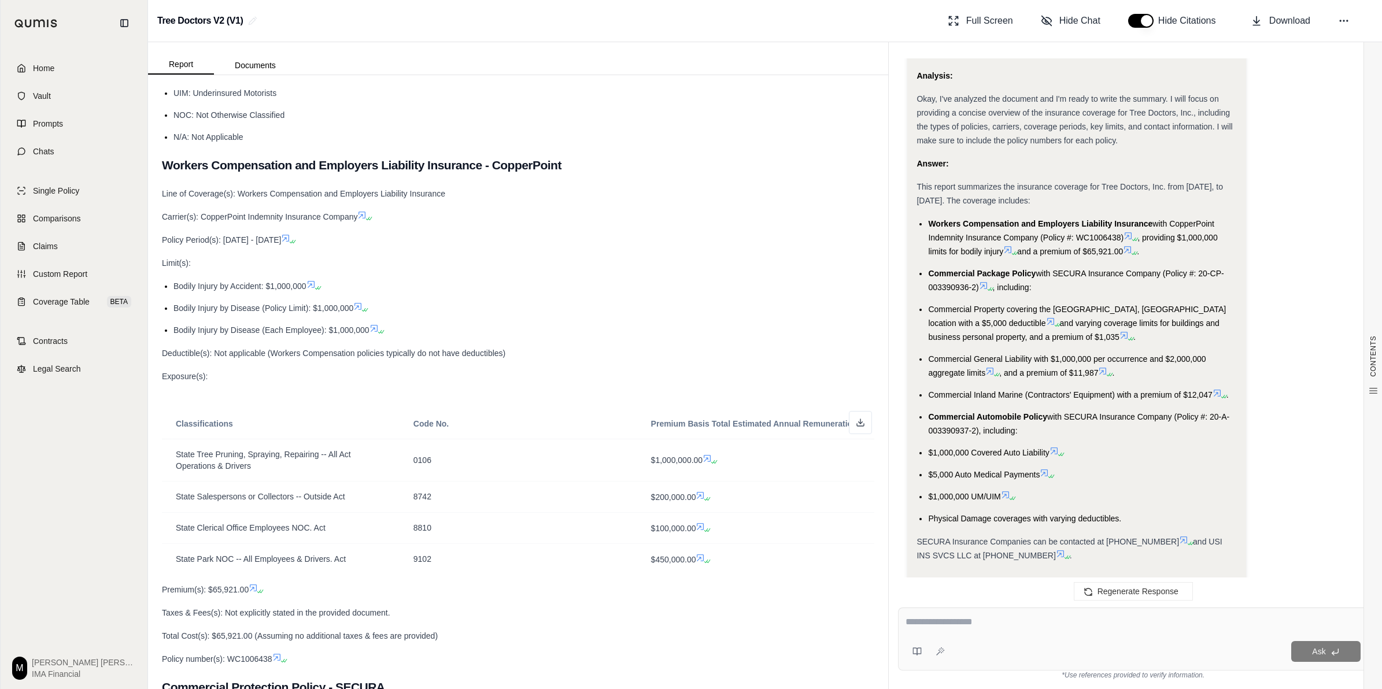
scroll to position [361, 0]
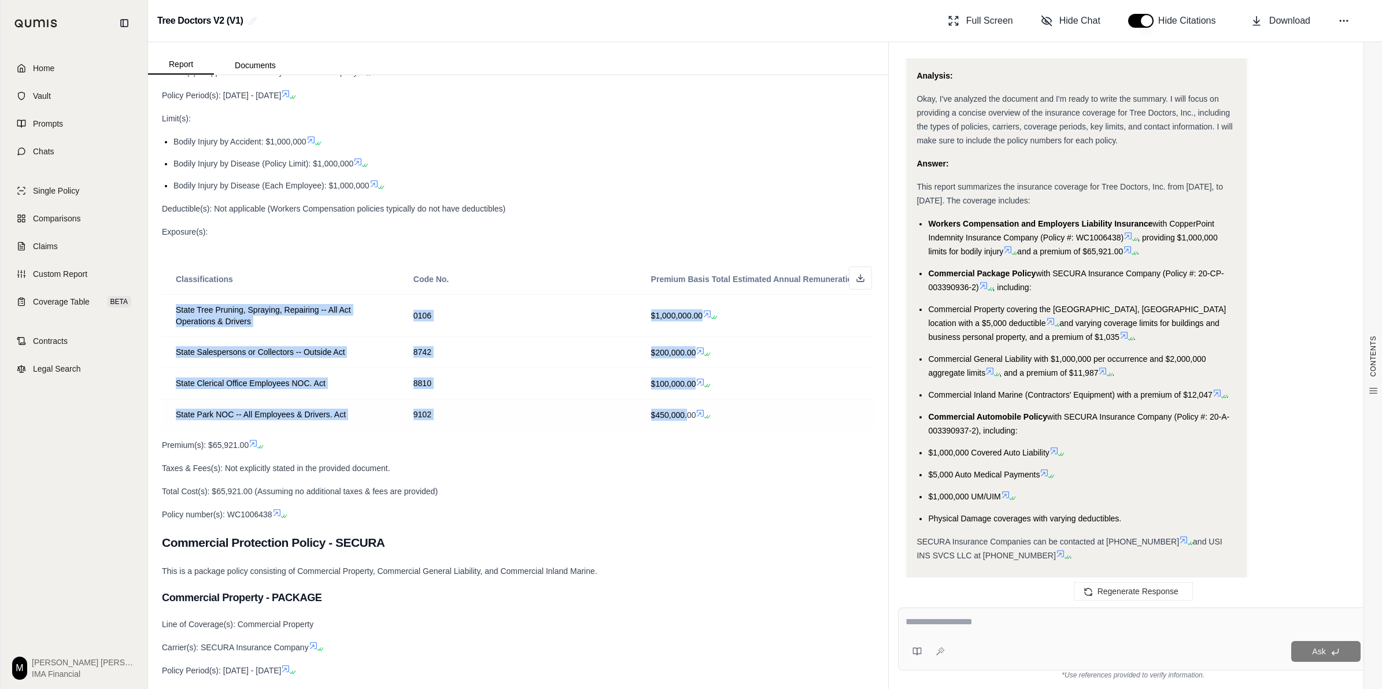
drag, startPoint x: 175, startPoint y: 321, endPoint x: 680, endPoint y: 411, distance: 512.7
click at [680, 411] on tbody "State Tree Pruning, Spraying, Repairing -- All Act Operations & Drivers 0106 $1…" at bounding box center [518, 362] width 712 height 136
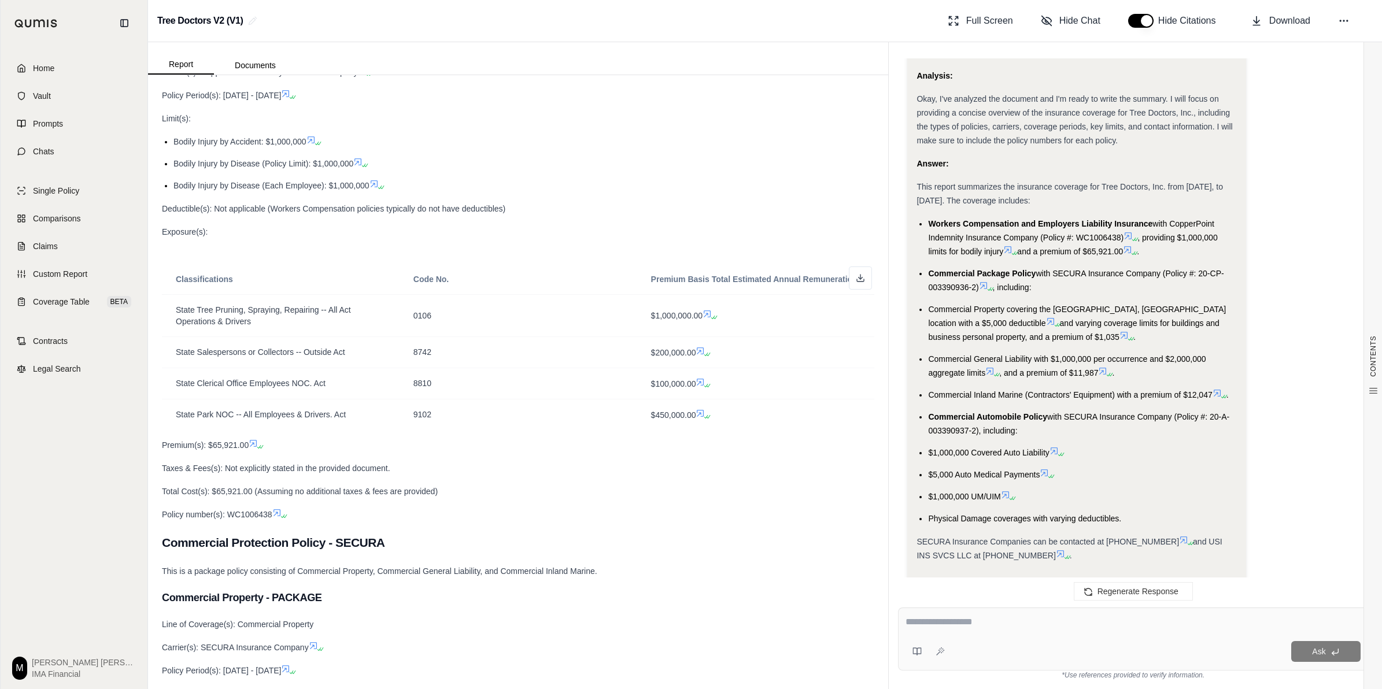
drag, startPoint x: 680, startPoint y: 411, endPoint x: 814, endPoint y: 516, distance: 170.1
click at [76, 73] on link "Home" at bounding box center [74, 68] width 133 height 25
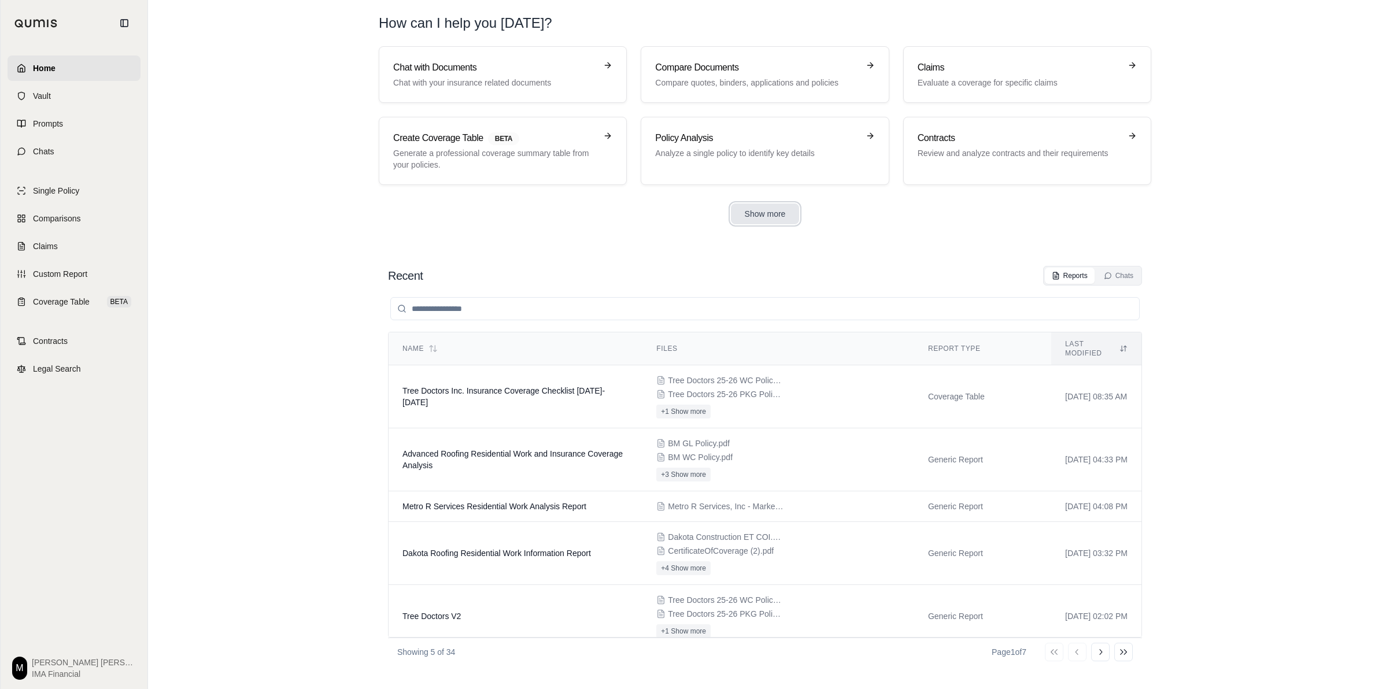
click at [755, 212] on button "Show more" at bounding box center [765, 214] width 69 height 21
